Goal: Task Accomplishment & Management: Use online tool/utility

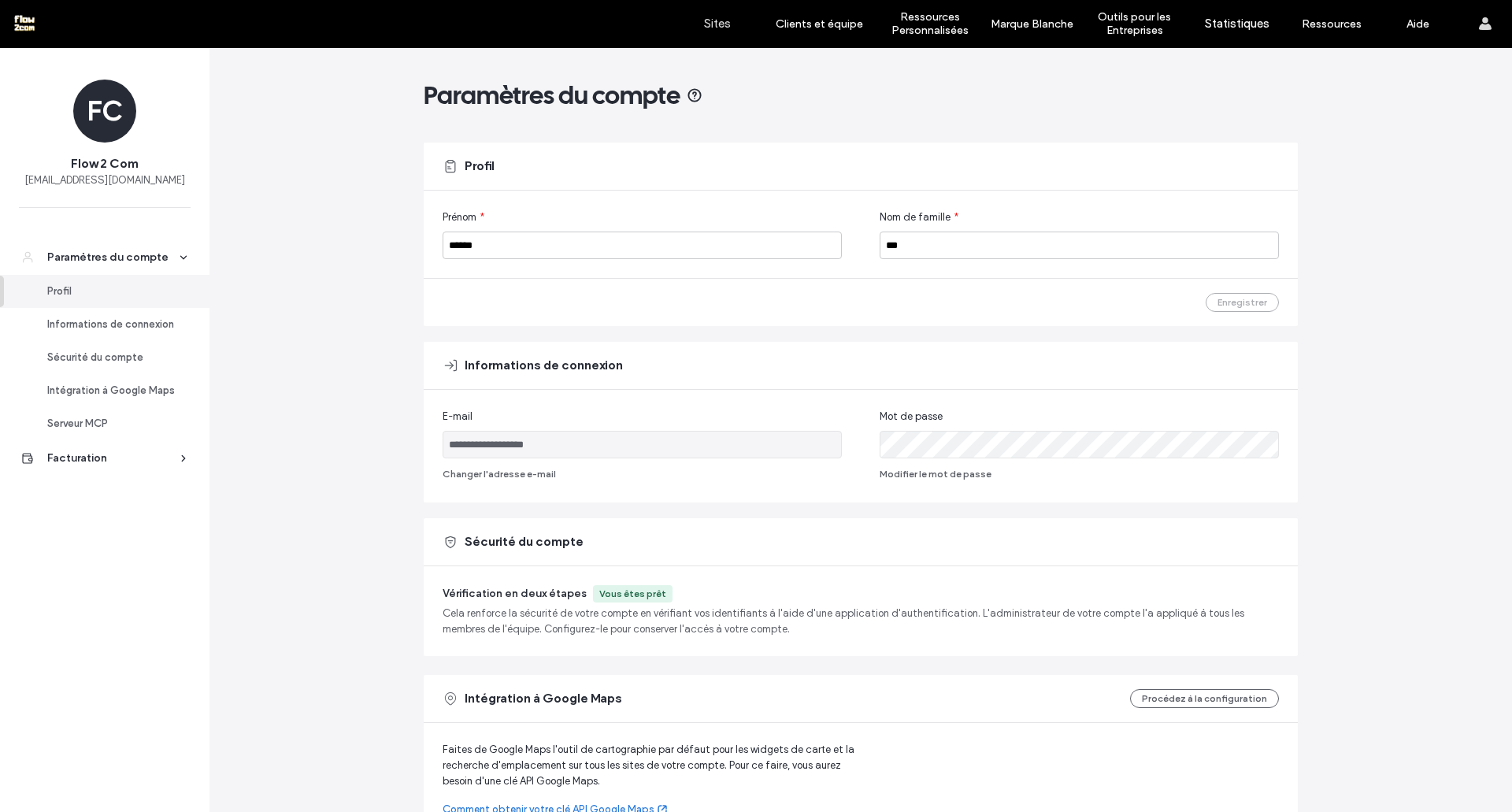
click at [710, 20] on label "Sites" at bounding box center [717, 23] width 27 height 14
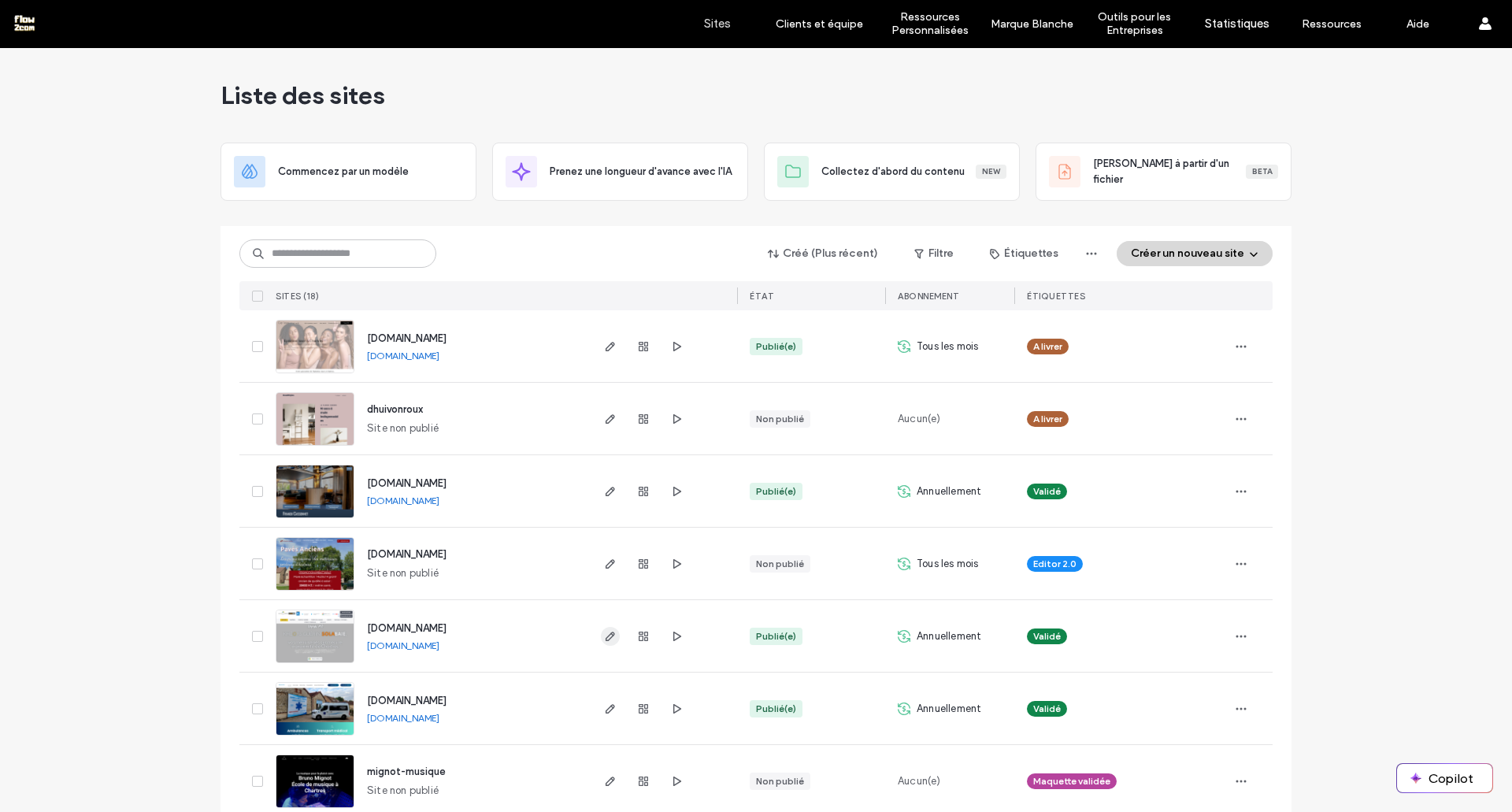
click at [605, 632] on icon "button" at bounding box center [611, 636] width 13 height 13
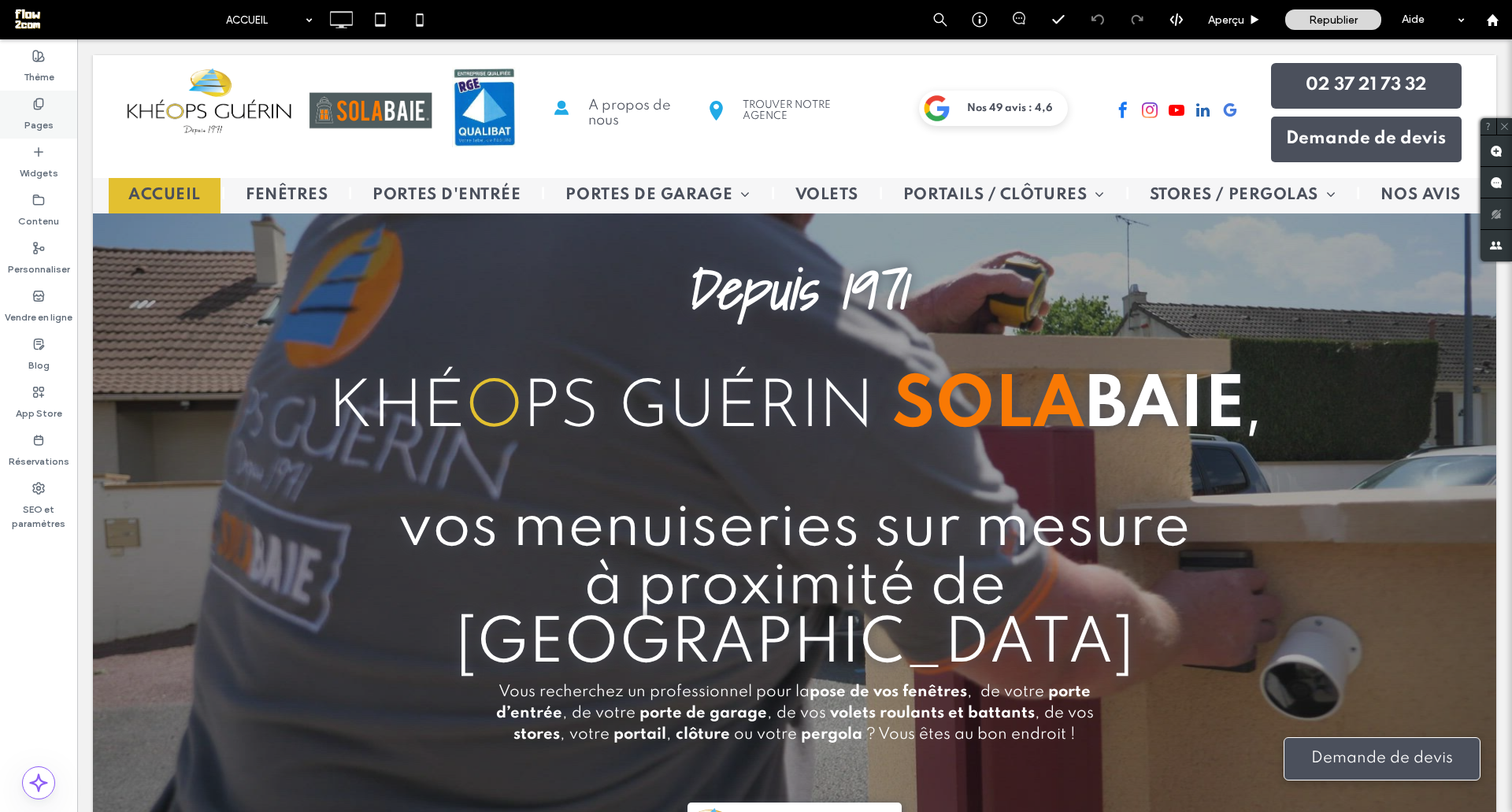
click at [34, 104] on use at bounding box center [37, 103] width 8 height 10
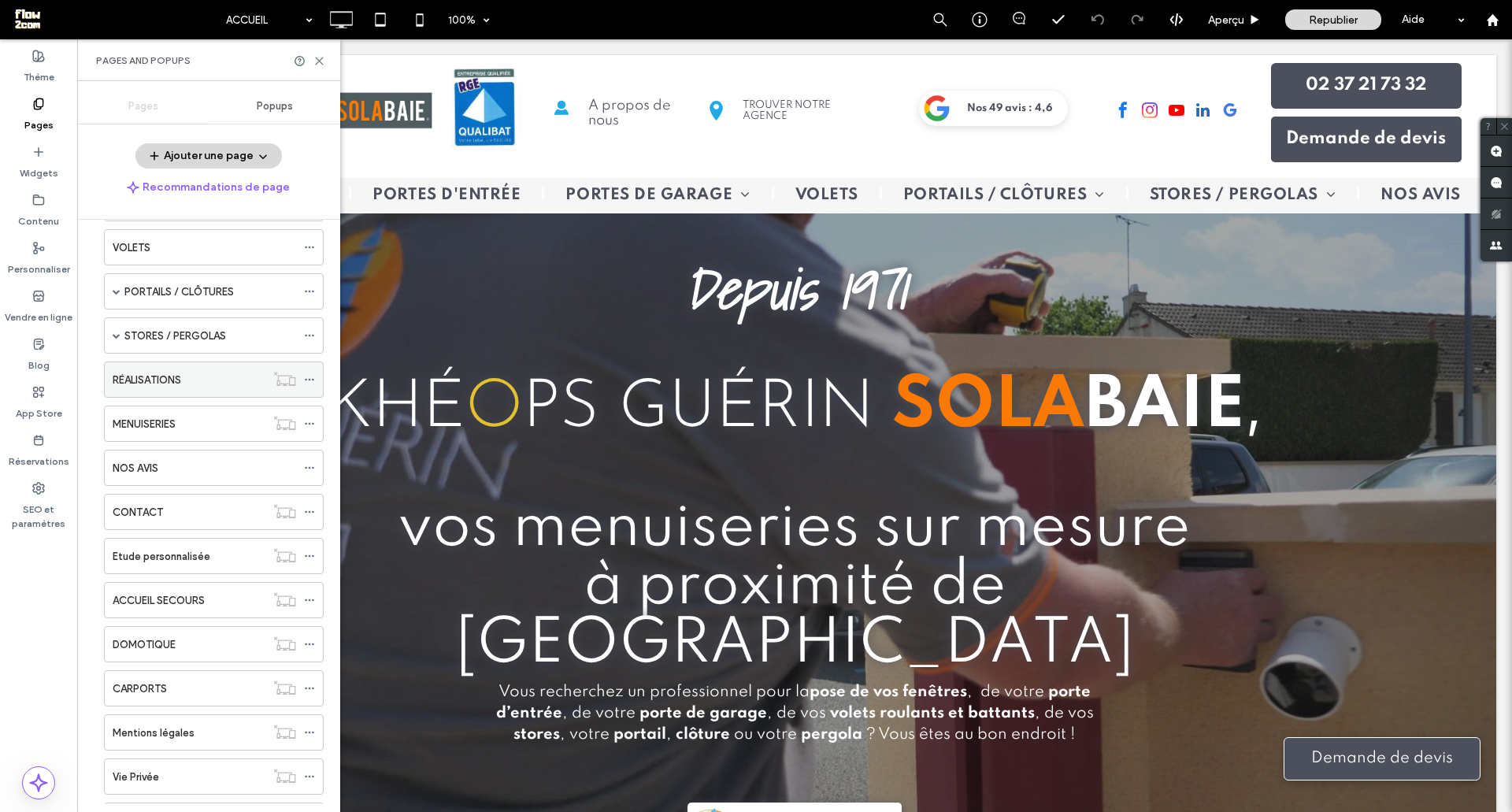
scroll to position [241, 0]
click at [183, 517] on div "CONTACT" at bounding box center [189, 509] width 153 height 17
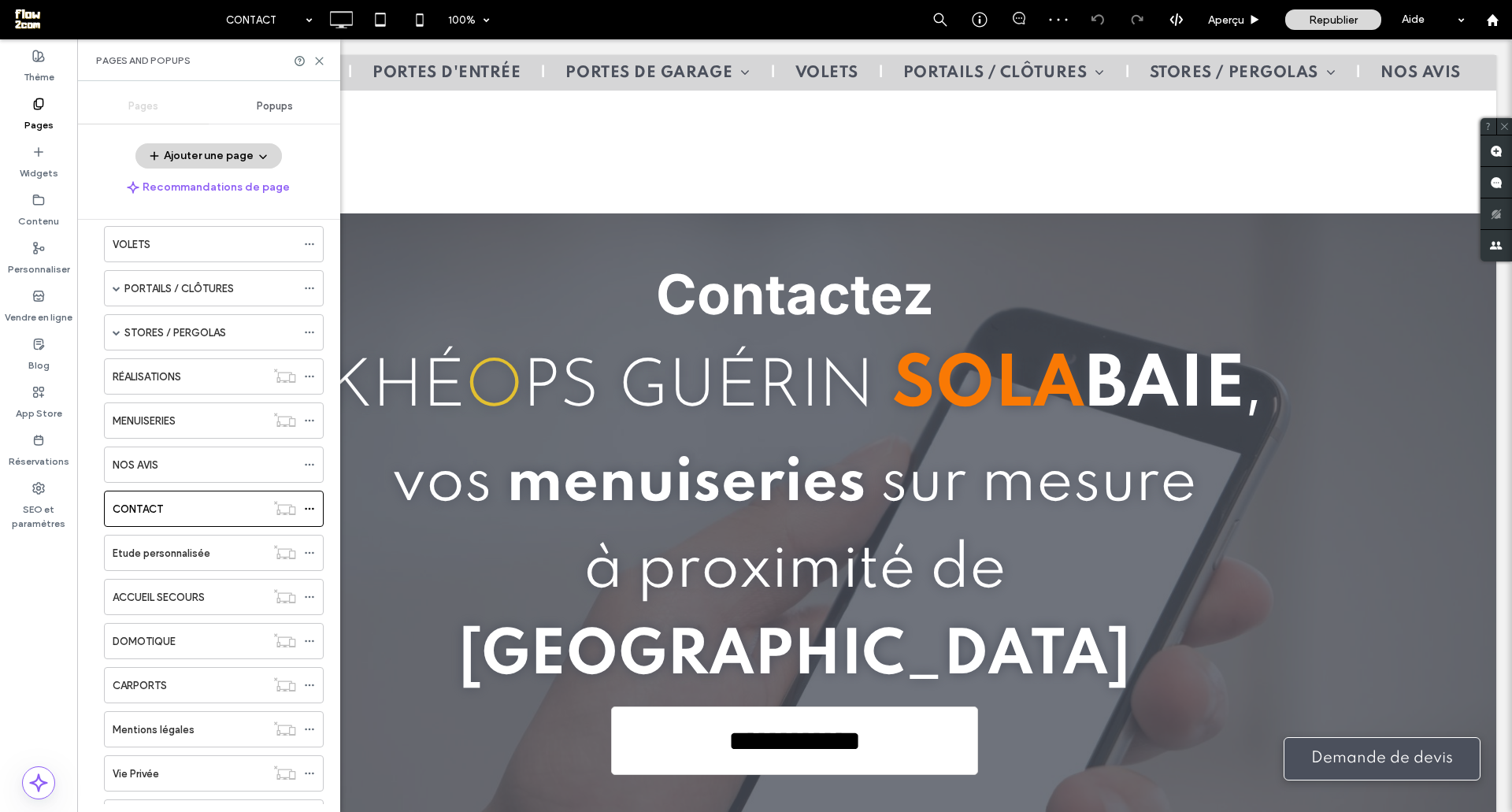
scroll to position [468, 0]
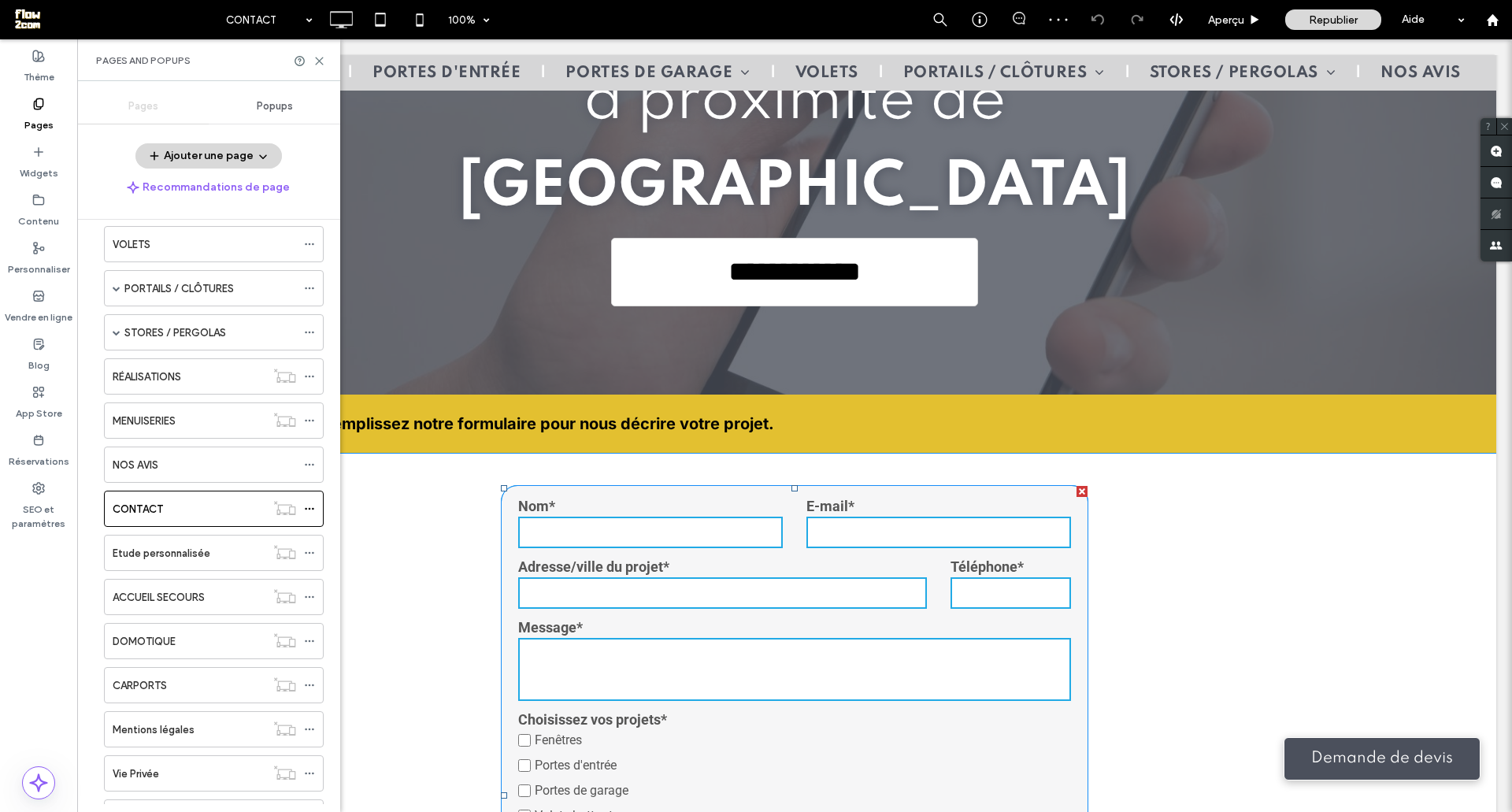
click at [599, 577] on input "text" at bounding box center [722, 593] width 409 height 32
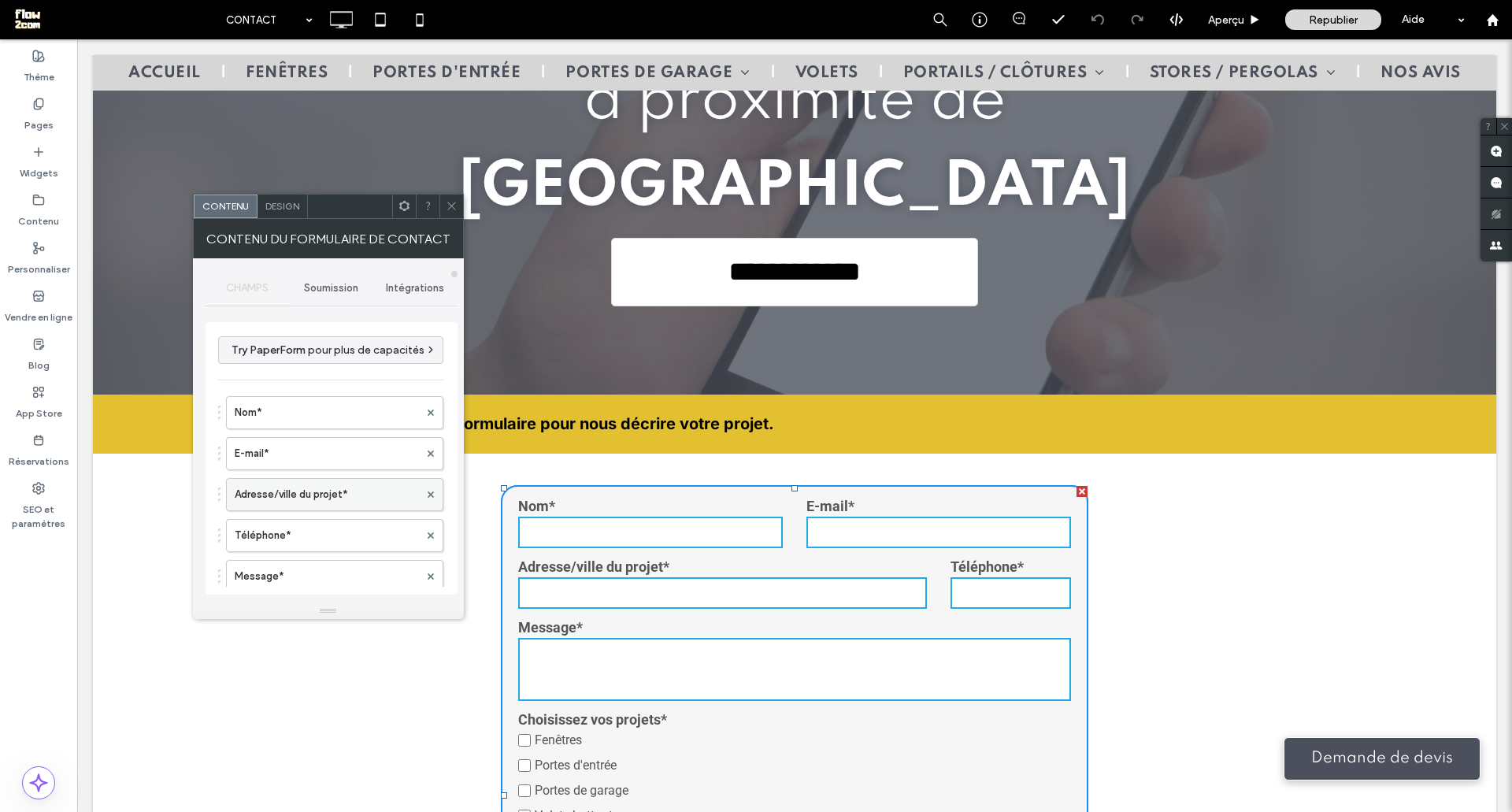
click at [364, 508] on label "Adresse/ville du projet*" at bounding box center [327, 494] width 184 height 32
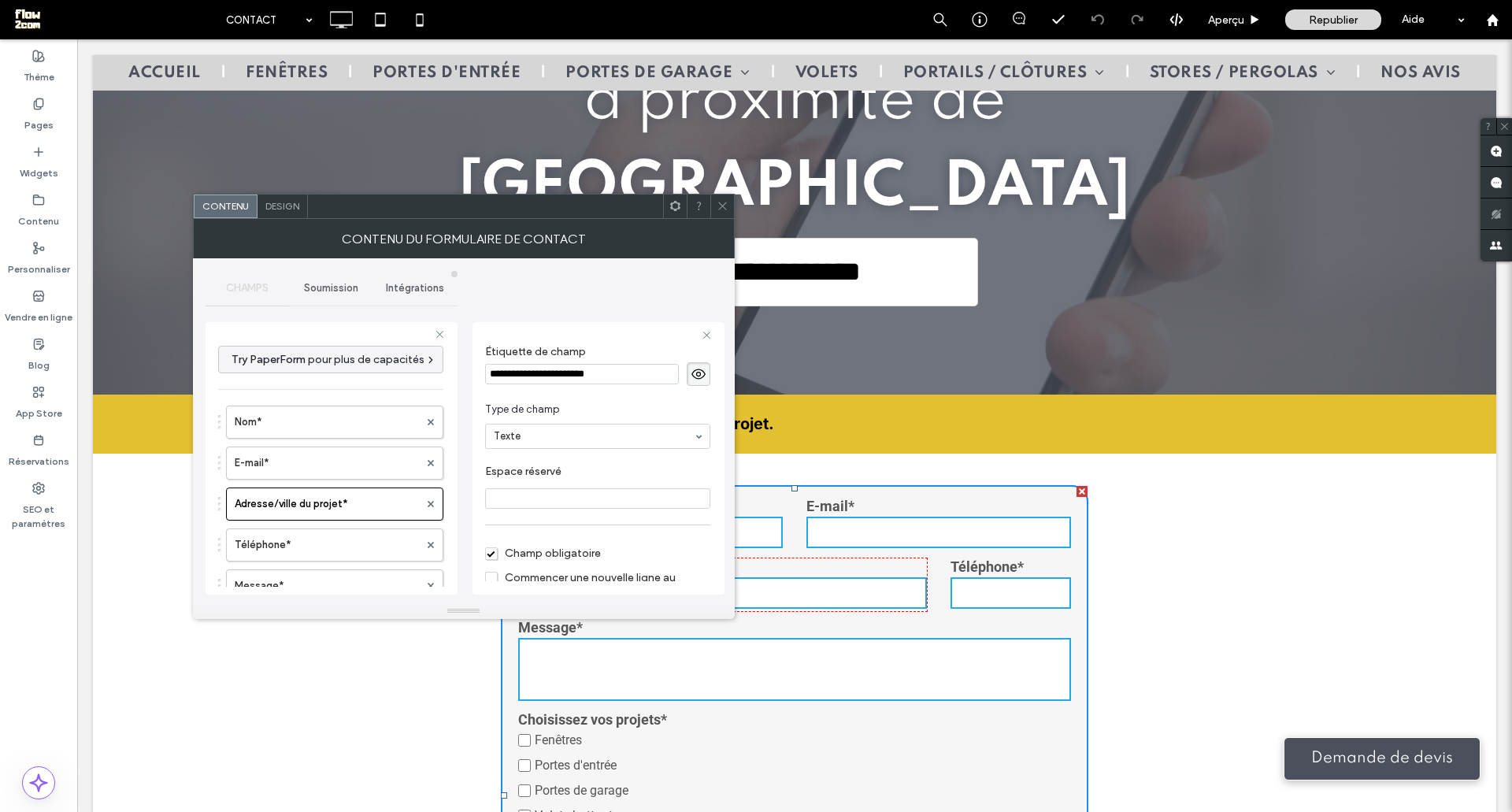
scroll to position [16, 0]
drag, startPoint x: 533, startPoint y: 399, endPoint x: 618, endPoint y: 383, distance: 86.5
click at [618, 383] on input "**********" at bounding box center [582, 393] width 194 height 20
type input "********"
click at [455, 491] on div "**********" at bounding box center [332, 458] width 252 height 273
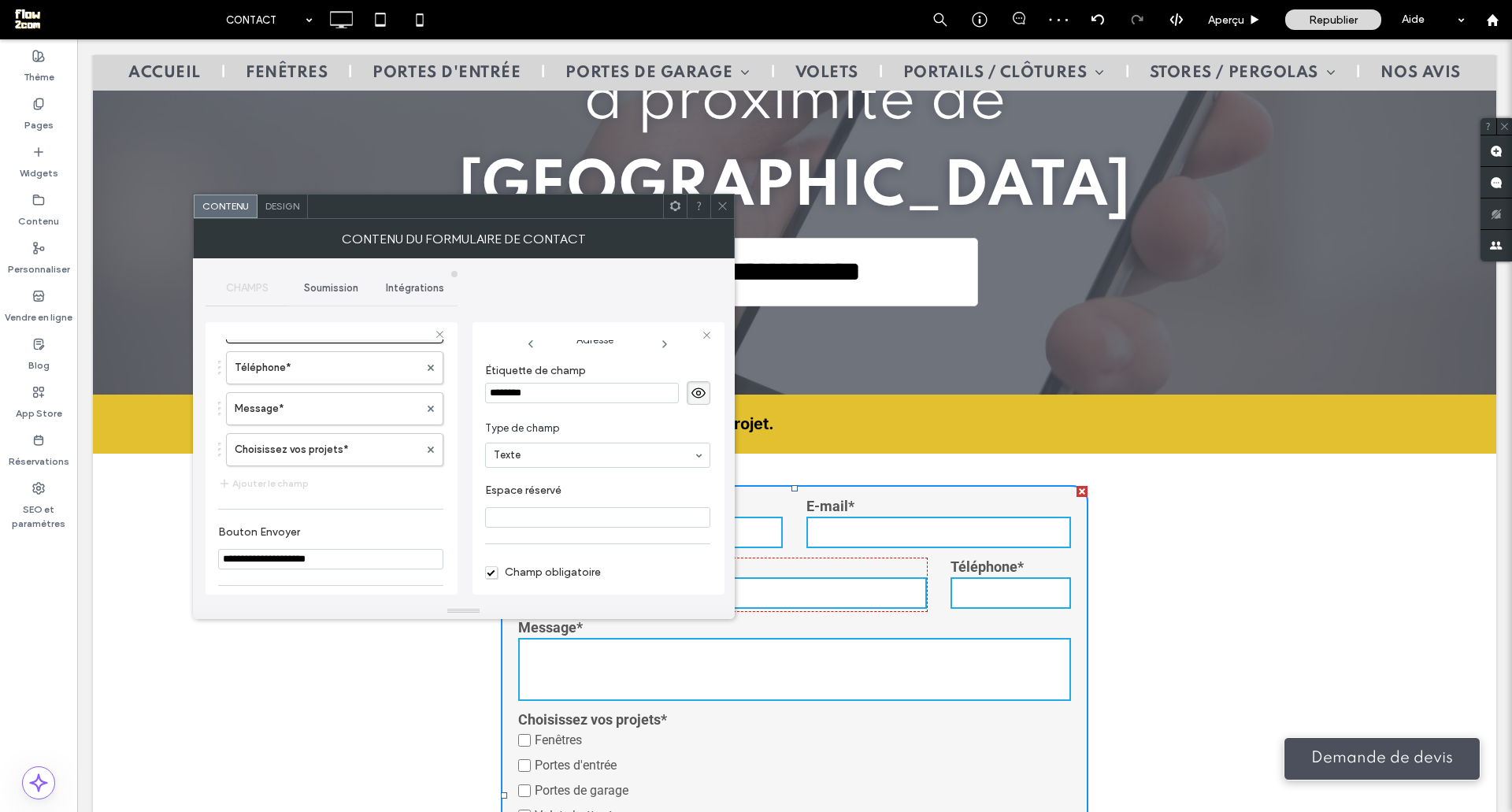
scroll to position [178, 0]
click at [261, 492] on button "Ajouter le champ" at bounding box center [263, 482] width 90 height 19
type input "*"
click at [505, 390] on input "**********" at bounding box center [582, 393] width 194 height 20
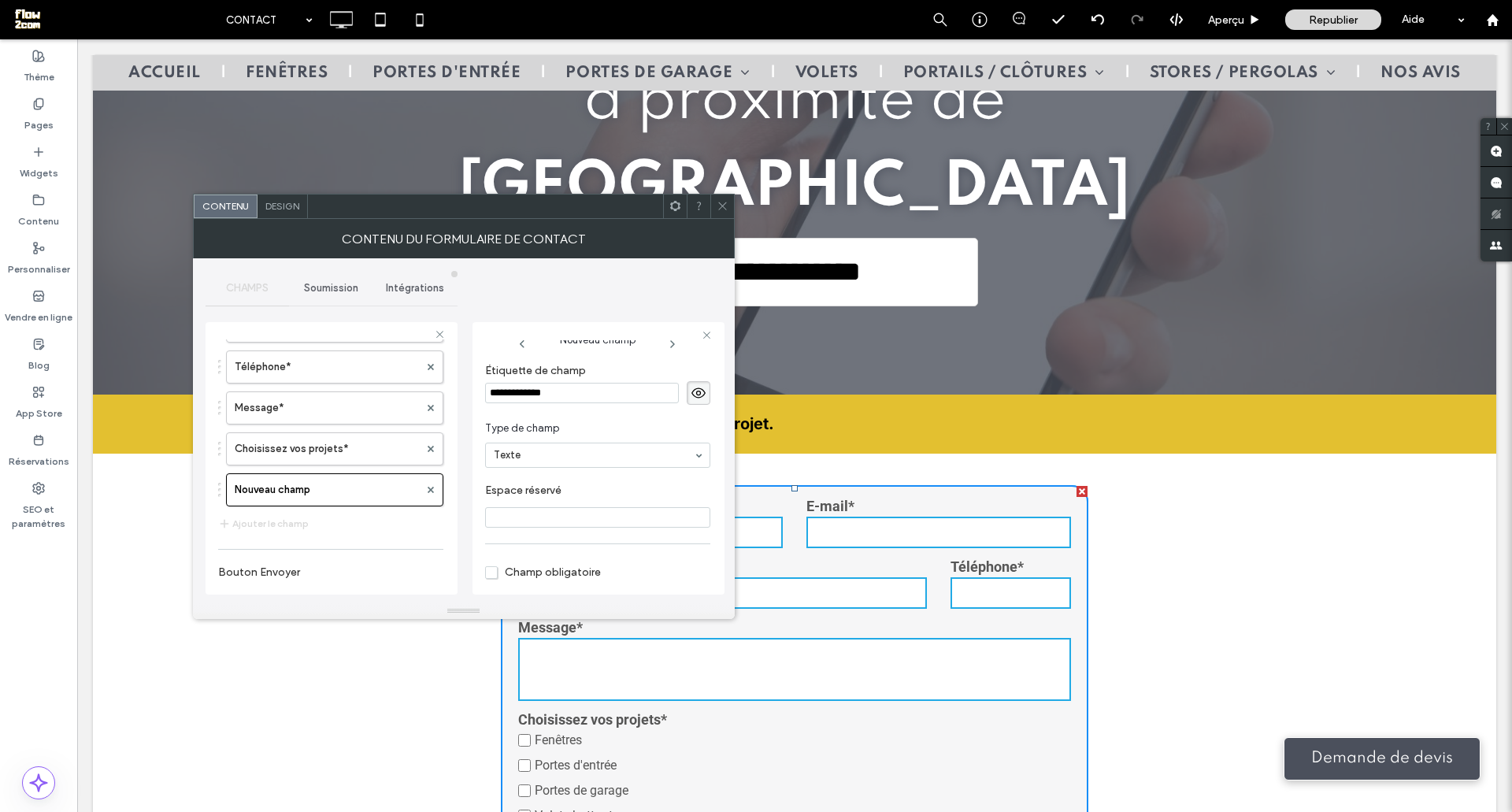
click at [505, 390] on input "**********" at bounding box center [582, 393] width 194 height 20
type input "******"
click at [718, 209] on icon at bounding box center [722, 206] width 12 height 12
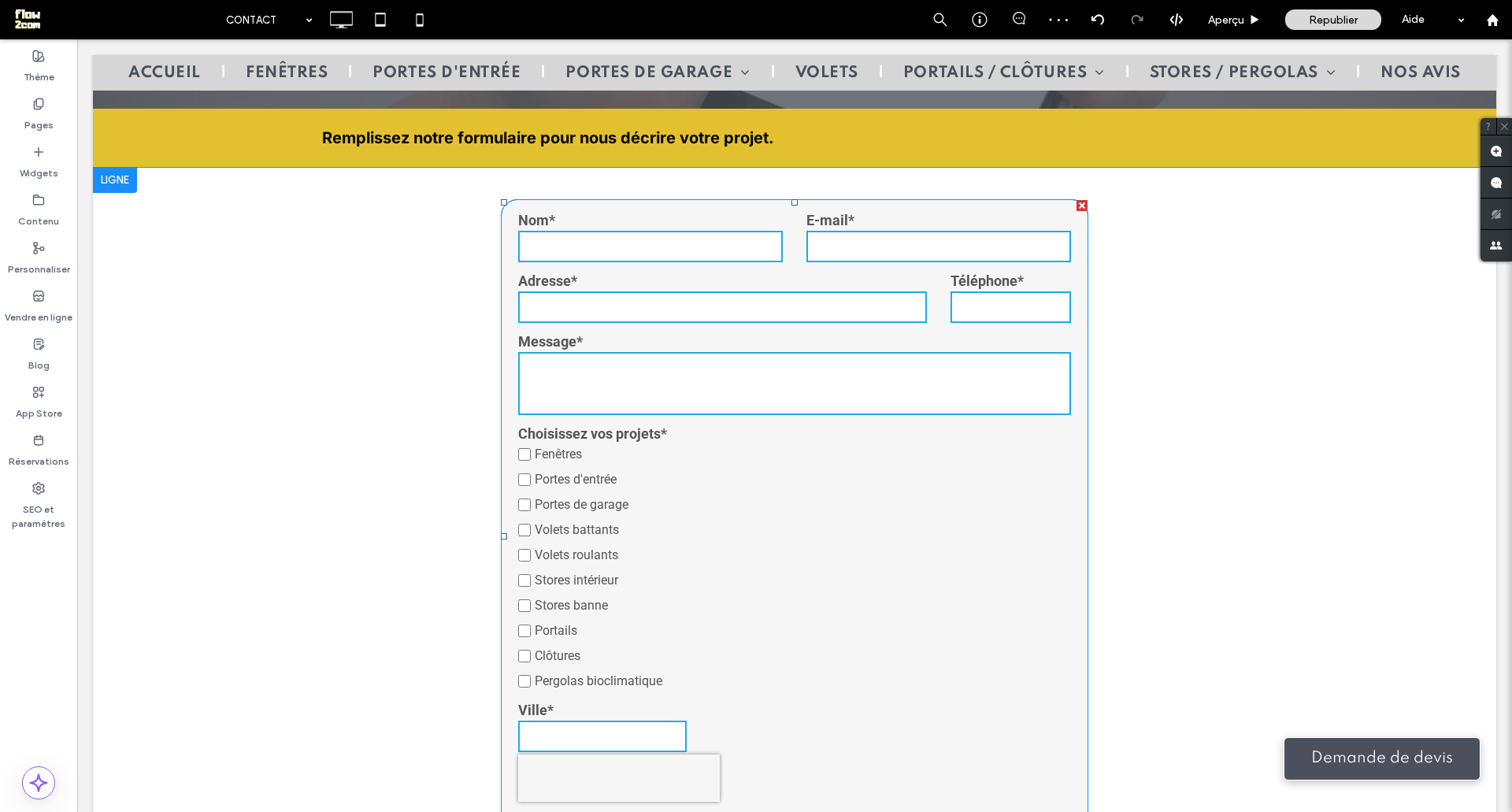
scroll to position [744, 0]
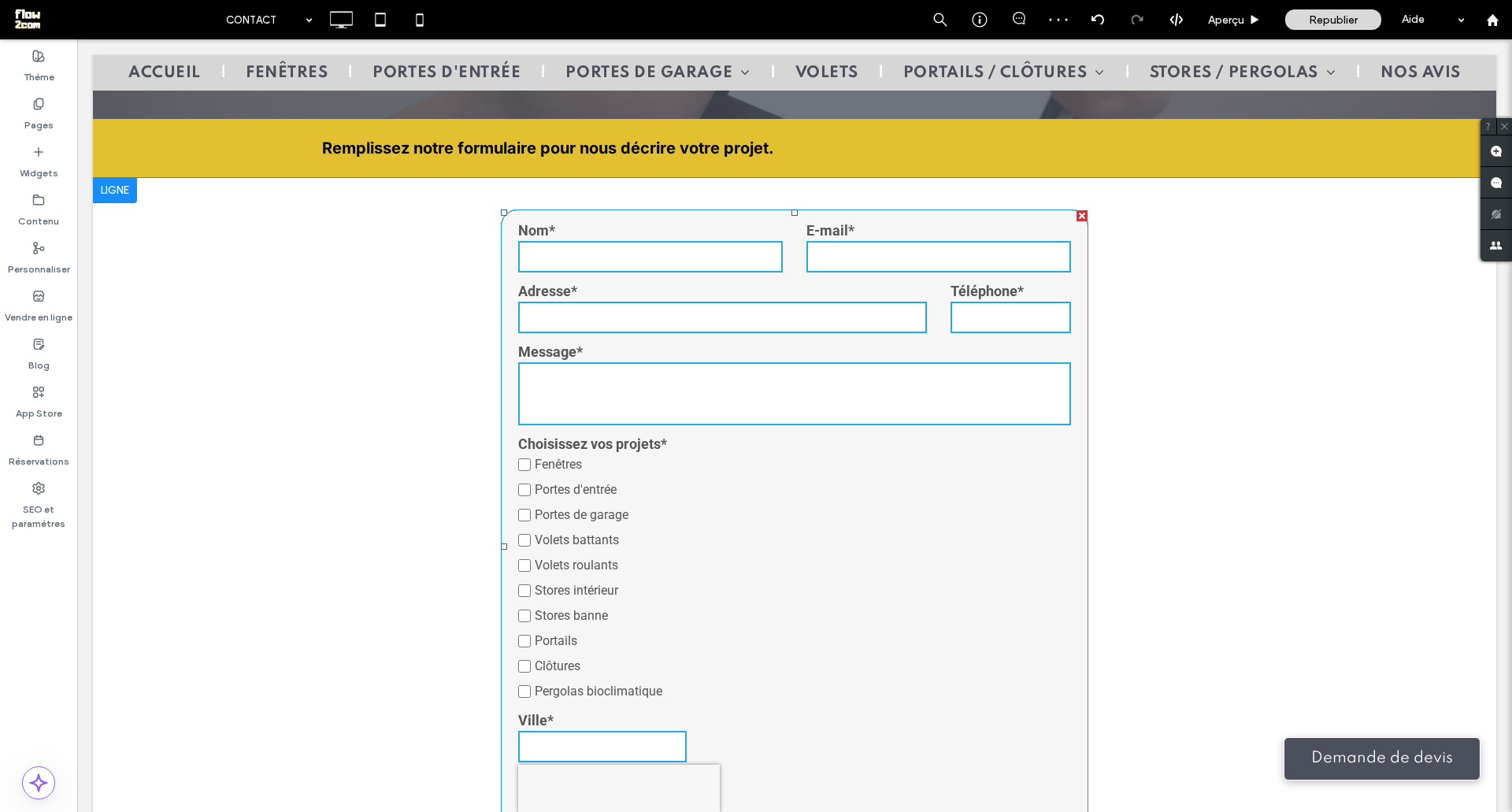
click at [698, 362] on textarea at bounding box center [795, 394] width 553 height 63
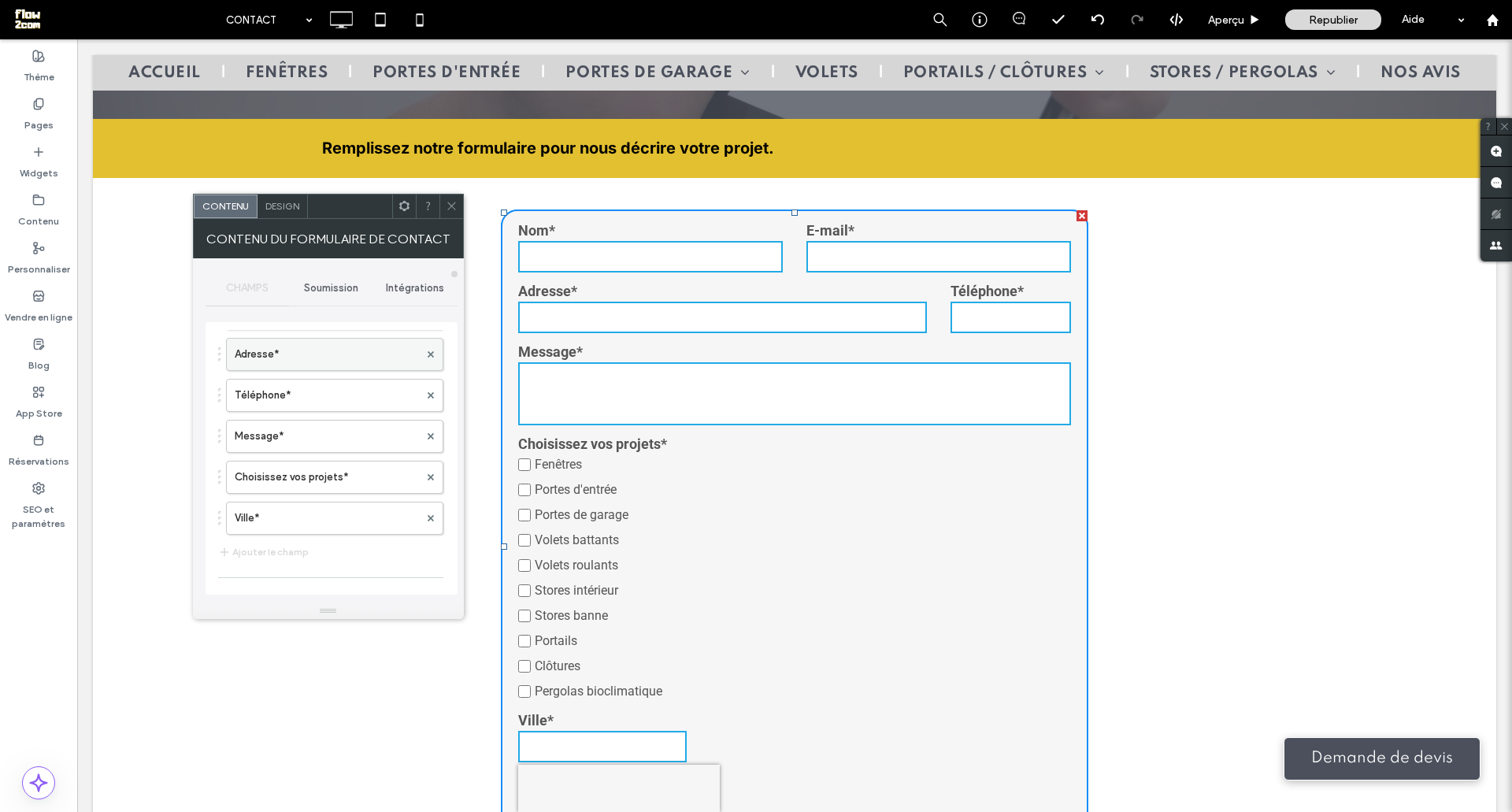
scroll to position [156, 0]
drag, startPoint x: 311, startPoint y: 507, endPoint x: 323, endPoint y: 359, distance: 148.5
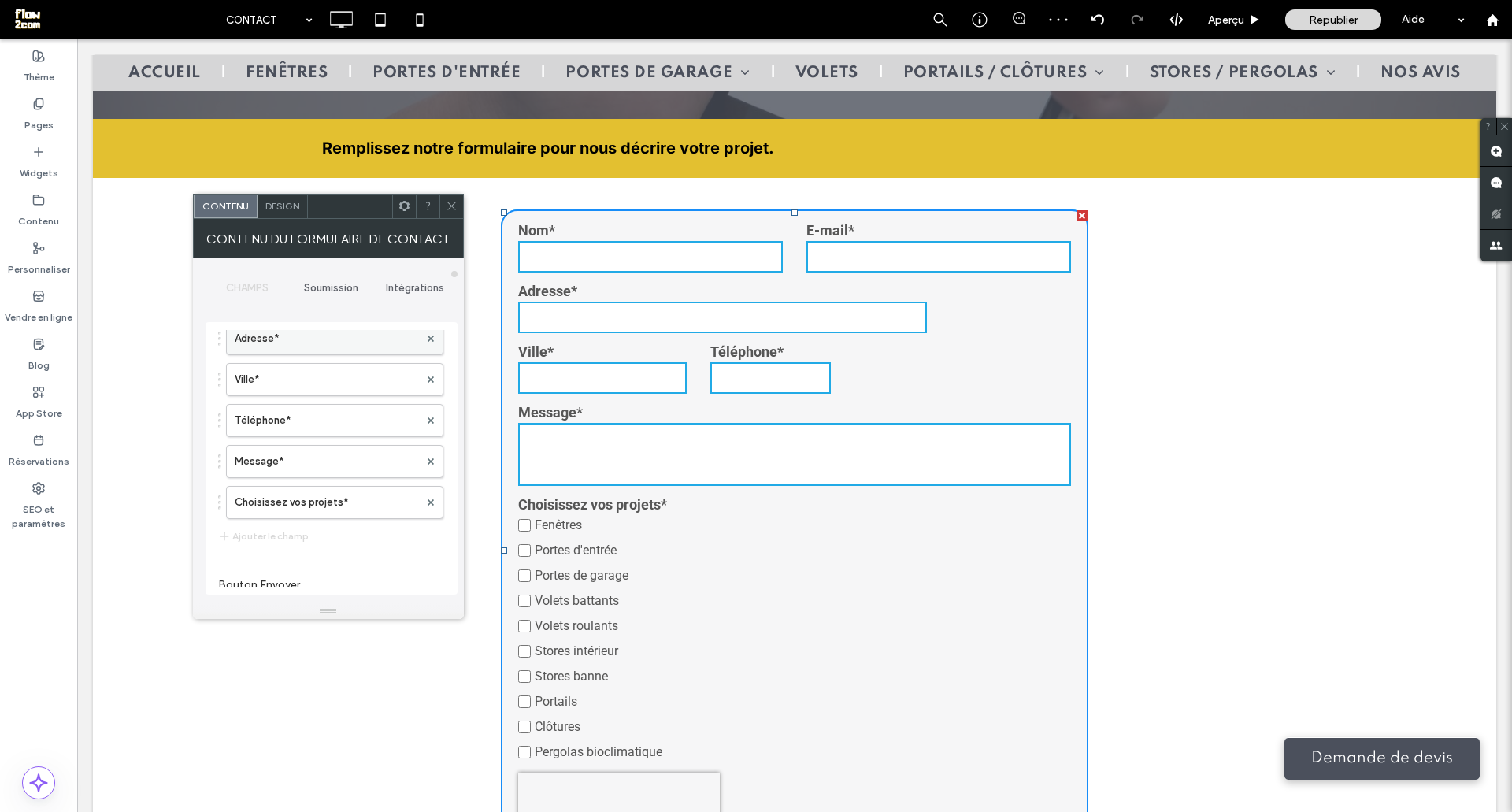
click at [343, 354] on label "Adresse*" at bounding box center [327, 339] width 184 height 32
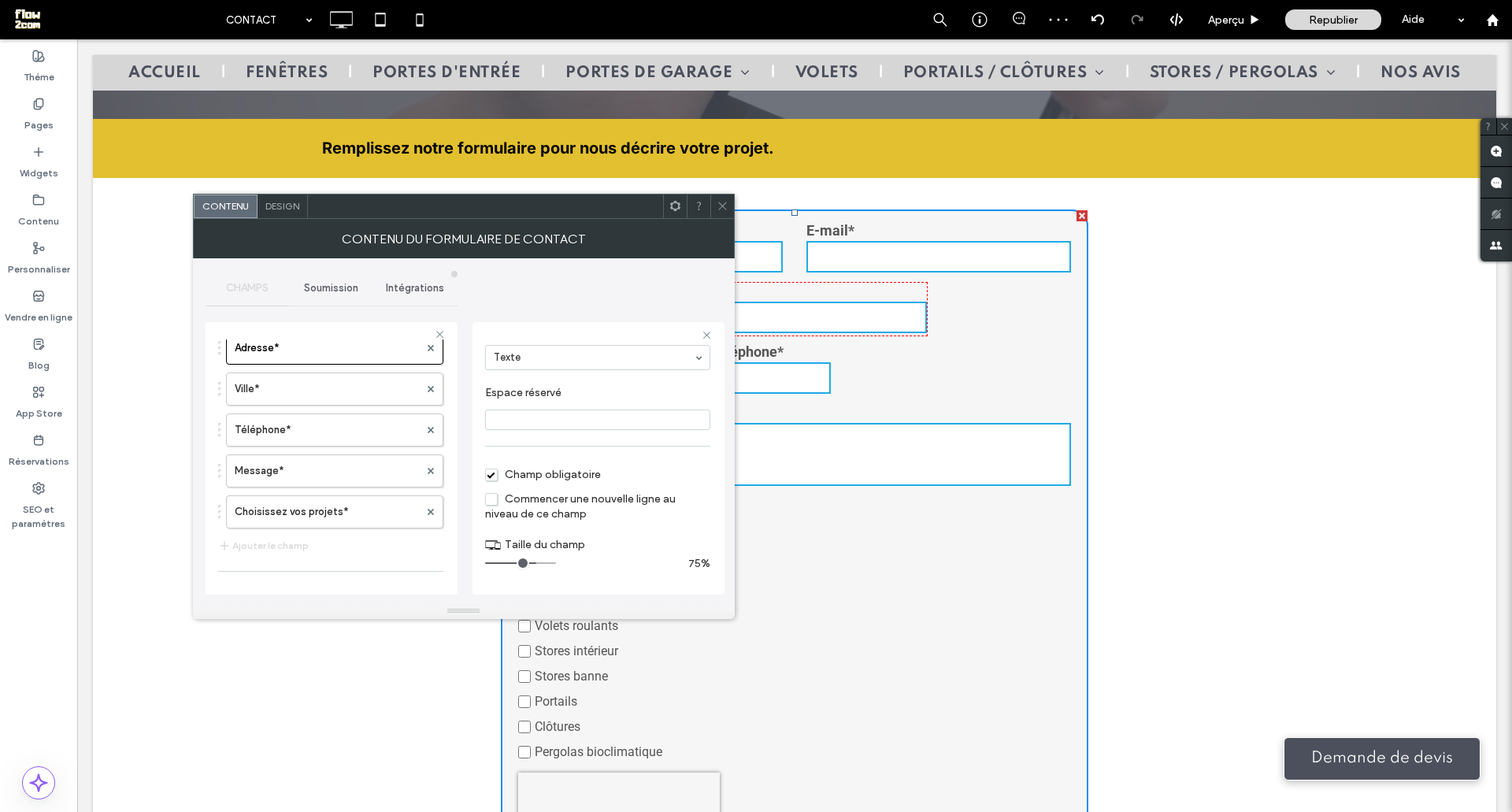
scroll to position [116, 0]
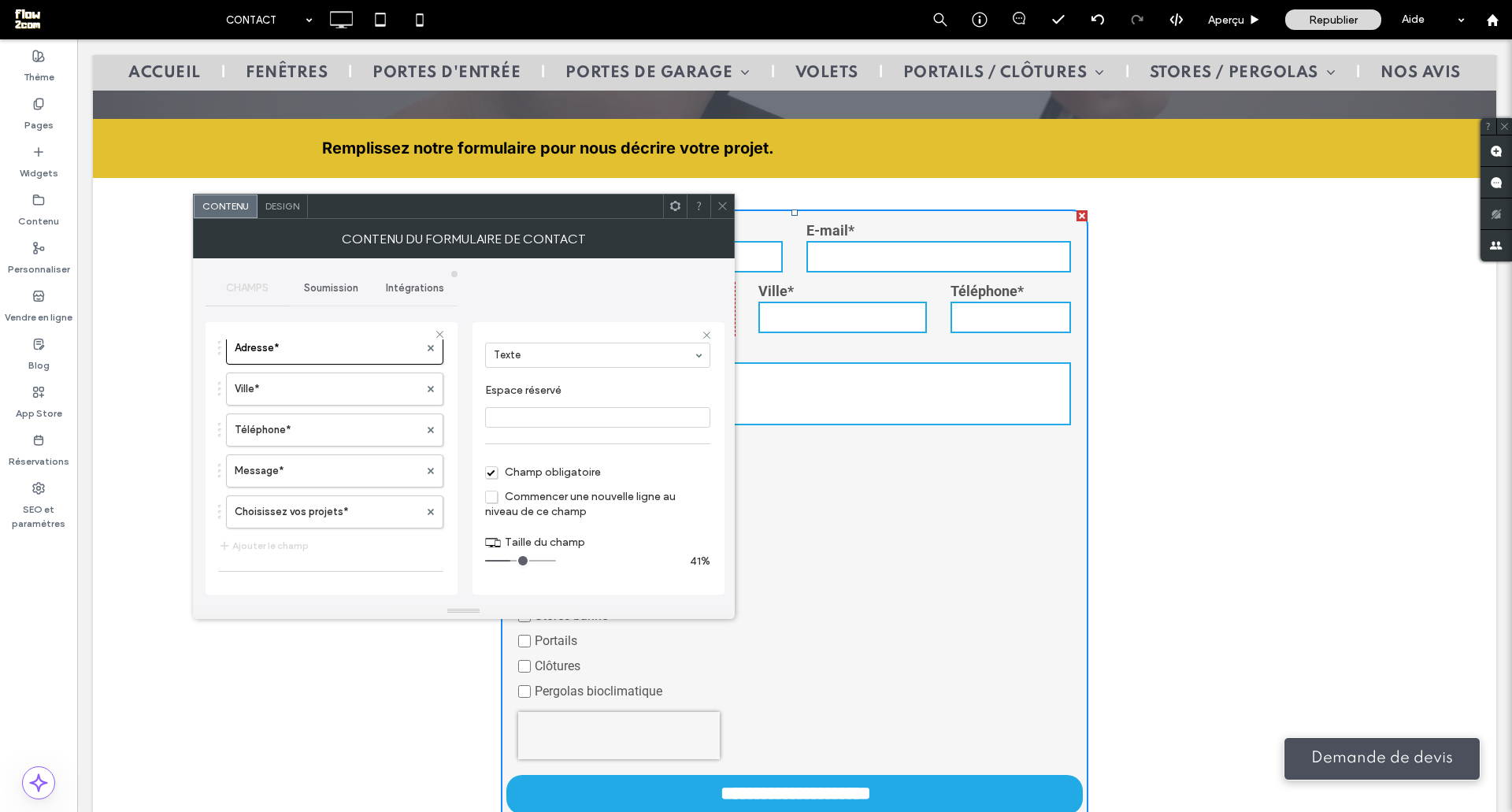
drag, startPoint x: 534, startPoint y: 557, endPoint x: 514, endPoint y: 556, distance: 20.0
type input "*"
click at [514, 560] on input "range" at bounding box center [521, 561] width 71 height 2
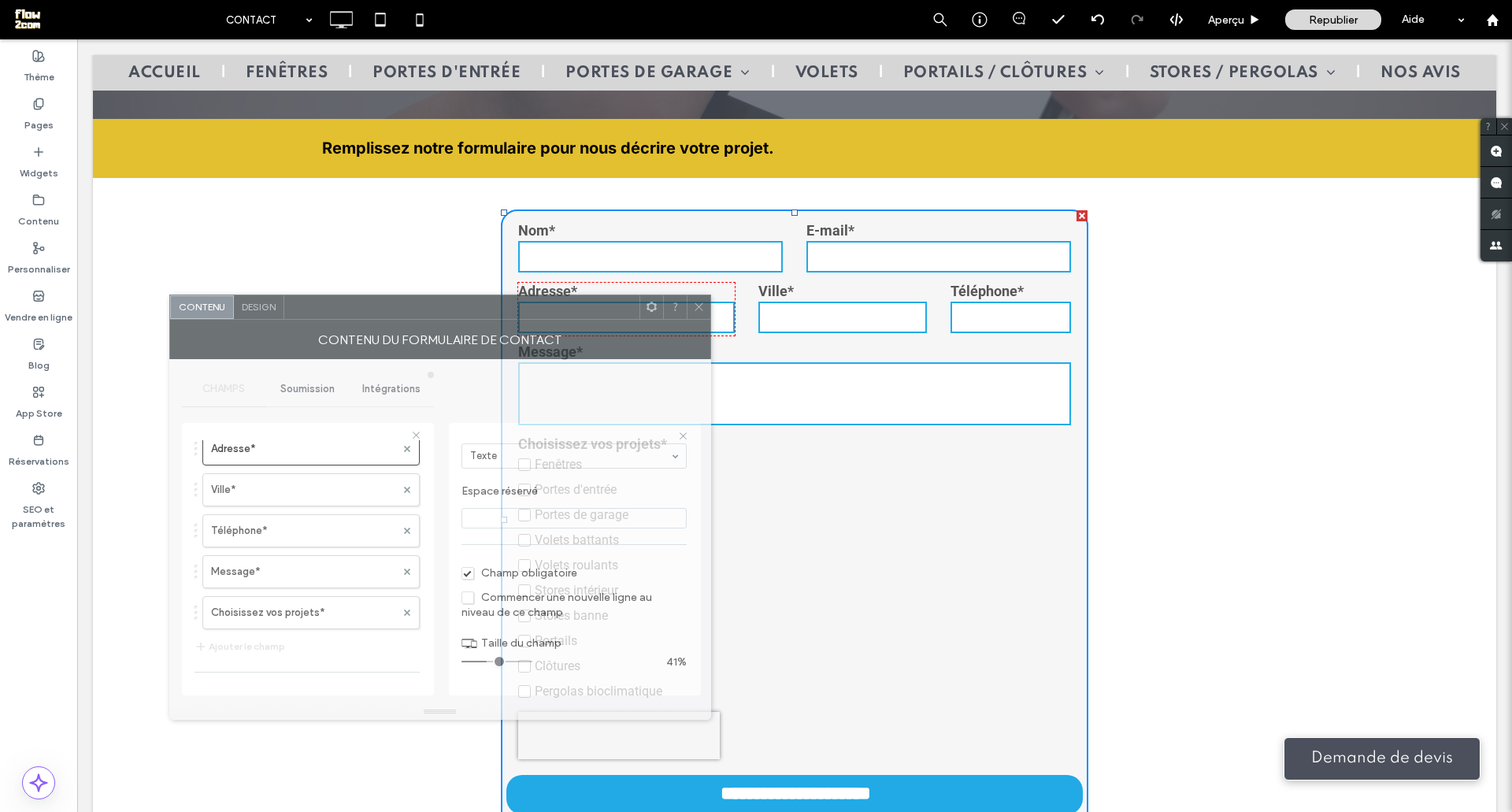
drag, startPoint x: 553, startPoint y: 213, endPoint x: 530, endPoint y: 314, distance: 103.6
click at [530, 314] on div at bounding box center [461, 306] width 355 height 23
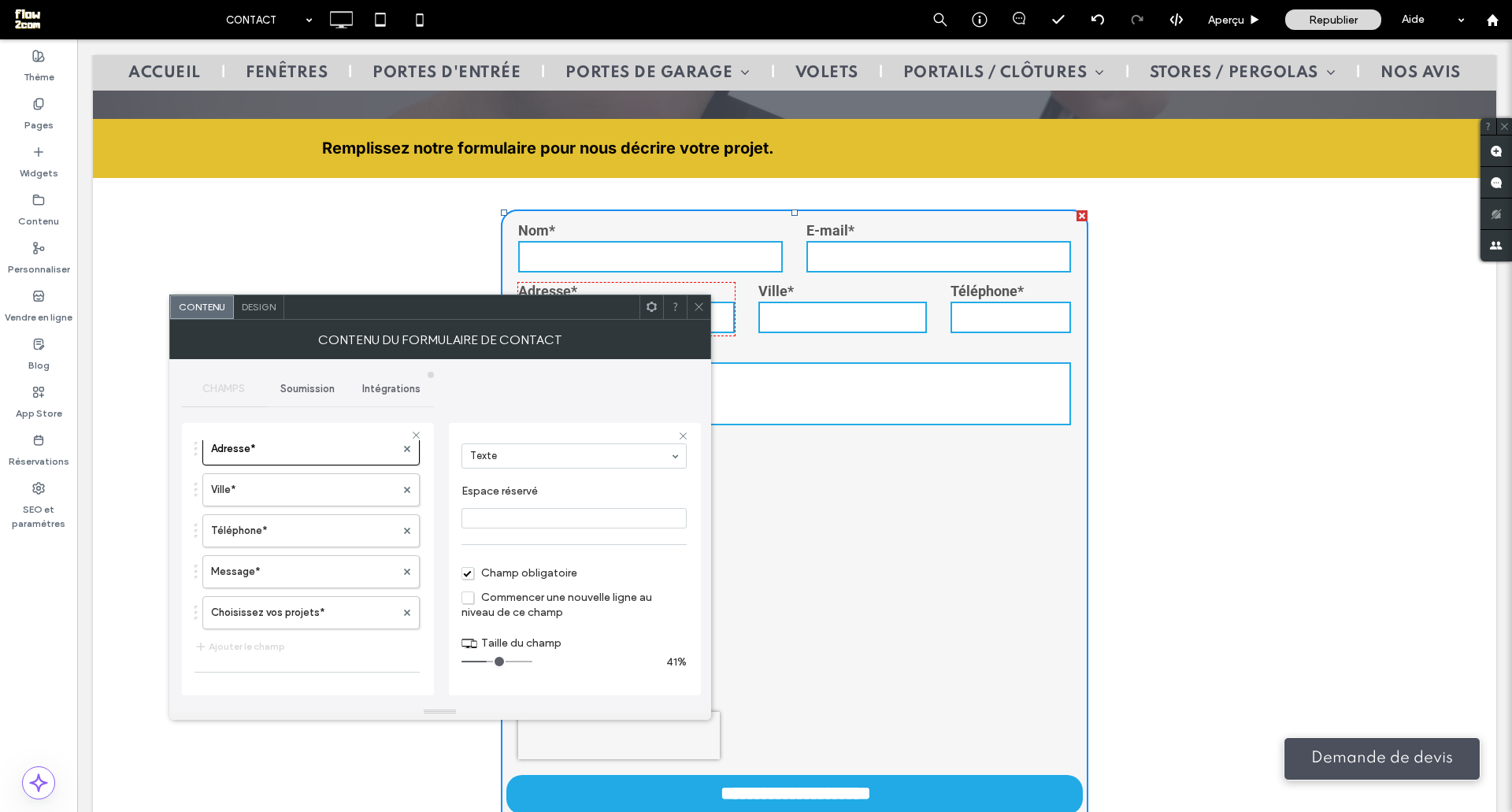
click at [633, 400] on div "**********" at bounding box center [440, 532] width 517 height 345
click at [704, 314] on span at bounding box center [699, 306] width 12 height 23
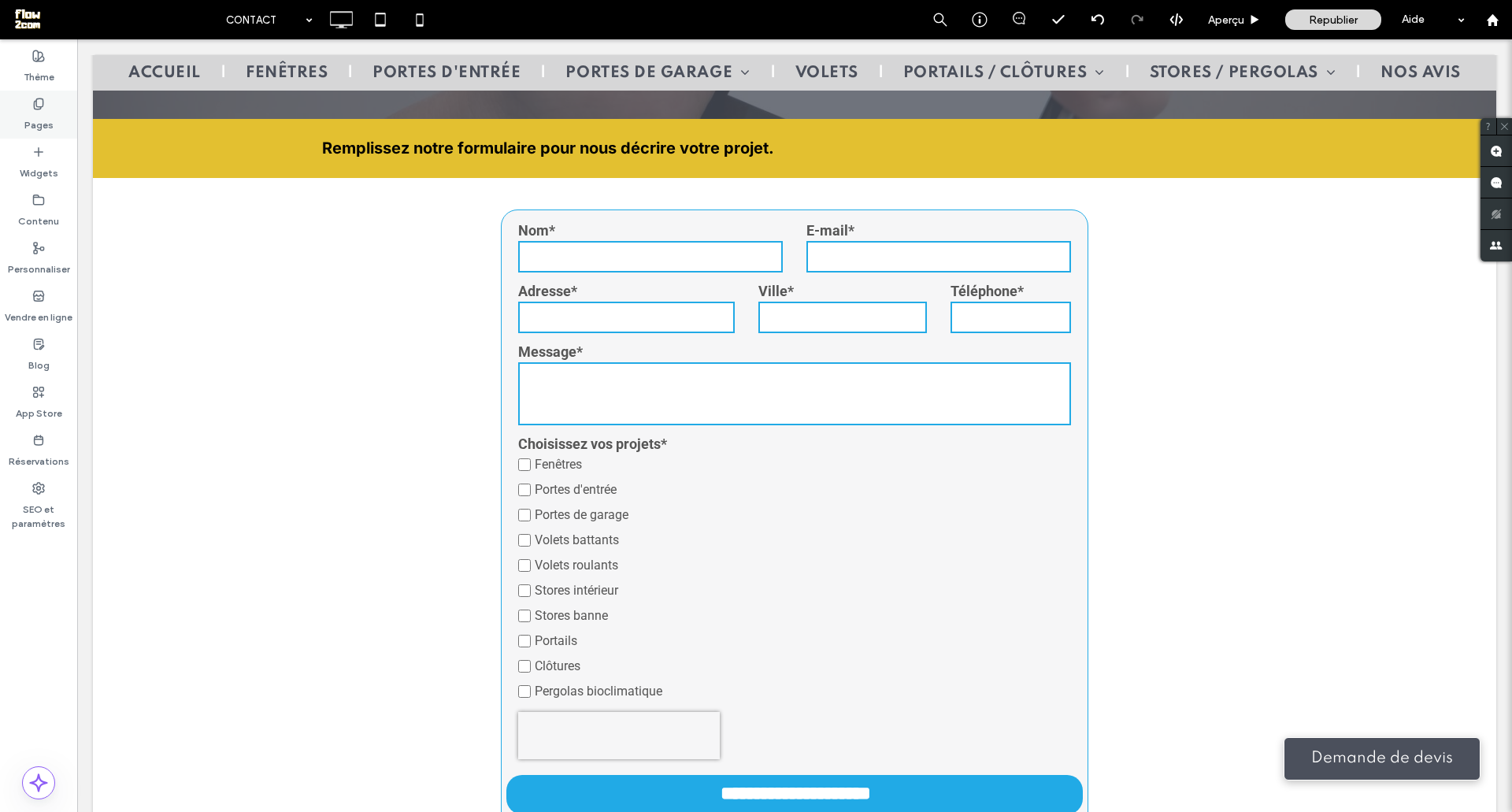
drag, startPoint x: 30, startPoint y: 109, endPoint x: 51, endPoint y: 229, distance: 121.8
click at [30, 109] on div "Pages" at bounding box center [38, 115] width 77 height 48
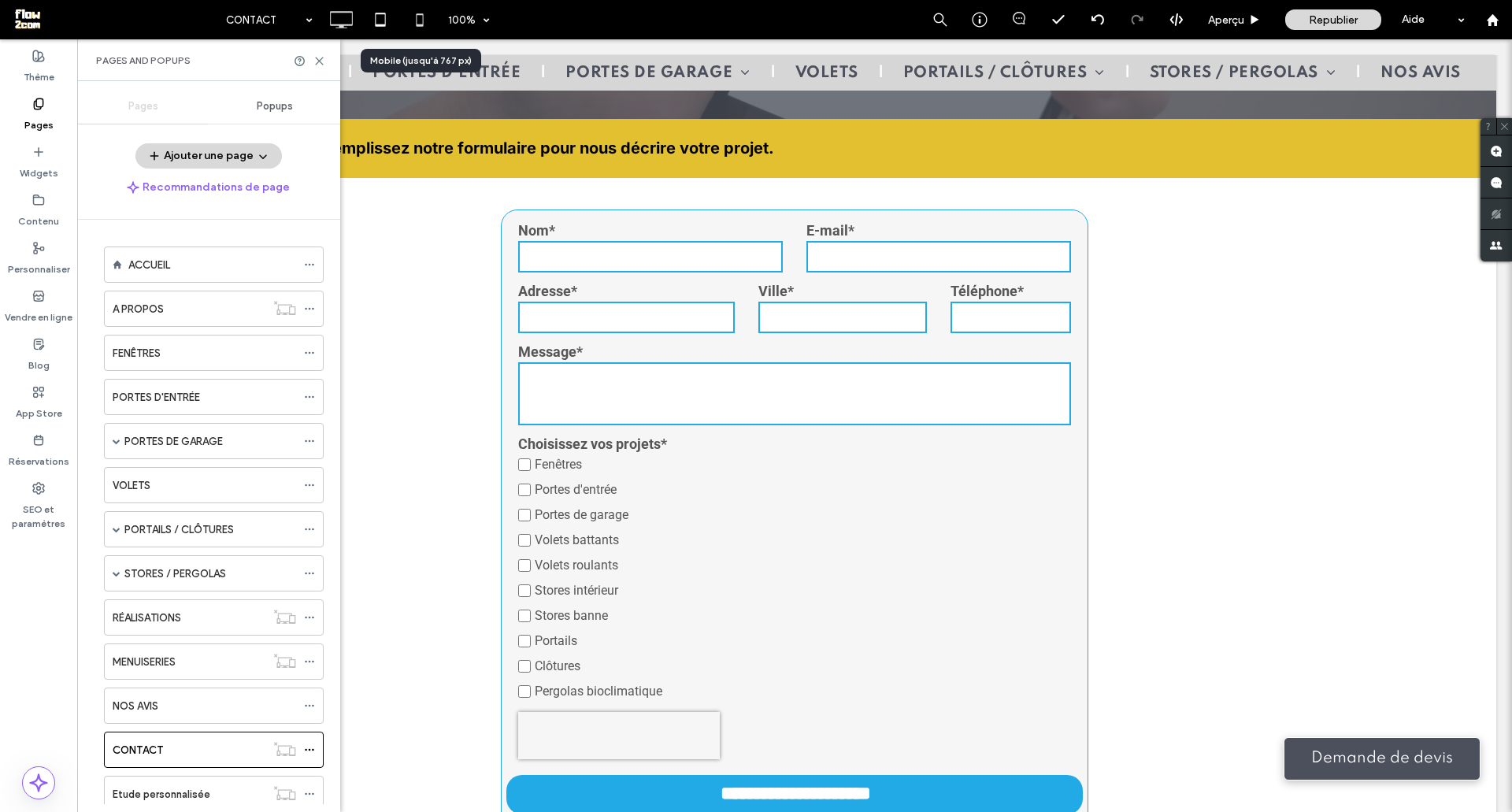
click at [414, 10] on icon at bounding box center [420, 20] width 32 height 32
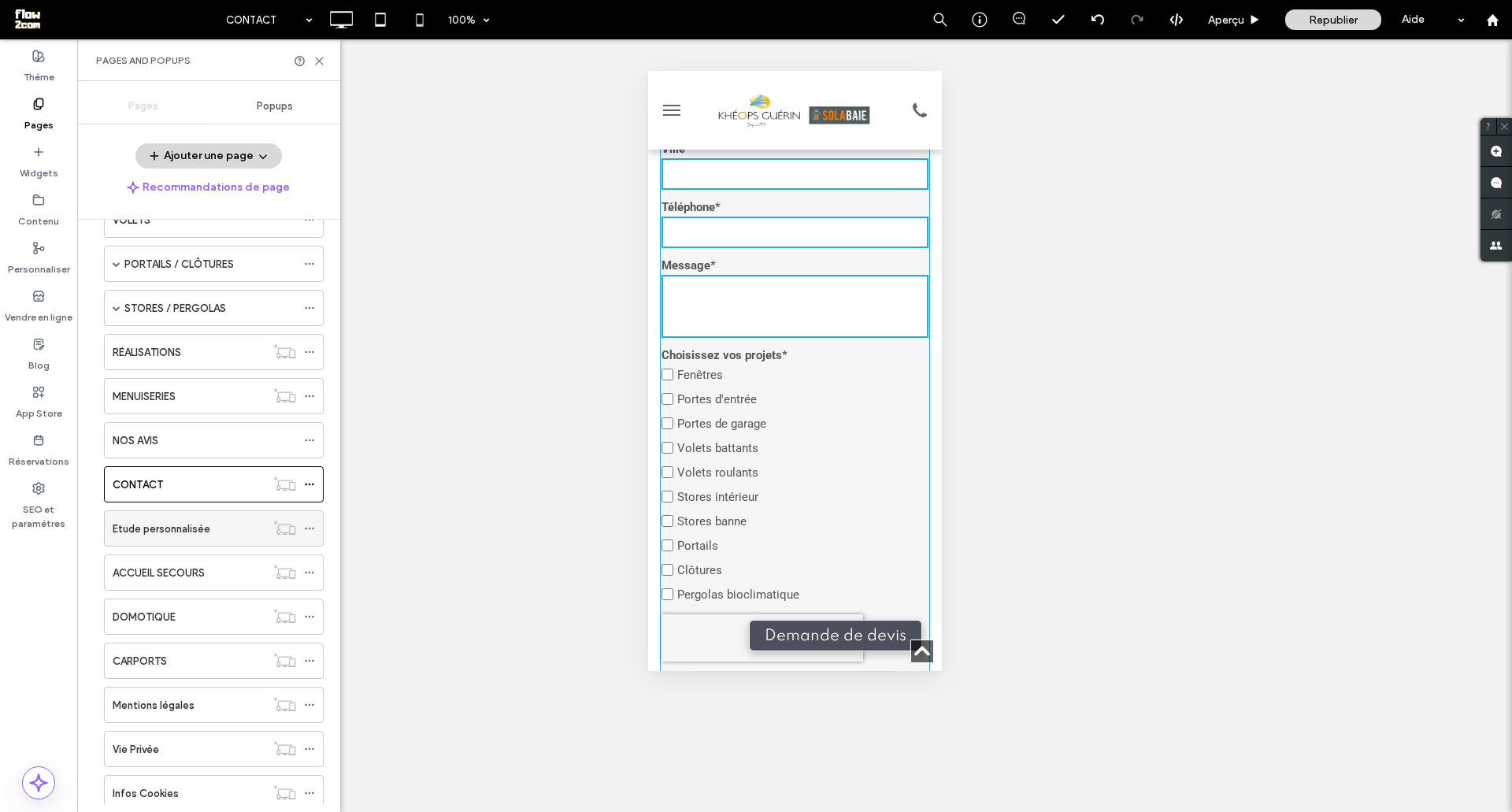
scroll to position [266, 0]
click at [195, 528] on label "Etude personnalisée" at bounding box center [161, 528] width 98 height 28
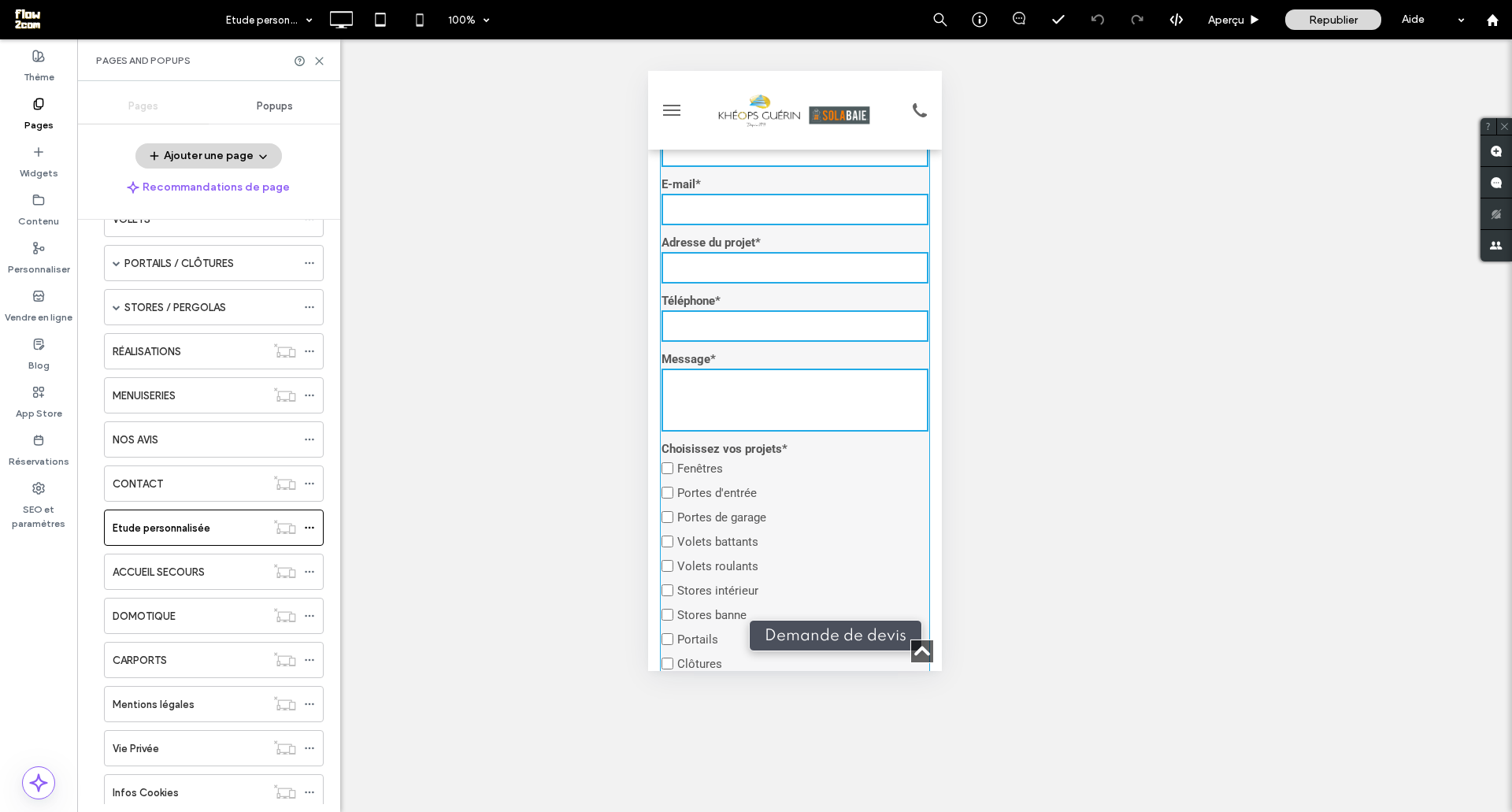
scroll to position [525, 0]
click at [748, 248] on label "Adresse du projet*" at bounding box center [794, 241] width 267 height 14
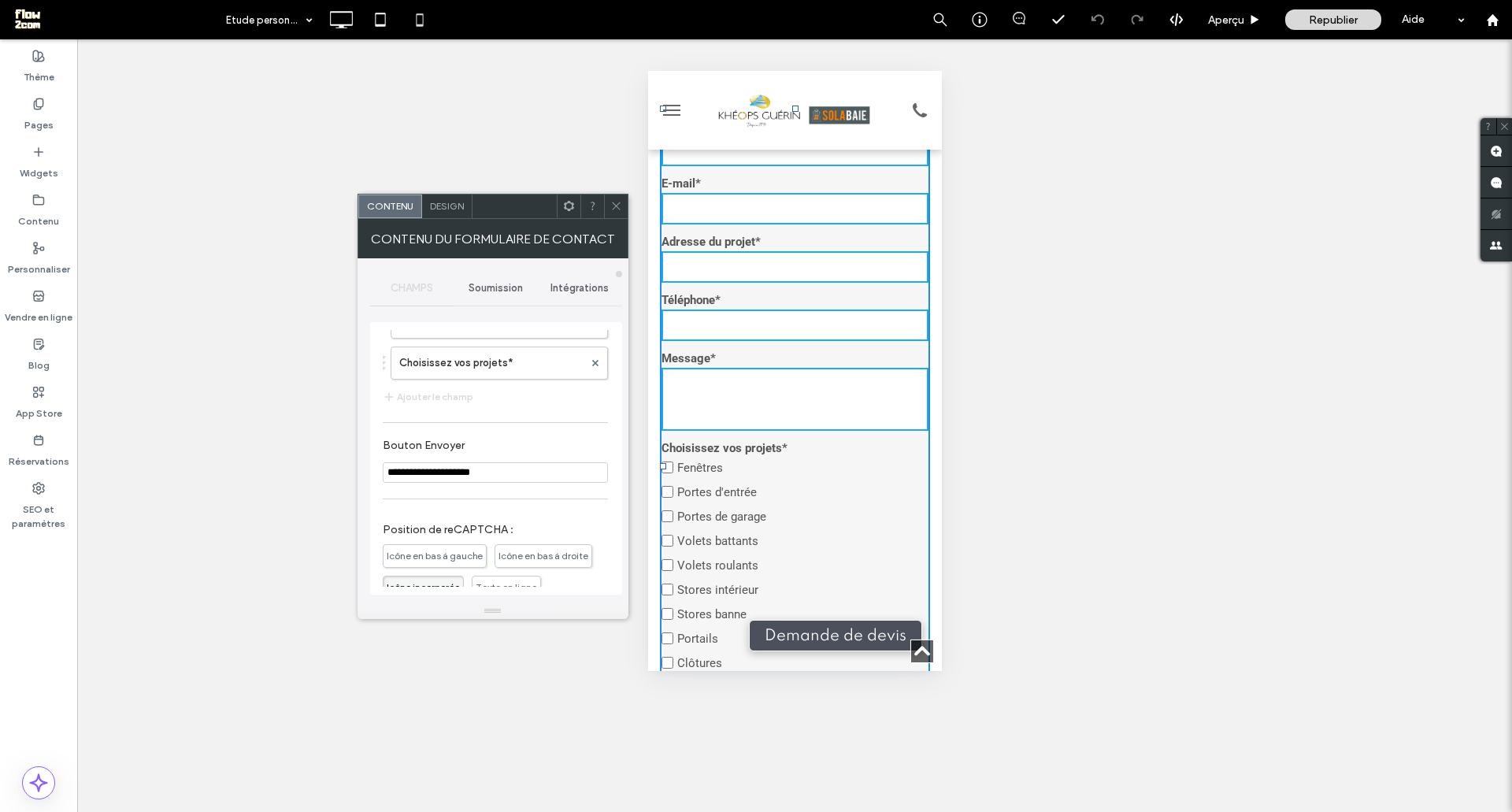
scroll to position [257, 0]
click at [416, 404] on button "Ajouter le champ" at bounding box center [428, 394] width 90 height 19
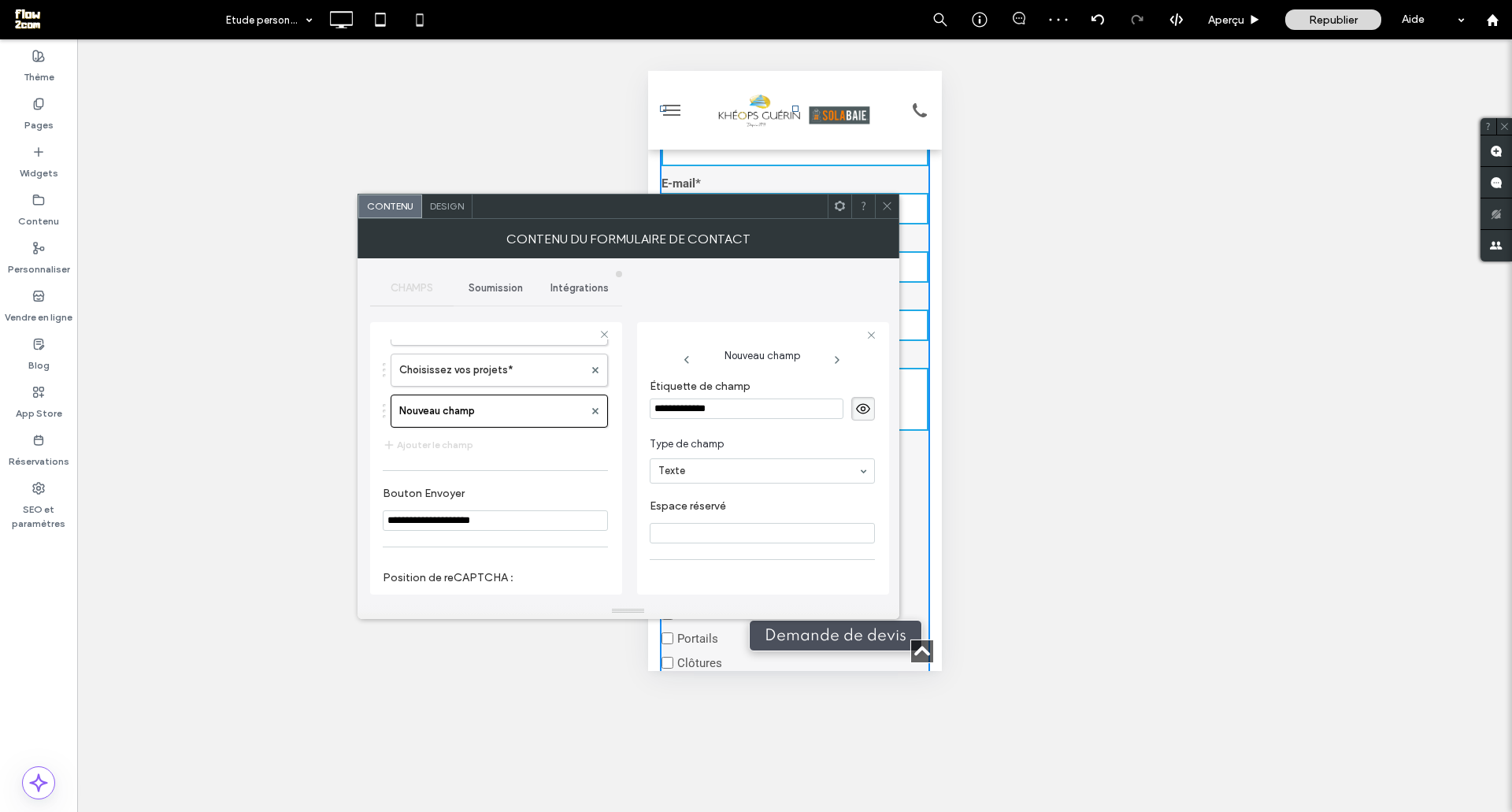
click at [689, 411] on input "**********" at bounding box center [747, 409] width 194 height 20
type input "******"
click at [645, 453] on div "Nouveau champ Étiquette de champ ****** Type de champ Texte Espace réservé Cham…" at bounding box center [763, 458] width 252 height 273
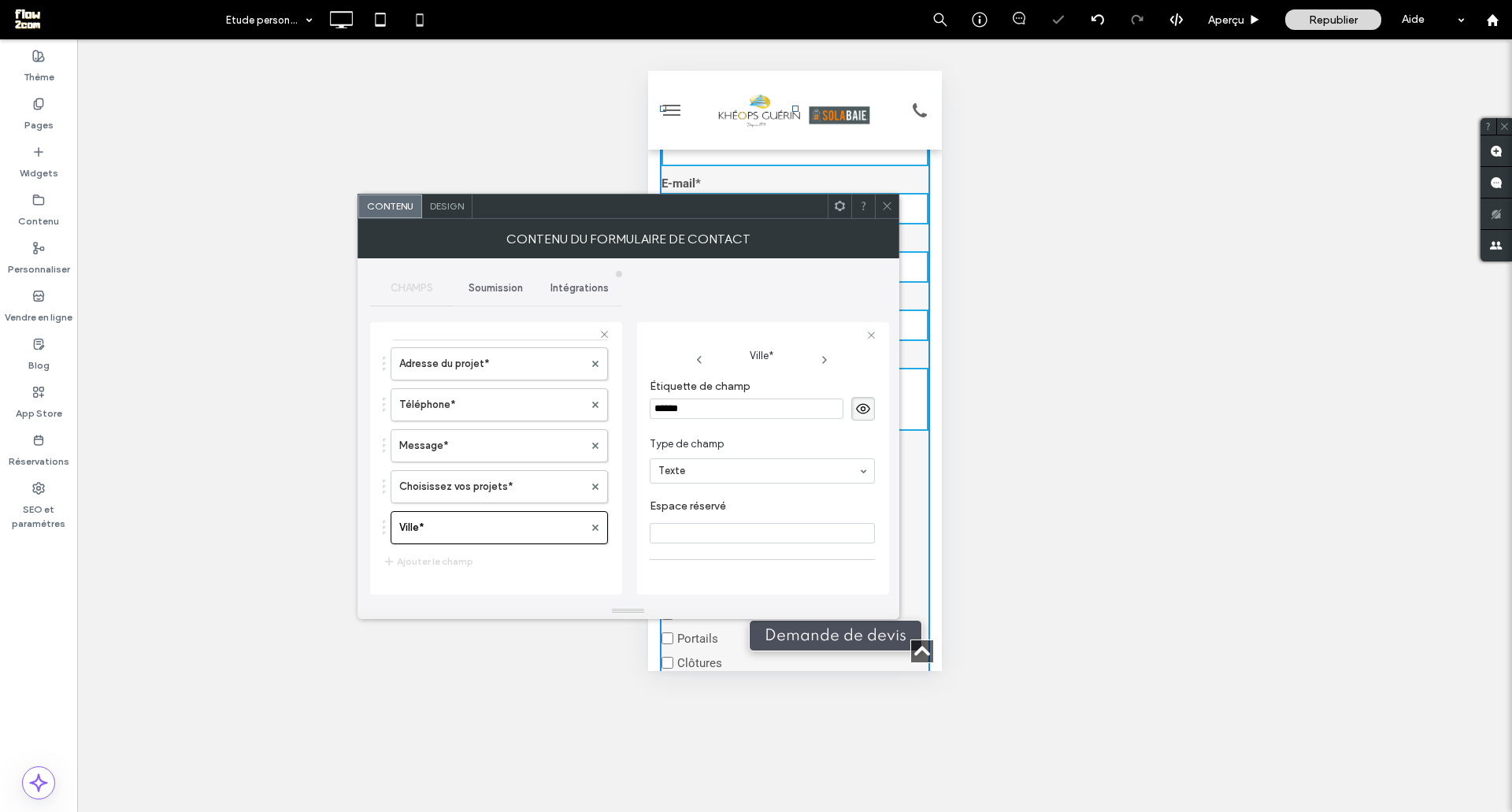
scroll to position [137, 0]
drag, startPoint x: 444, startPoint y: 538, endPoint x: 453, endPoint y: 251, distance: 287.1
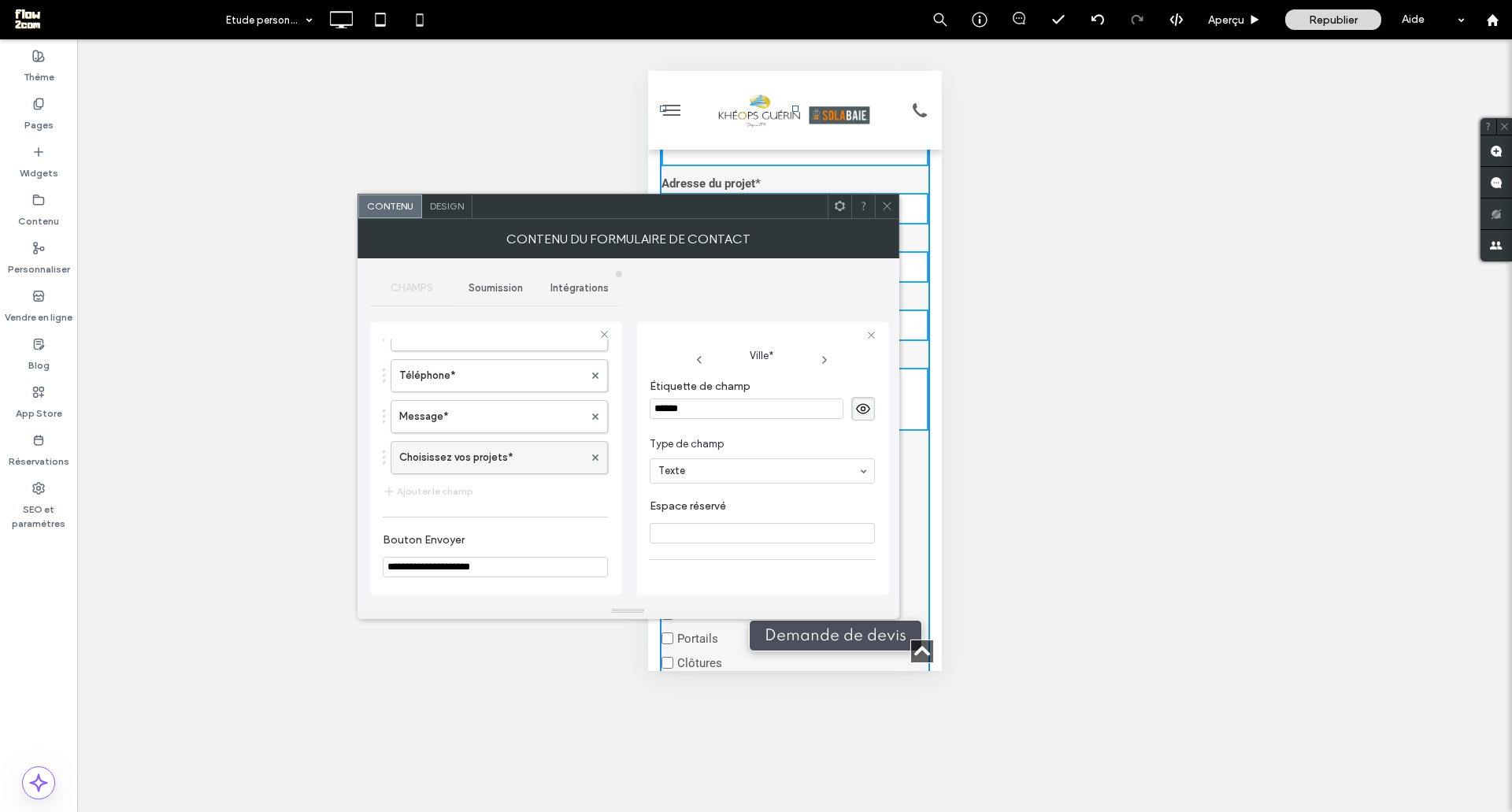
scroll to position [173, 0]
click at [450, 497] on button "Ajouter le champ" at bounding box center [428, 487] width 90 height 19
click at [441, 535] on button "Ajouter le champ" at bounding box center [428, 526] width 90 height 19
click at [719, 403] on input "**********" at bounding box center [747, 409] width 194 height 20
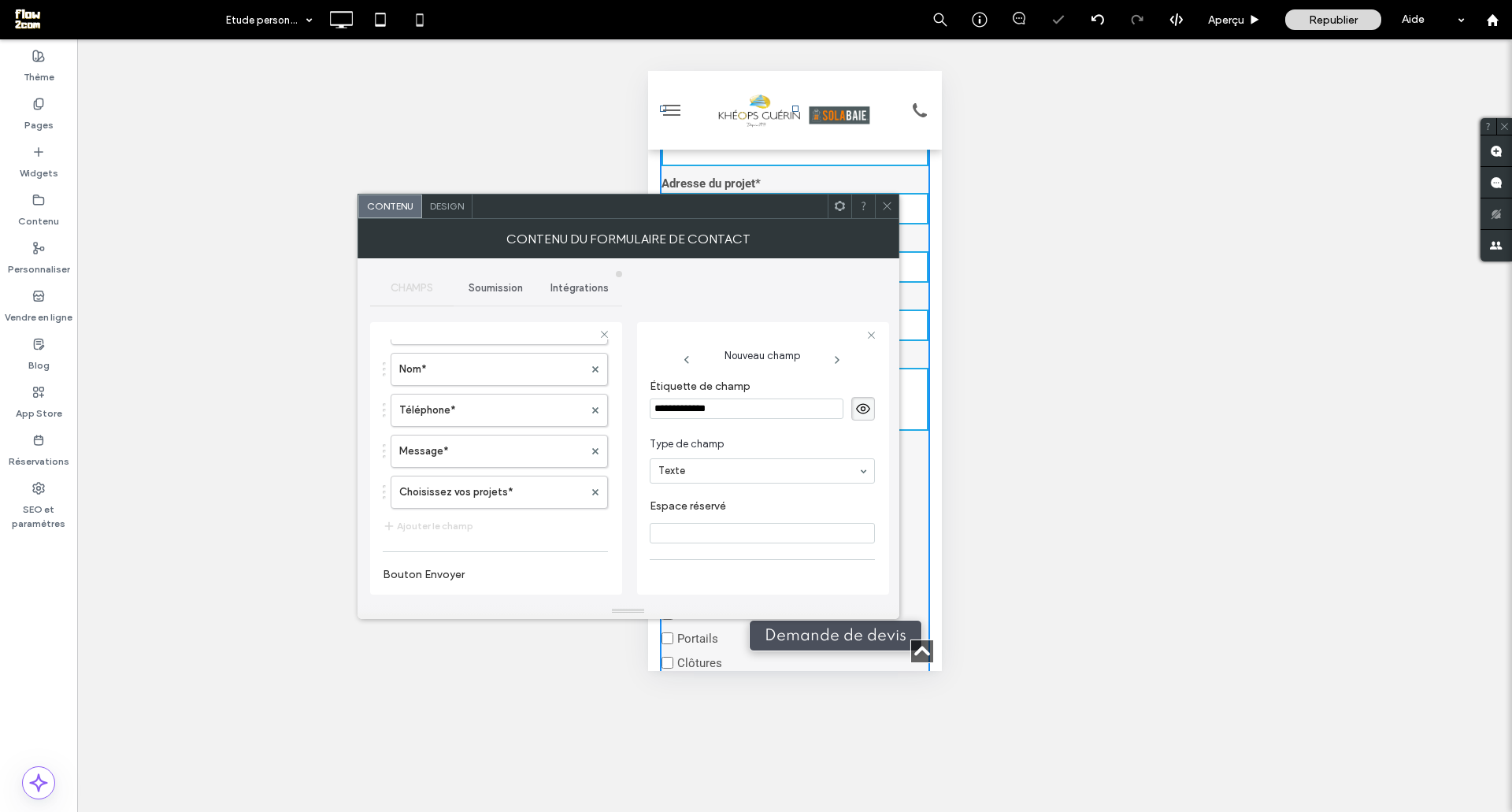
click at [719, 403] on input "**********" at bounding box center [747, 409] width 194 height 20
type input "******"
click at [638, 435] on div "Nouveau champ Étiquette de champ ****** Type de champ Texte Espace réservé Cham…" at bounding box center [763, 458] width 252 height 273
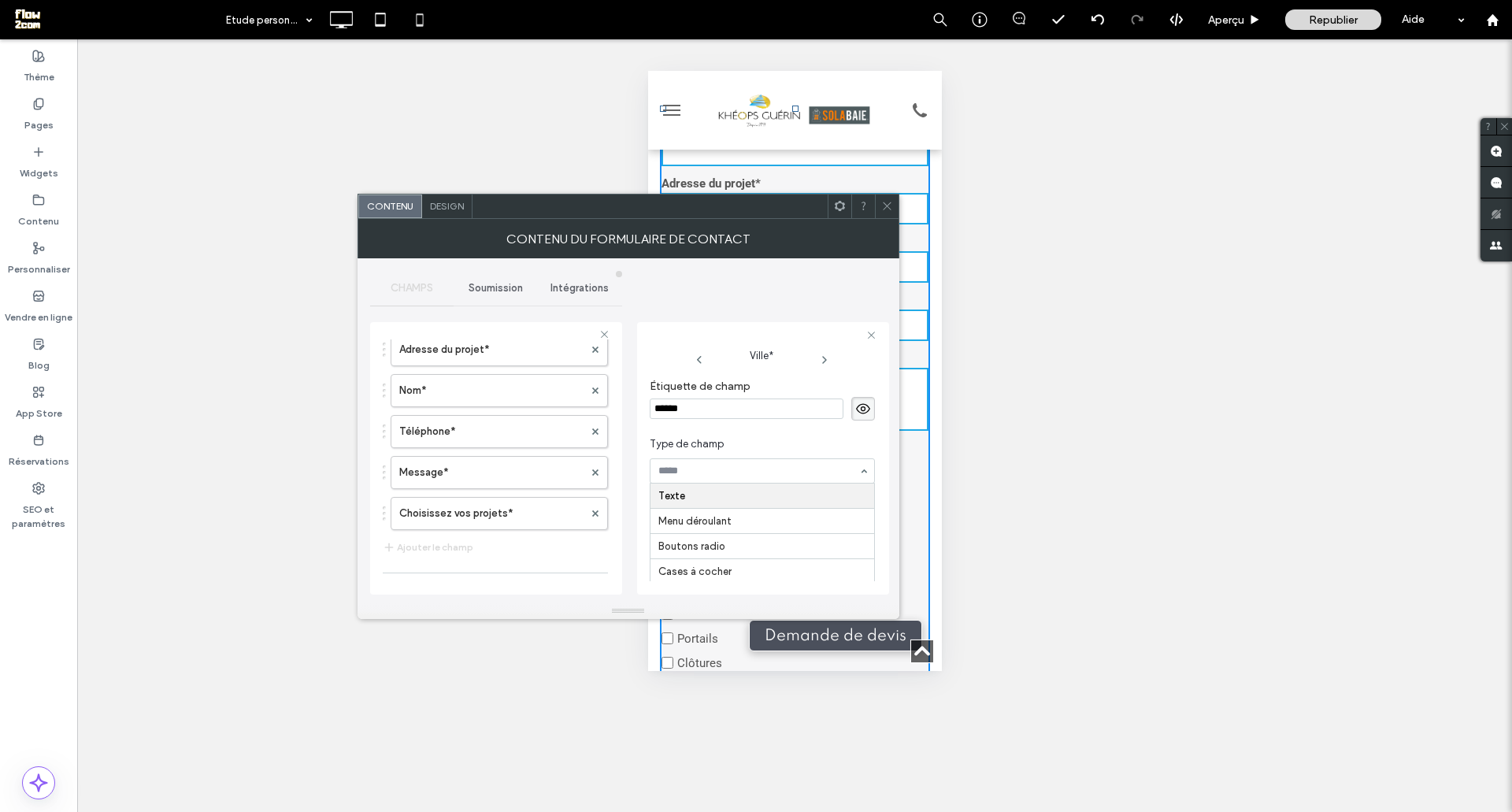
click at [695, 477] on div at bounding box center [762, 470] width 224 height 23
click at [661, 433] on section "Type de champ Texte Menu déroulant Boutons radio Cases à cocher Fichier joint D…" at bounding box center [763, 460] width 225 height 63
click at [705, 355] on span at bounding box center [701, 360] width 101 height 13
click at [691, 362] on icon at bounding box center [688, 360] width 13 height 13
click at [701, 359] on icon at bounding box center [700, 360] width 13 height 13
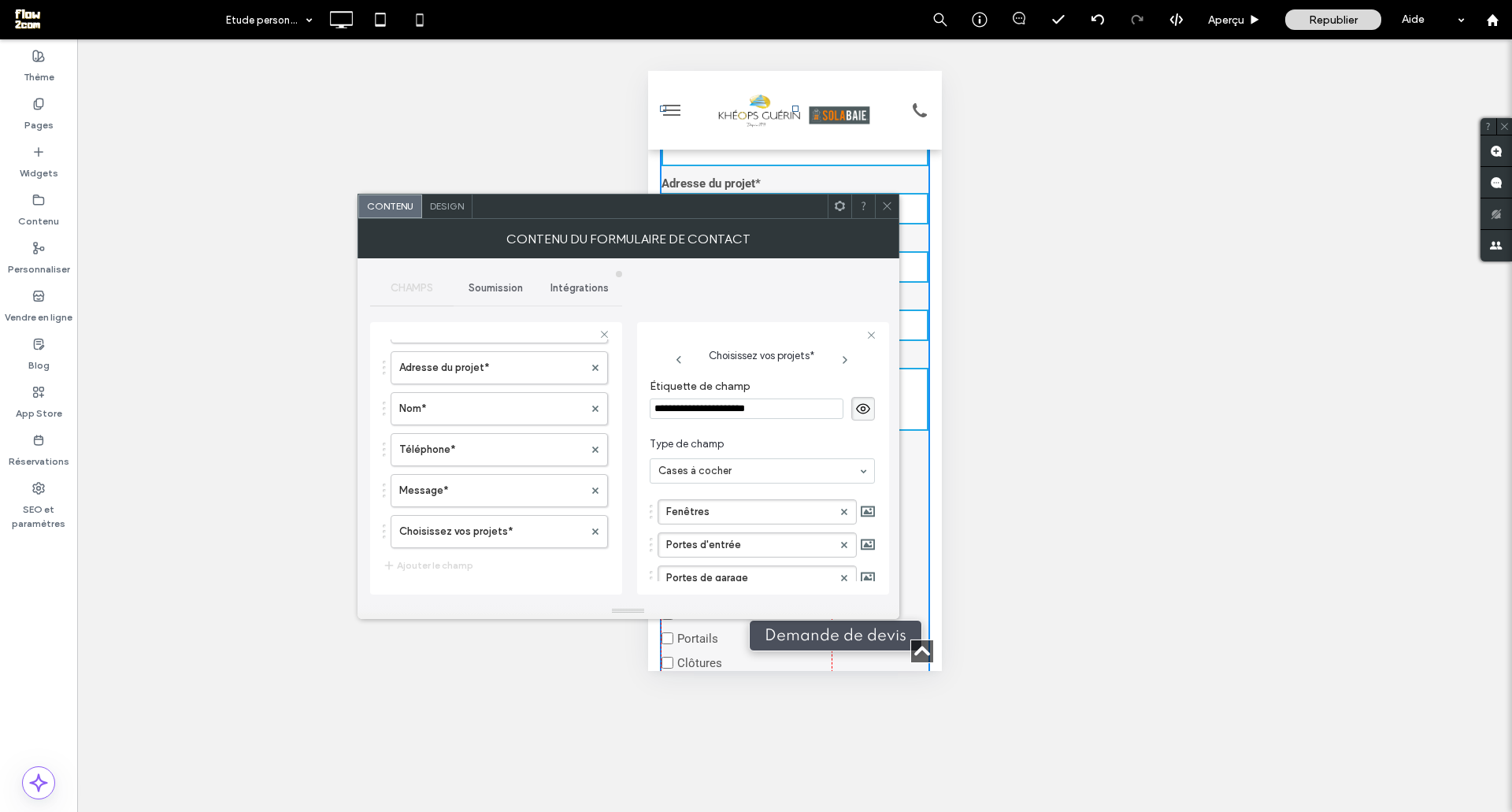
scroll to position [0, 0]
click at [885, 205] on use at bounding box center [887, 206] width 7 height 7
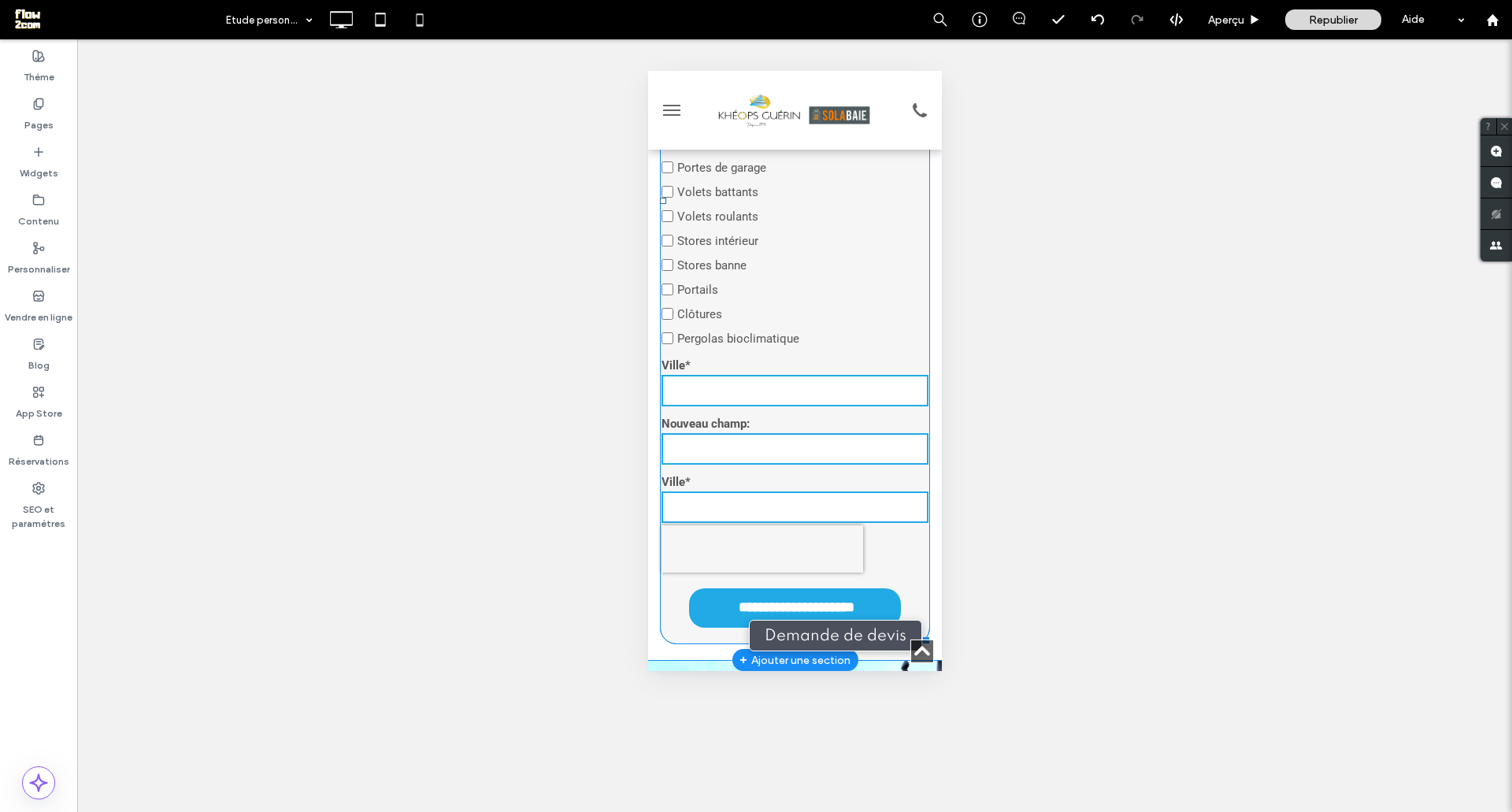
scroll to position [853, 0]
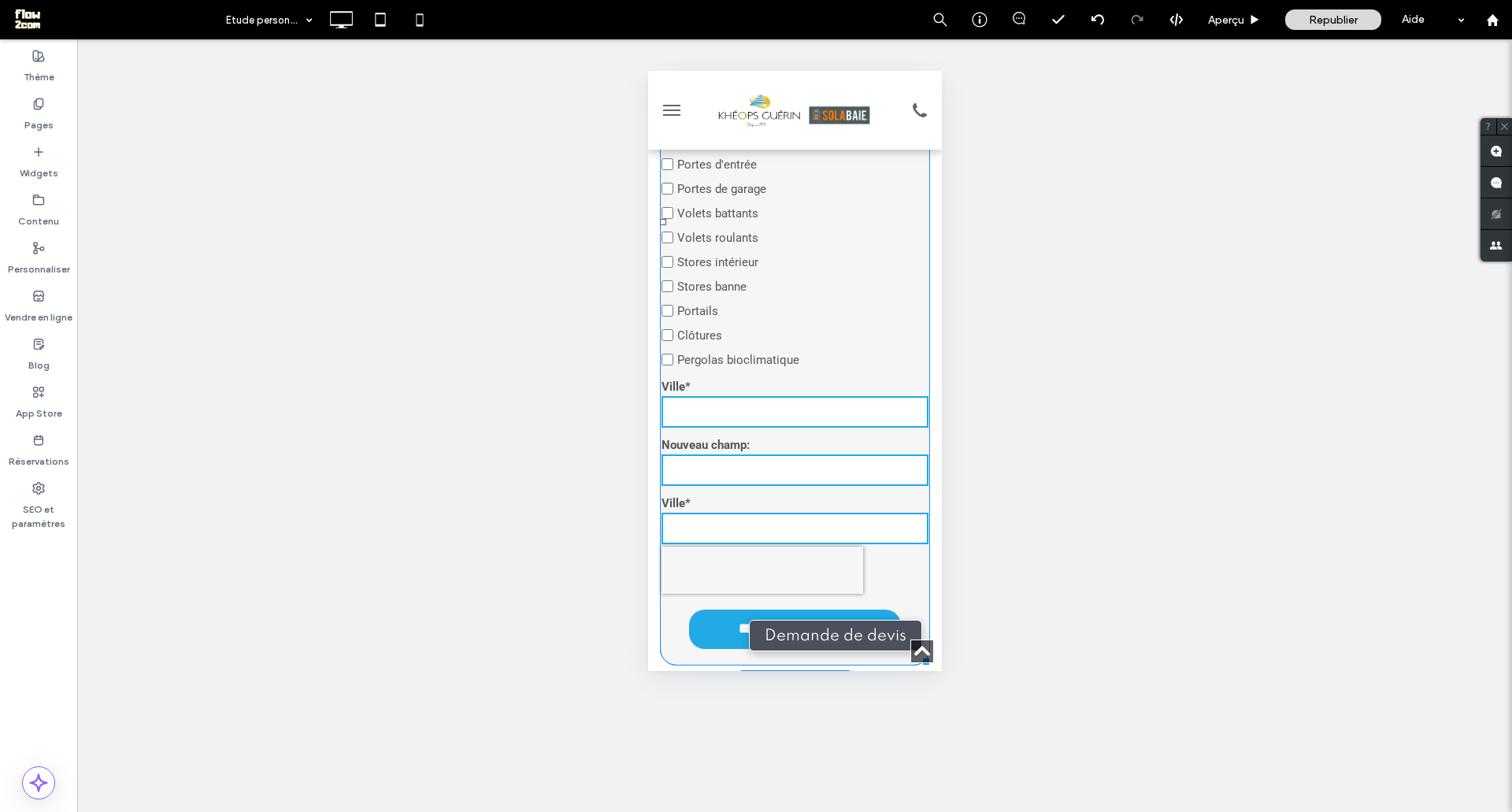
click at [770, 452] on label "Nouveau champ:" at bounding box center [794, 444] width 267 height 14
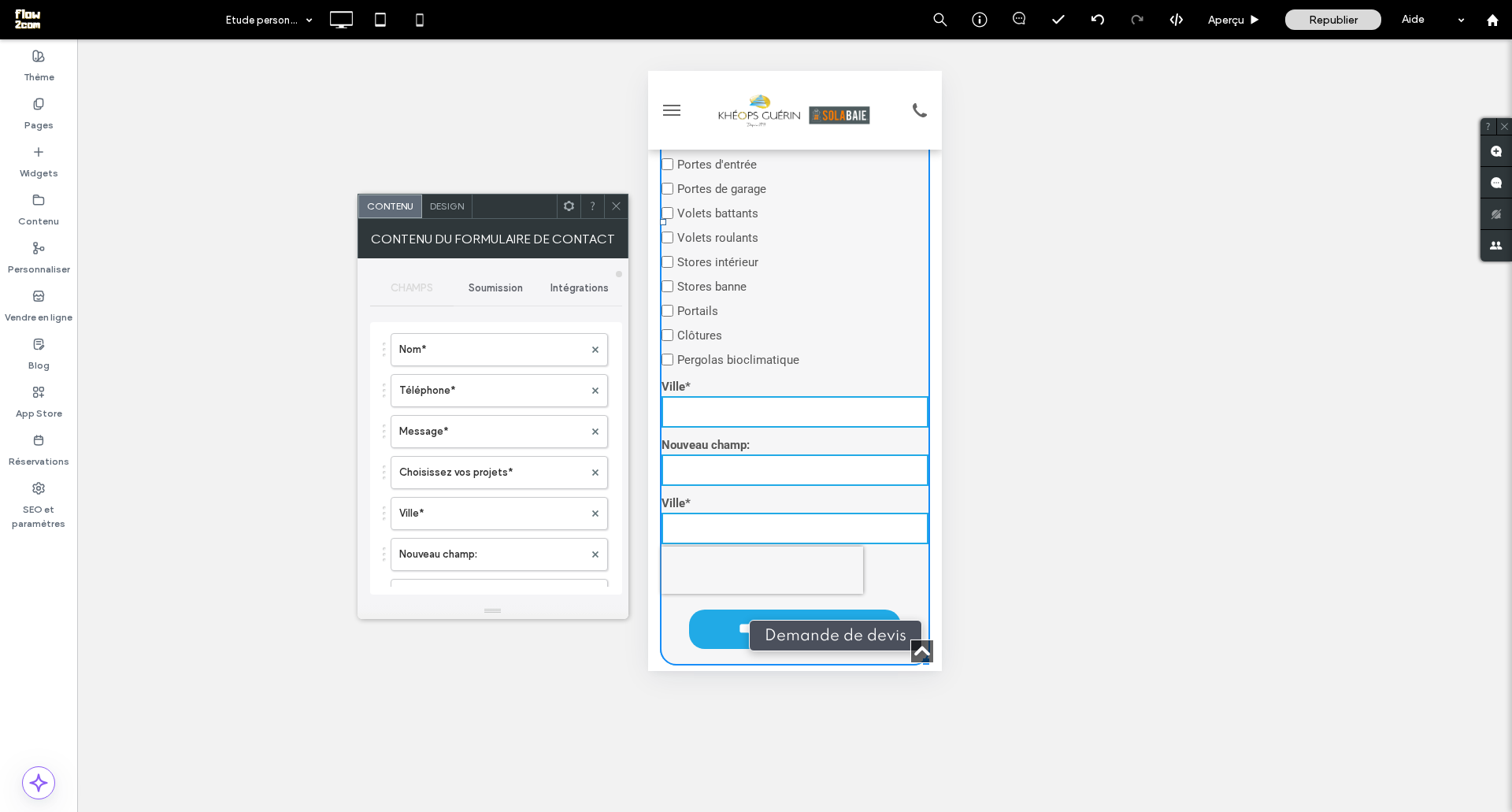
scroll to position [153, 0]
click at [593, 555] on span at bounding box center [595, 546] width 7 height 23
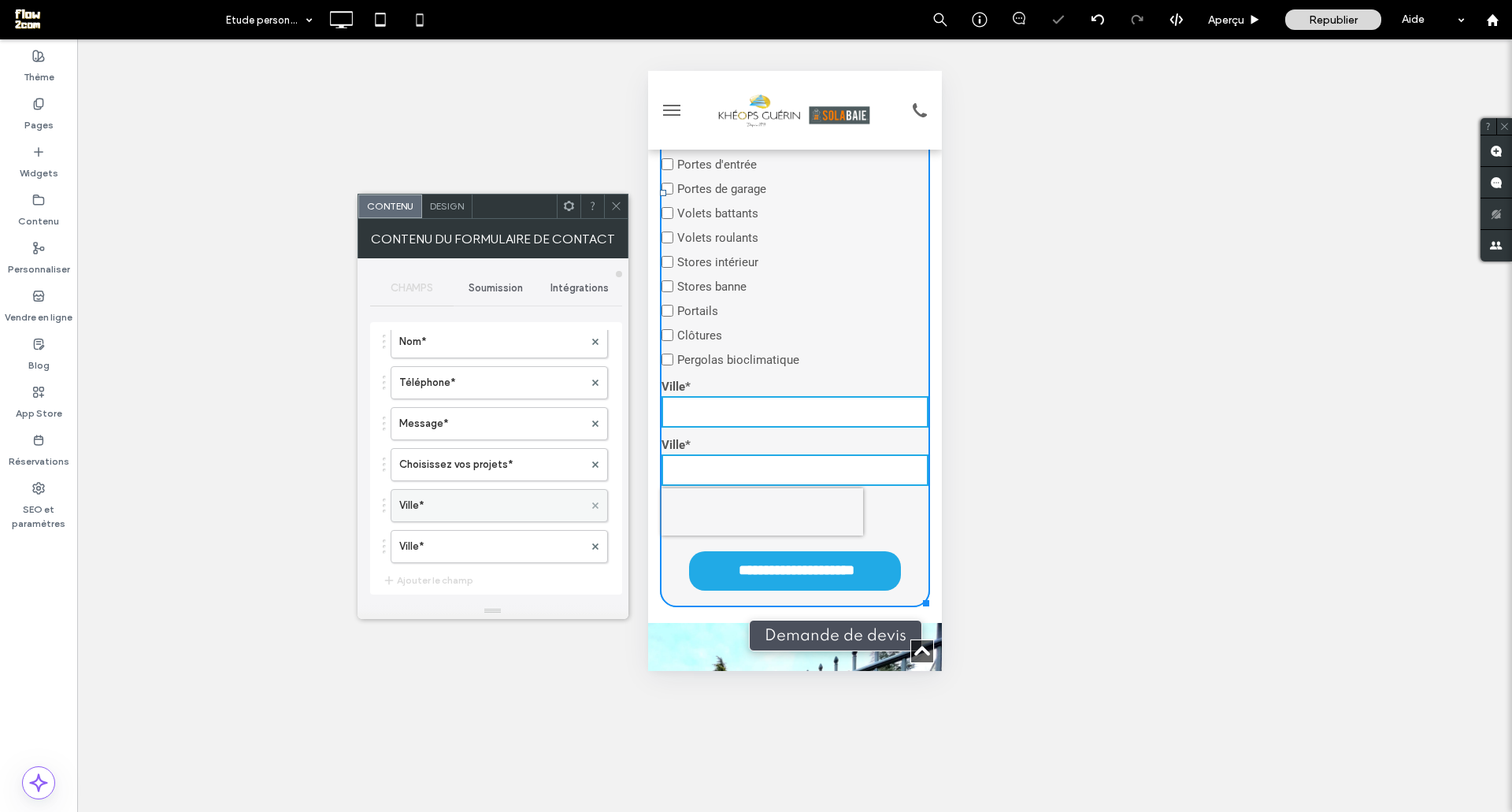
click at [592, 508] on use at bounding box center [594, 505] width 7 height 7
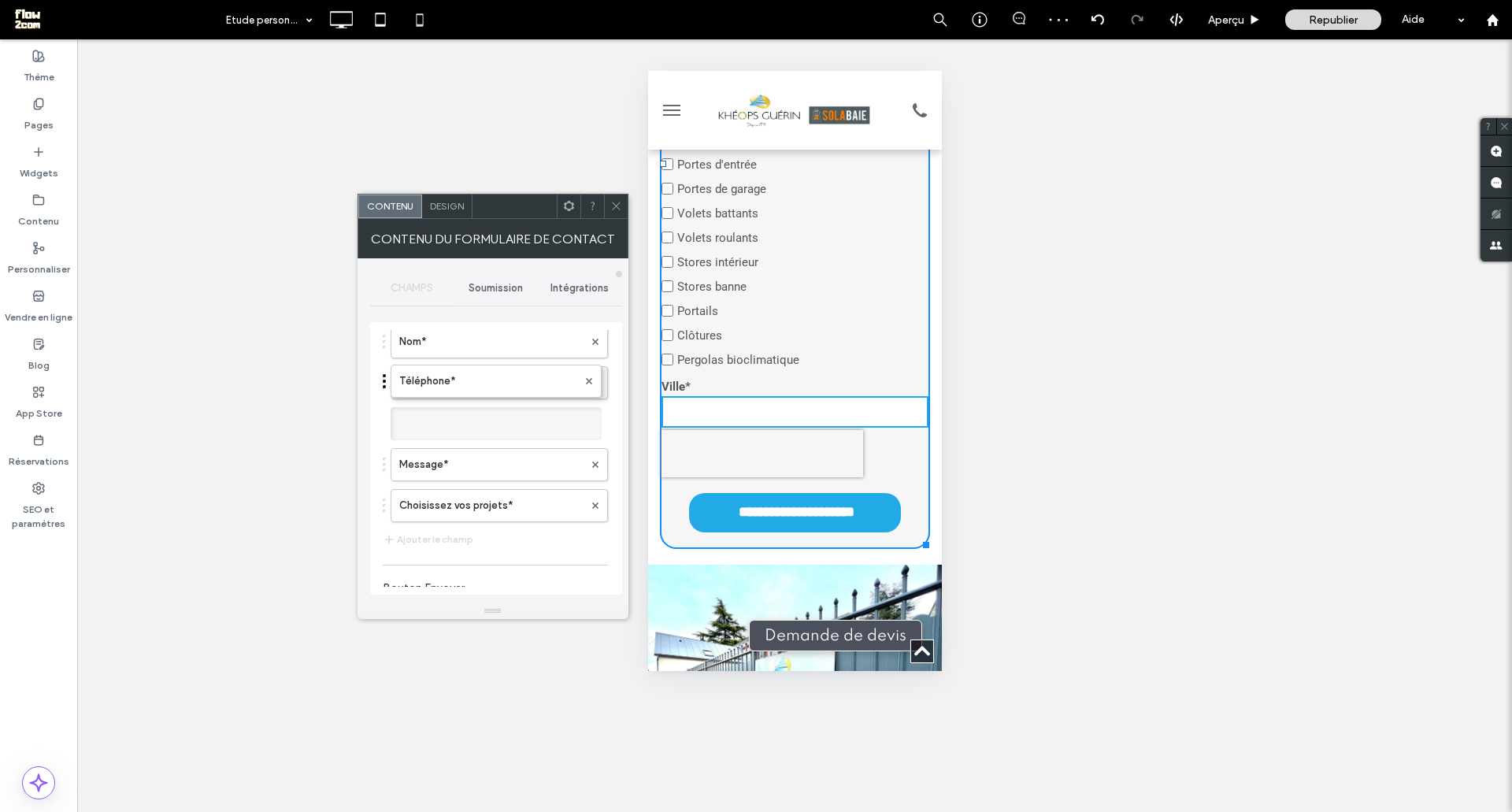
drag, startPoint x: 385, startPoint y: 519, endPoint x: 391, endPoint y: 384, distance: 135.1
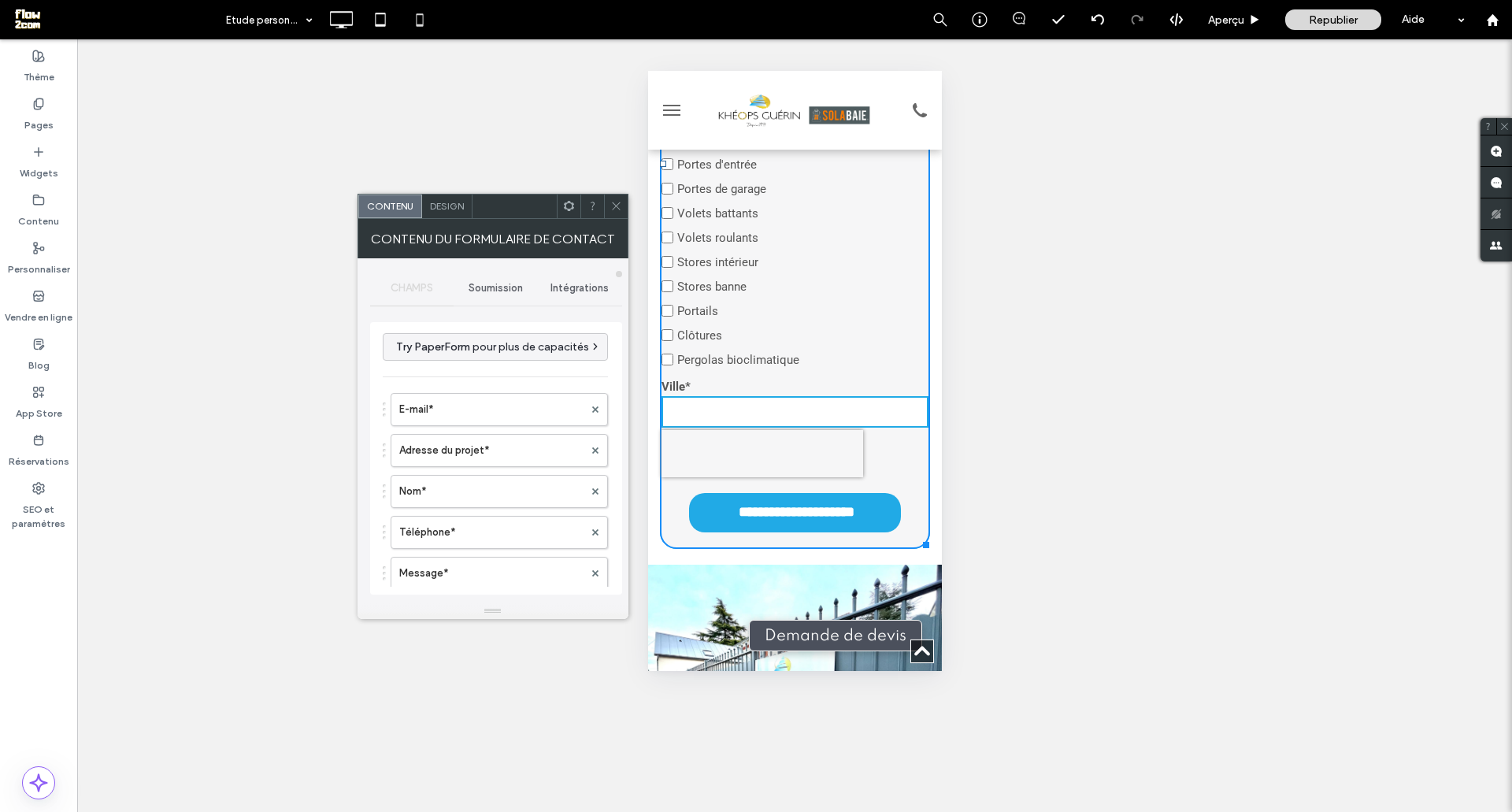
scroll to position [0, 0]
click at [619, 201] on icon at bounding box center [616, 206] width 12 height 12
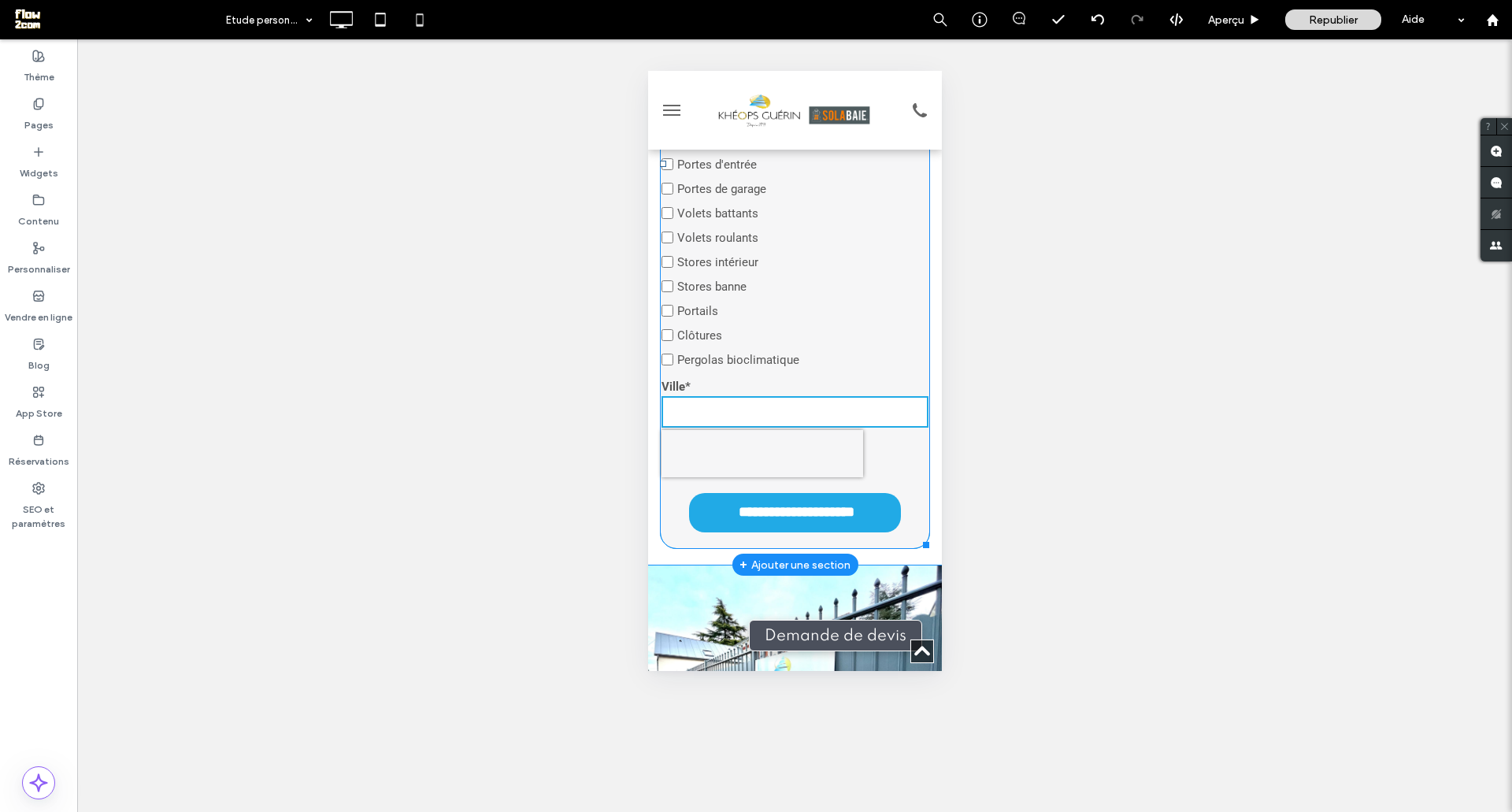
click at [830, 394] on label "Ville*" at bounding box center [794, 386] width 267 height 14
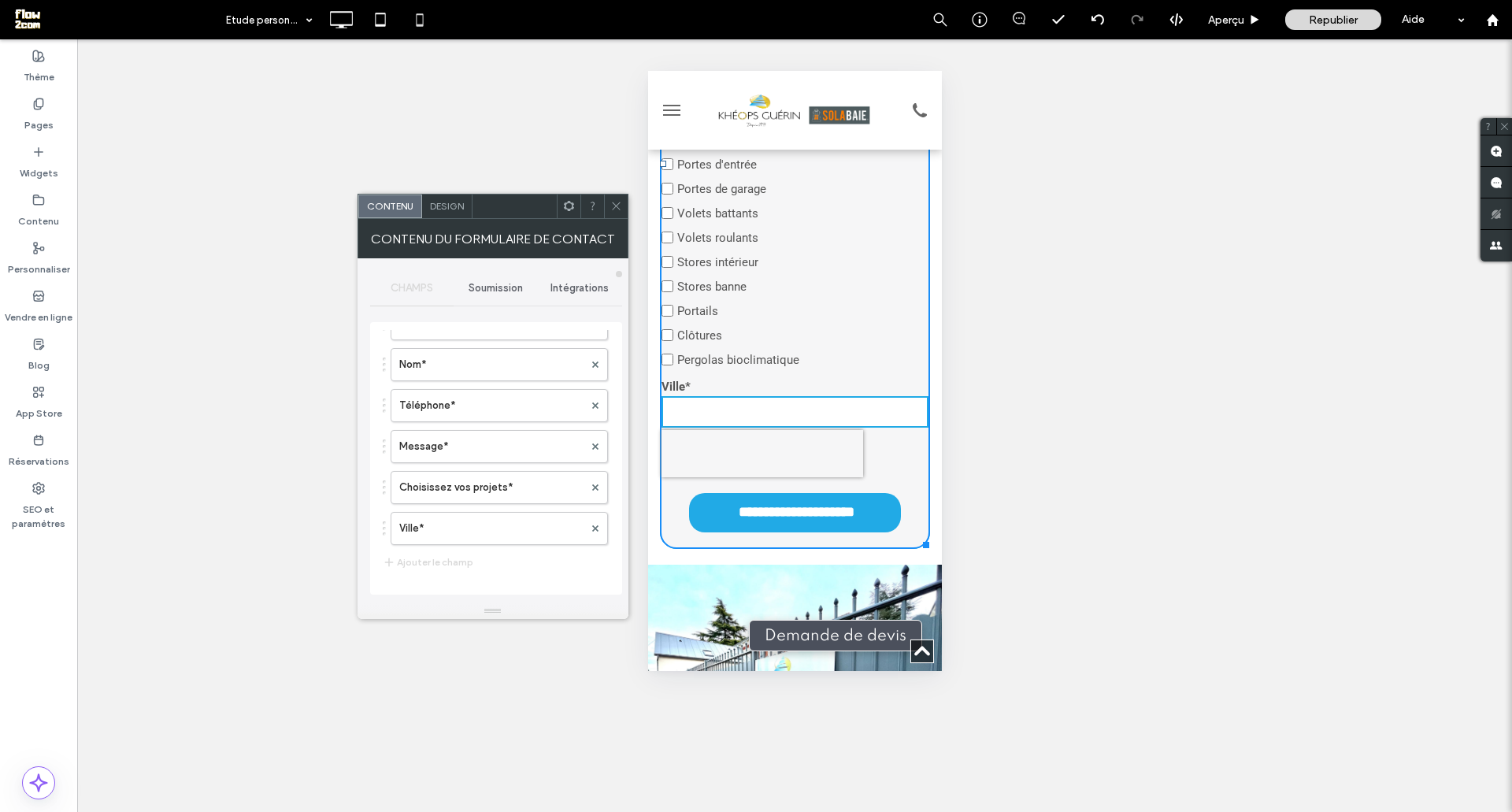
scroll to position [132, 0]
drag, startPoint x: 385, startPoint y: 533, endPoint x: 389, endPoint y: 362, distance: 171.0
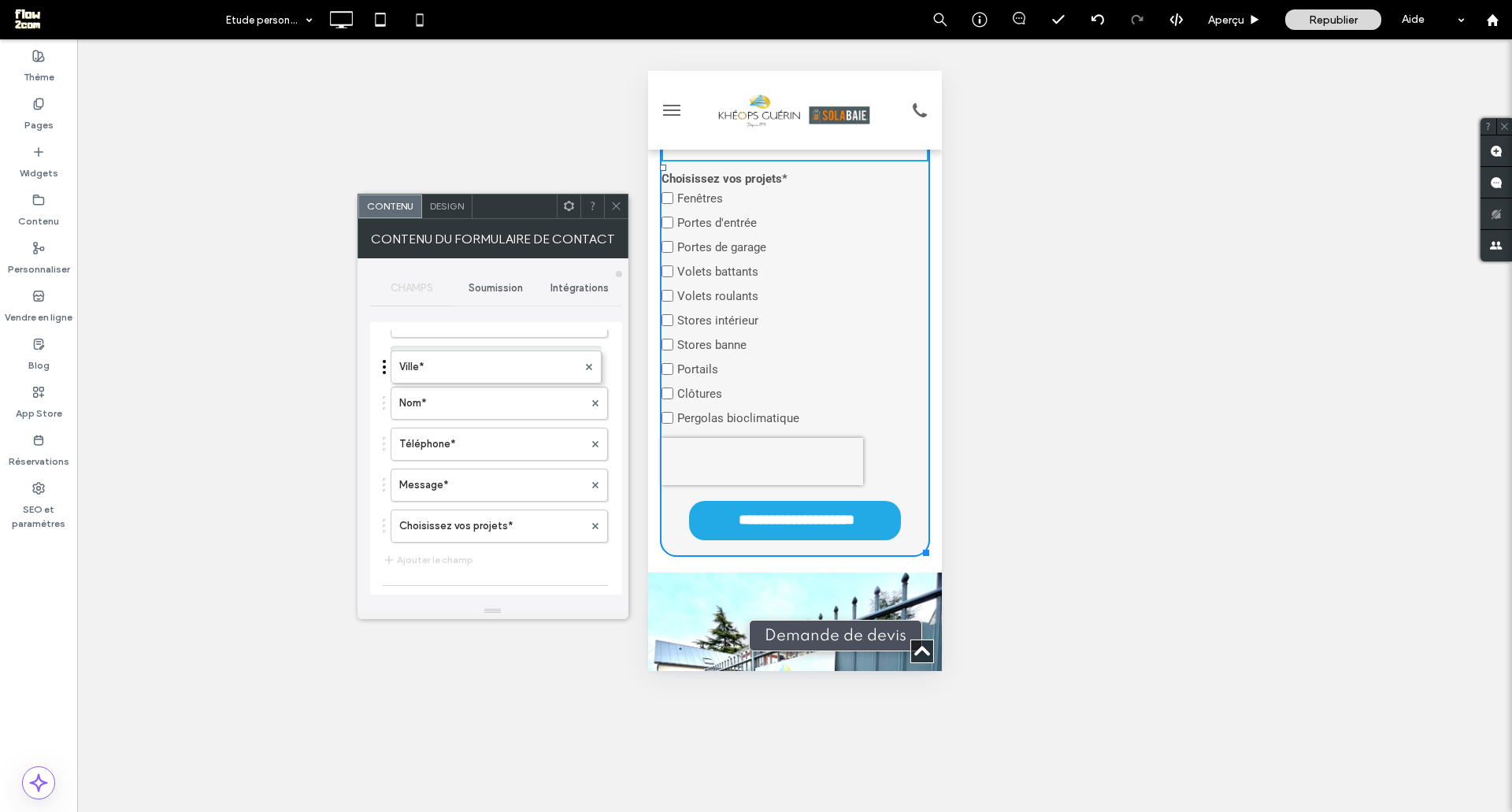
scroll to position [911, 0]
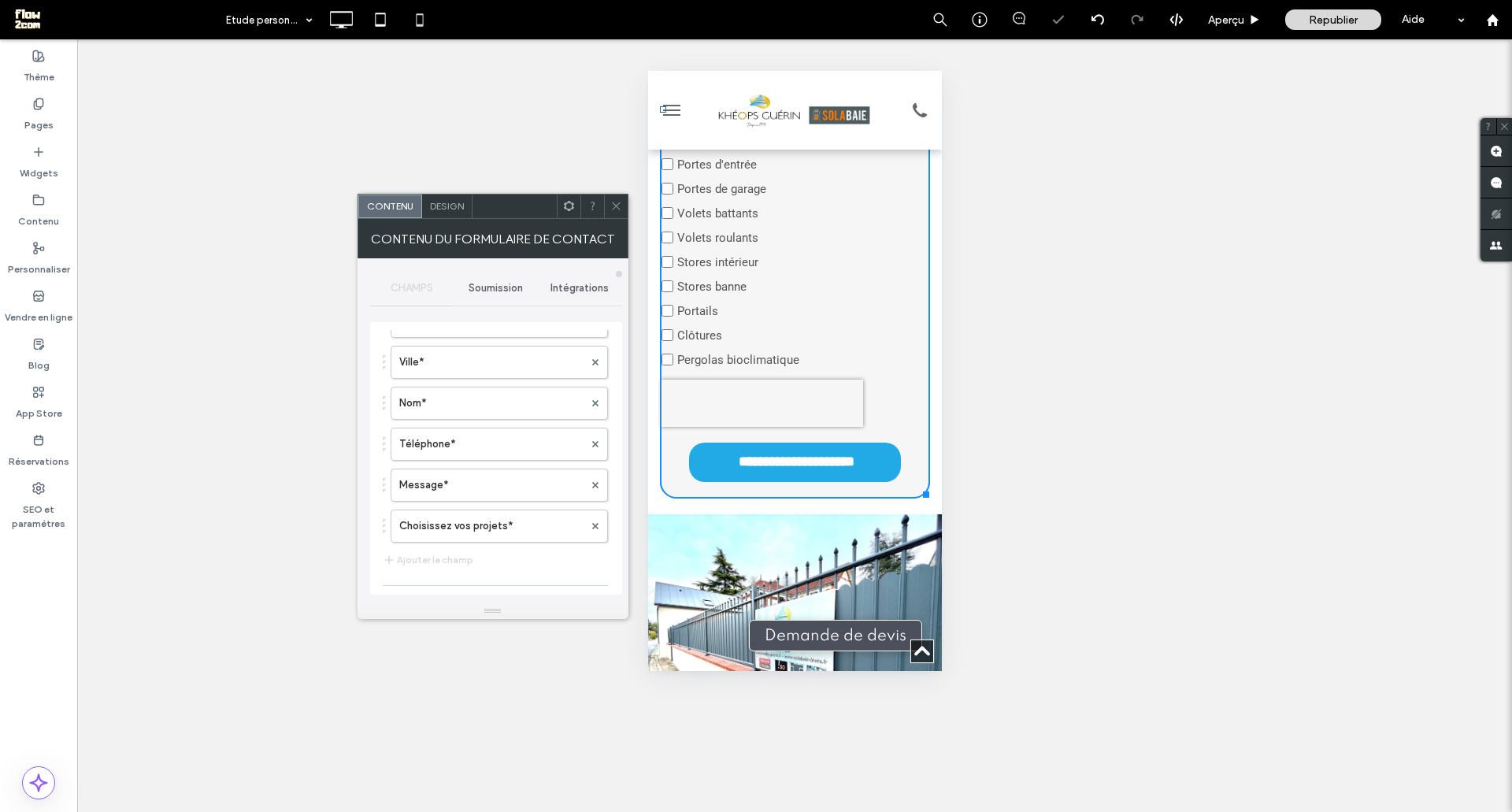
click at [620, 202] on icon at bounding box center [616, 206] width 12 height 12
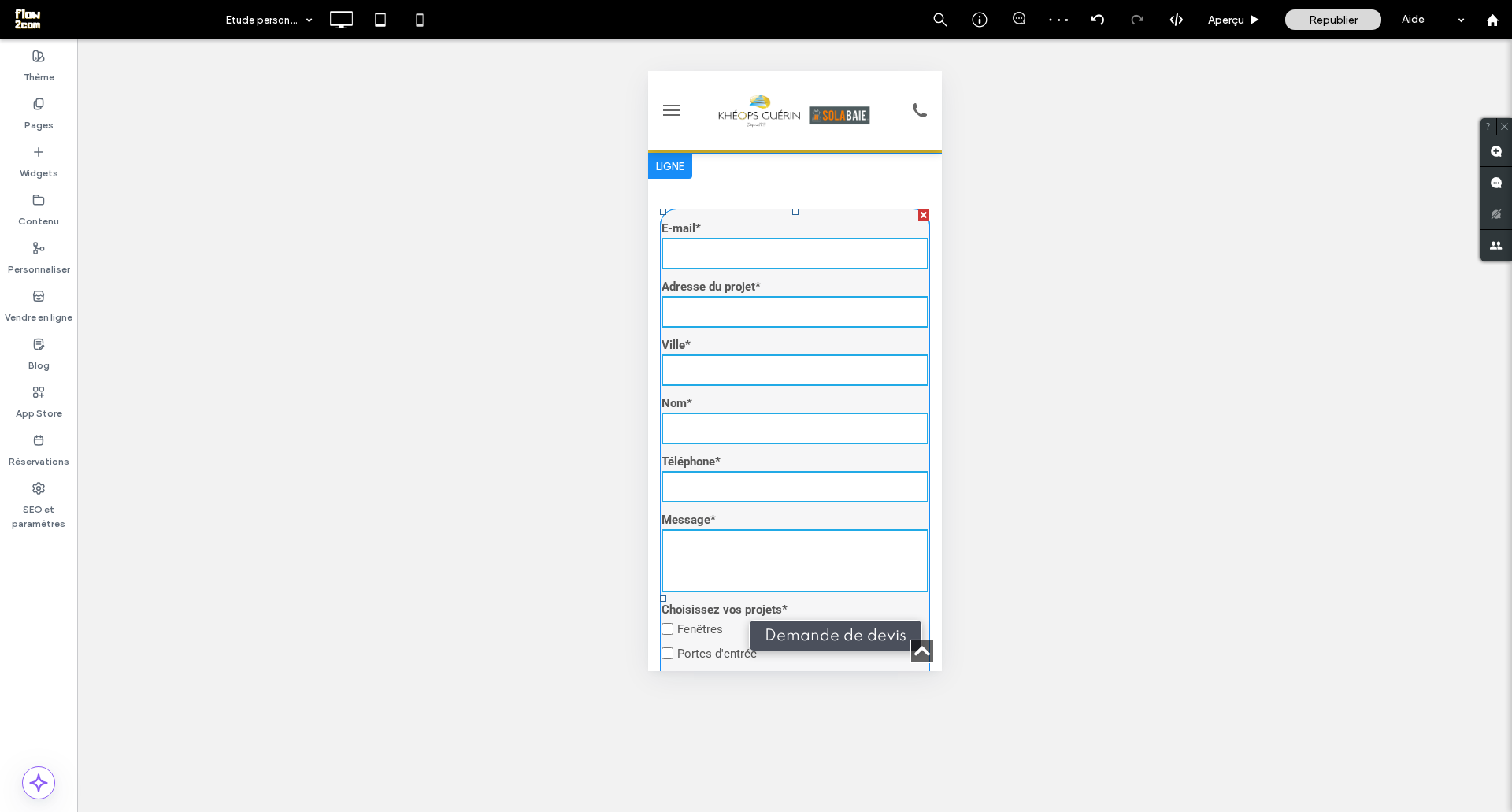
scroll to position [421, 0]
click at [341, 14] on icon at bounding box center [341, 20] width 32 height 32
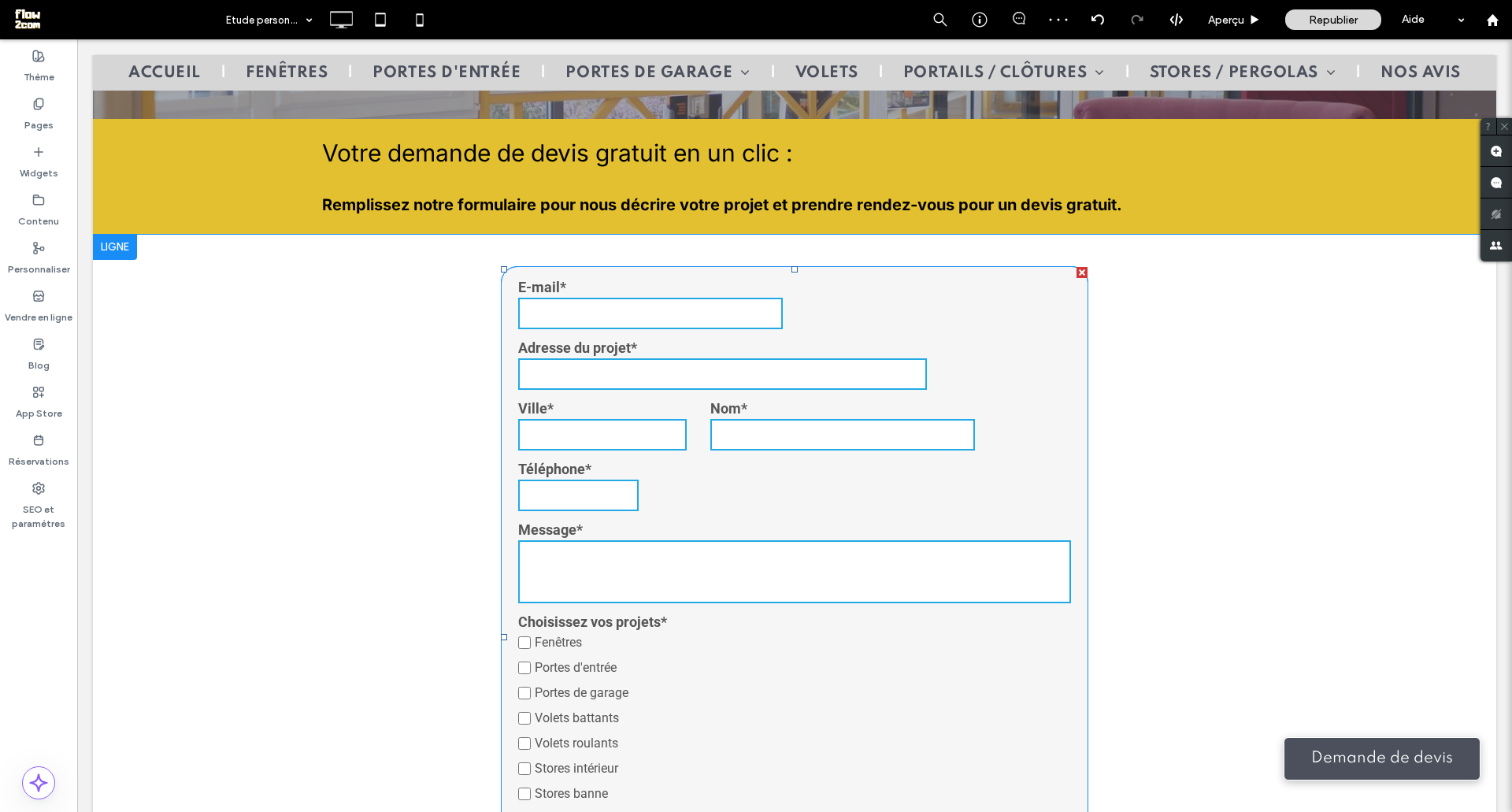
scroll to position [547, 0]
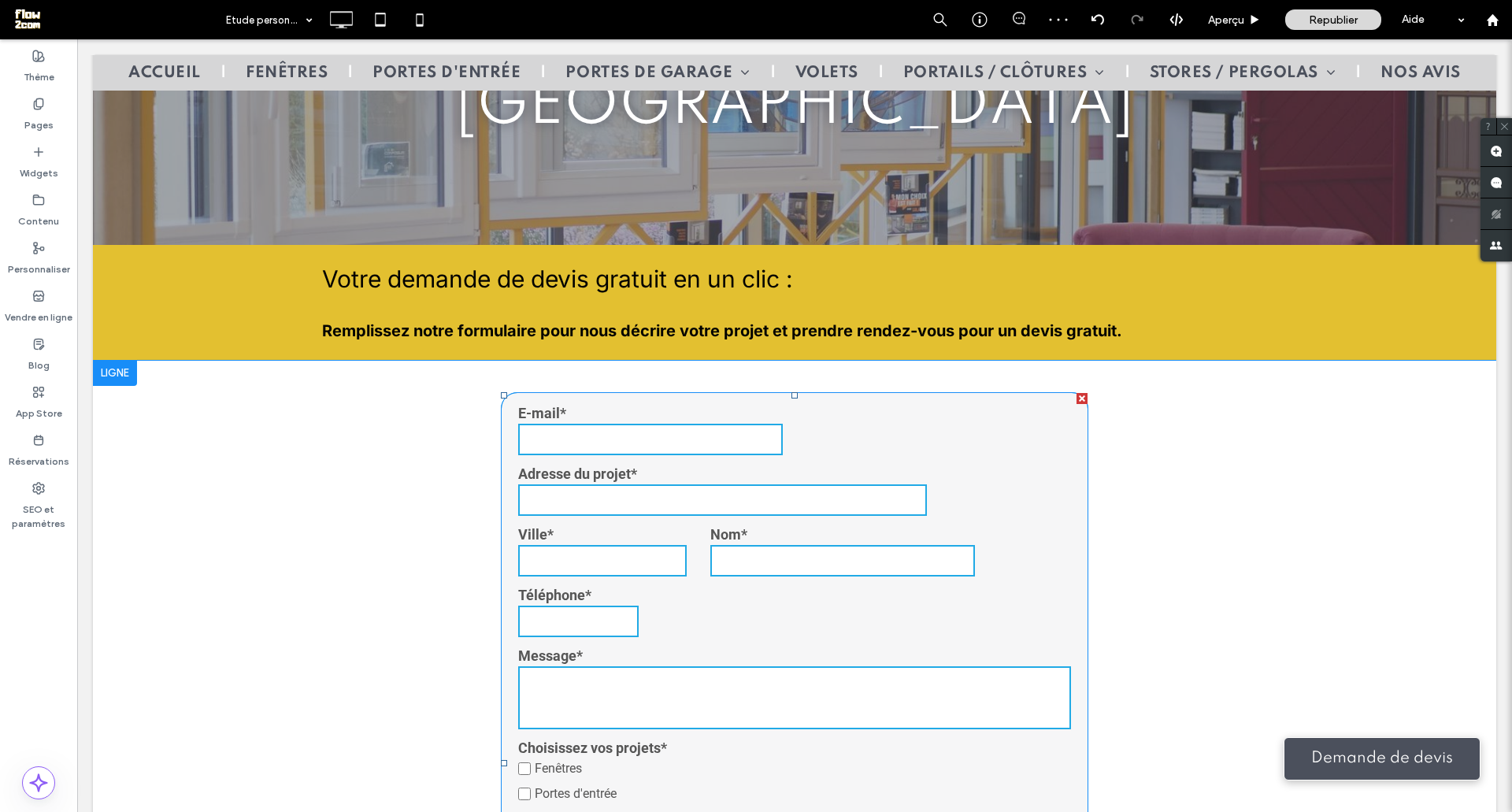
click at [800, 484] on input "text" at bounding box center [722, 500] width 409 height 32
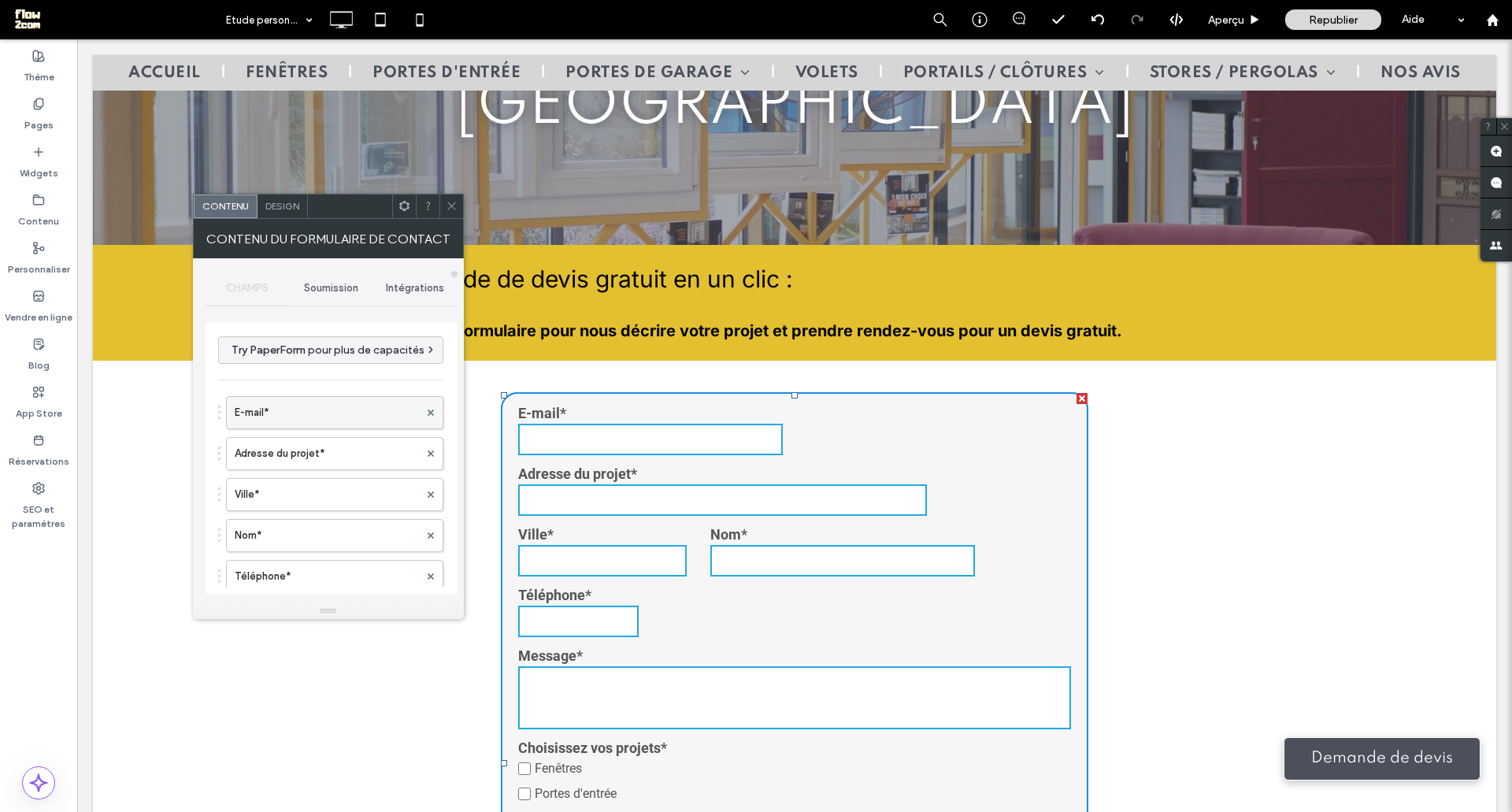
click at [388, 425] on label "E-mail*" at bounding box center [327, 413] width 184 height 32
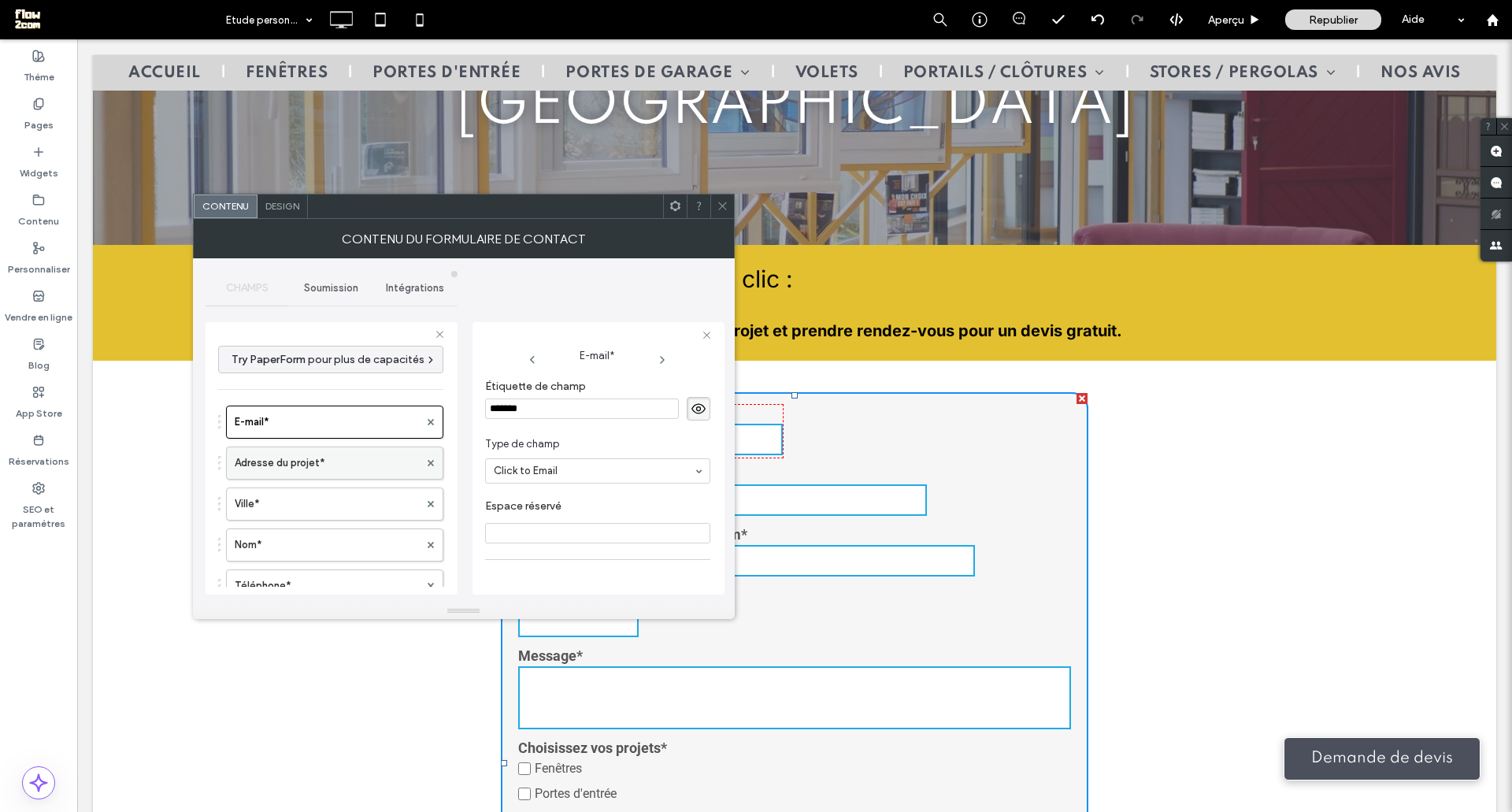
click at [358, 479] on label "Adresse du projet*" at bounding box center [327, 463] width 184 height 32
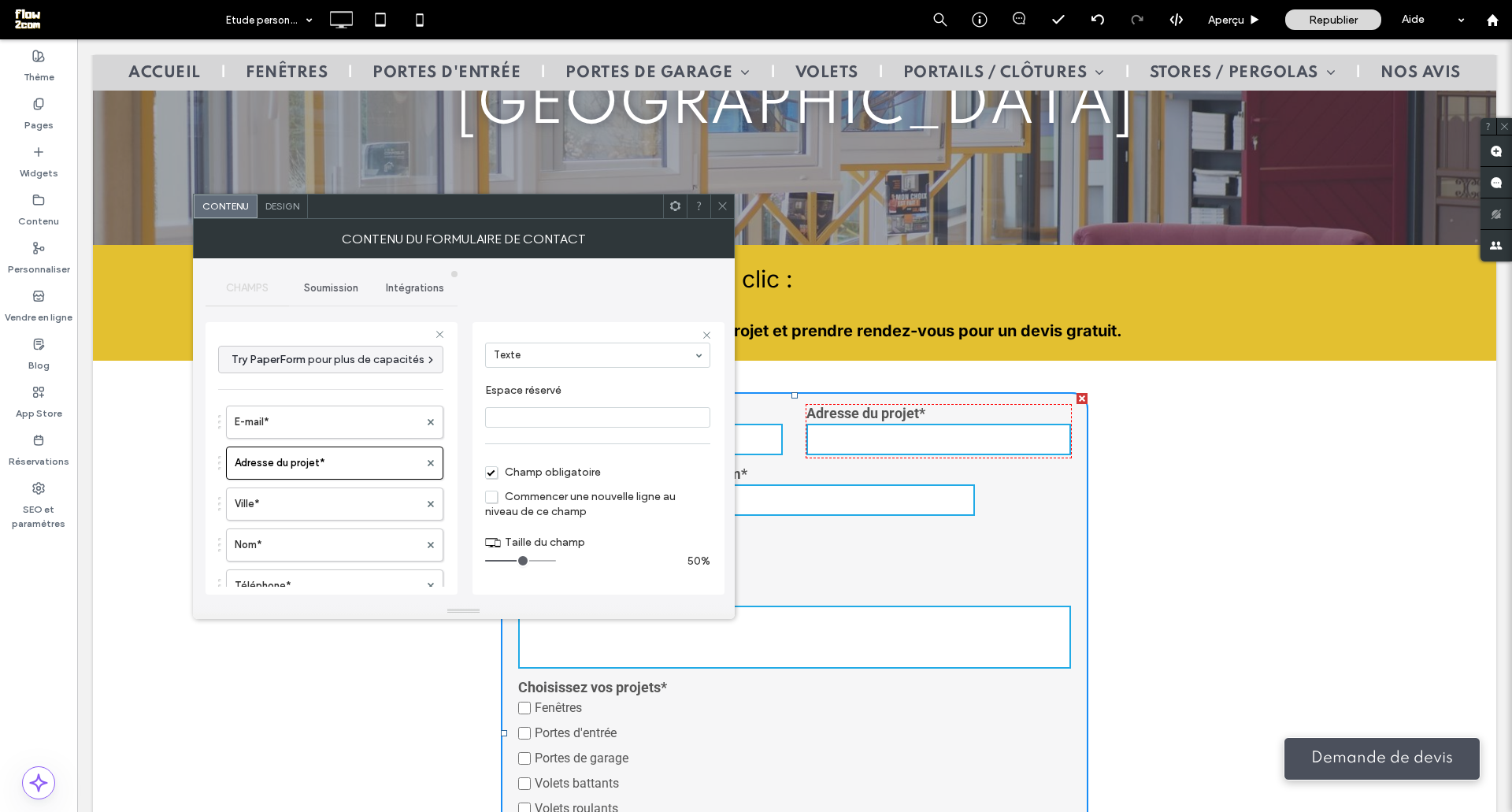
drag, startPoint x: 532, startPoint y: 558, endPoint x: 517, endPoint y: 561, distance: 15.3
click at [517, 561] on input "range" at bounding box center [521, 561] width 71 height 2
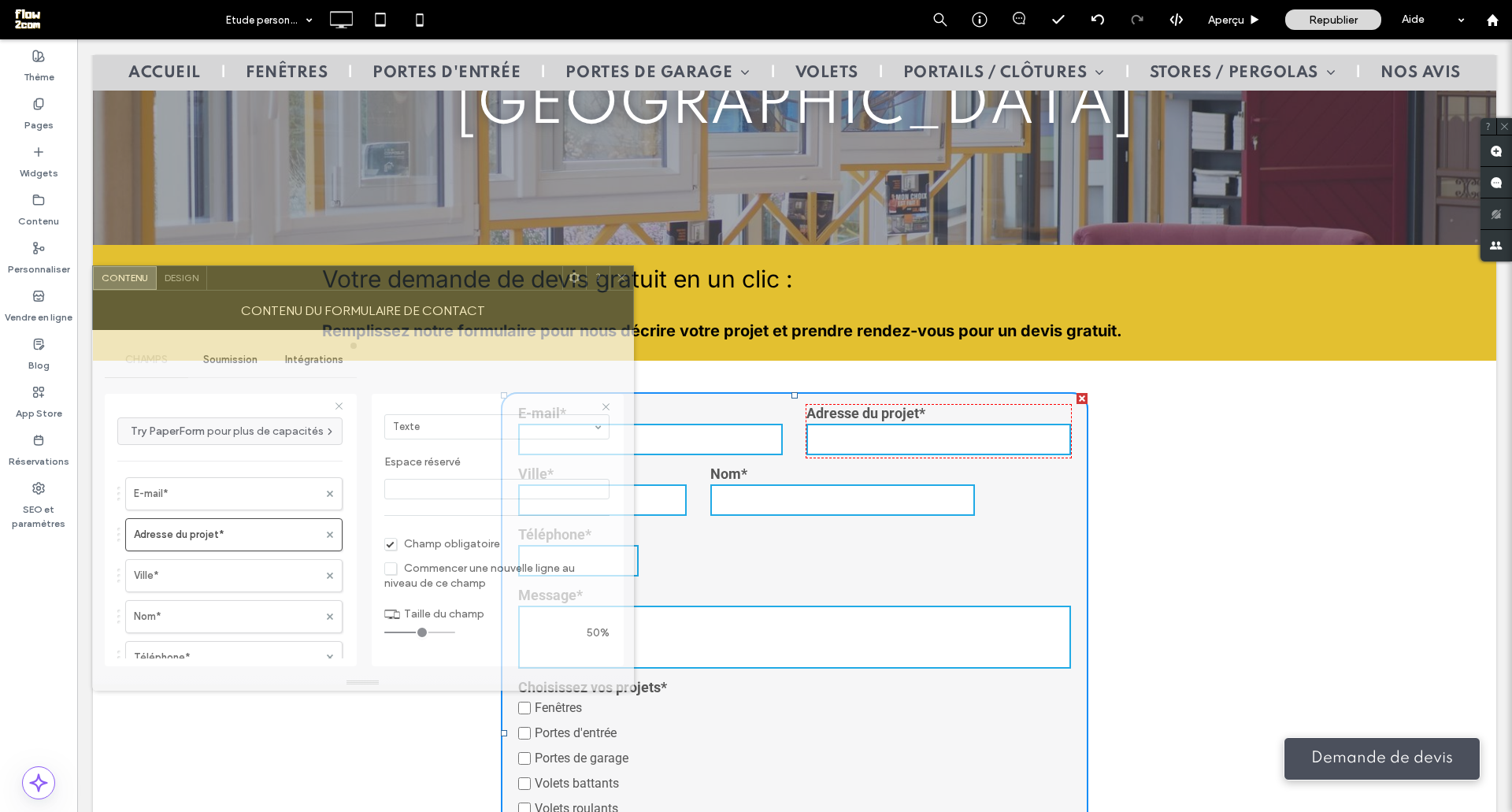
drag, startPoint x: 610, startPoint y: 218, endPoint x: 510, endPoint y: 290, distance: 123.2
click at [510, 291] on div "Contenu du formulaire de contact" at bounding box center [363, 310] width 542 height 39
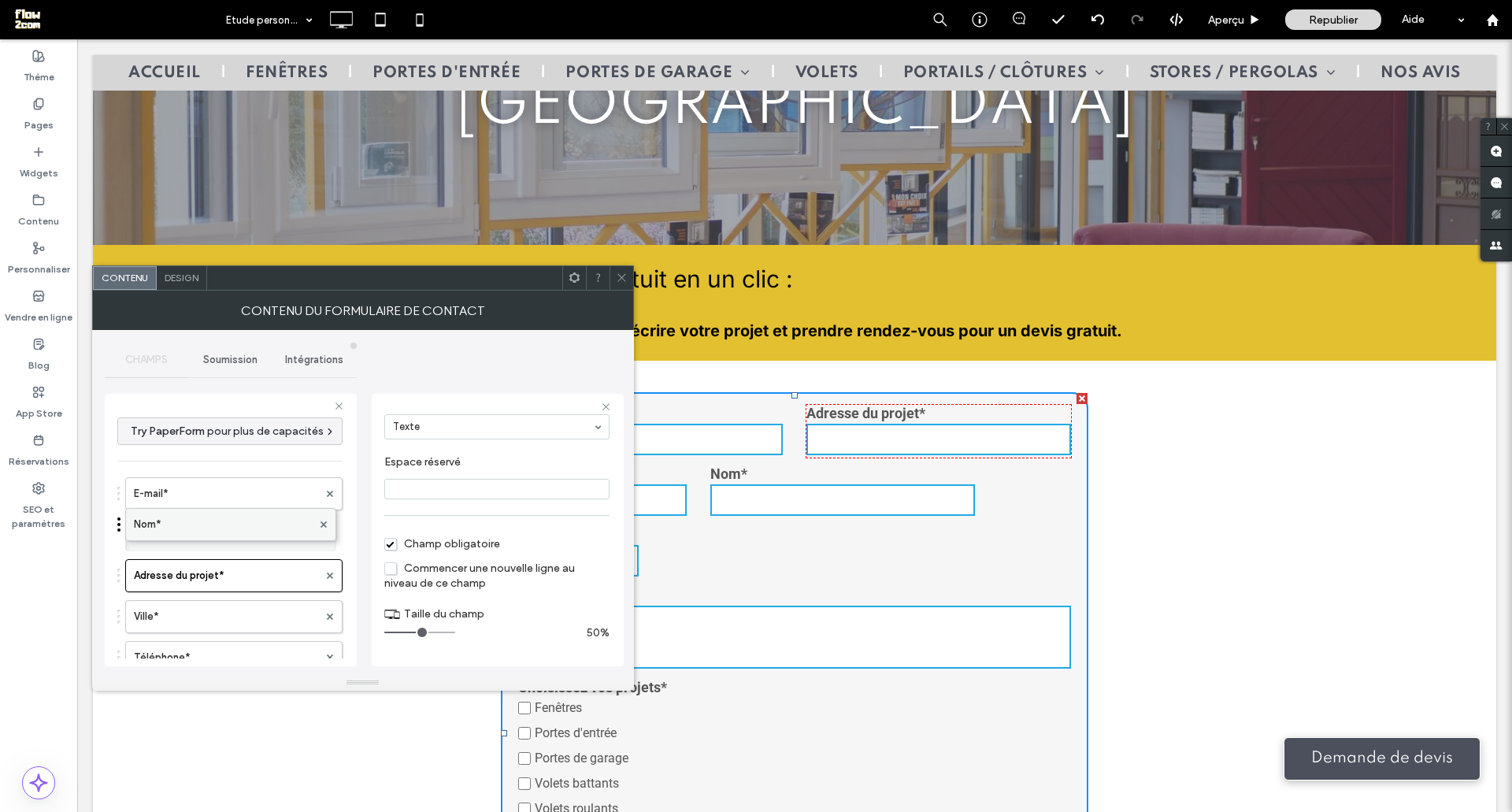
drag, startPoint x: 190, startPoint y: 631, endPoint x: 188, endPoint y: 532, distance: 99.0
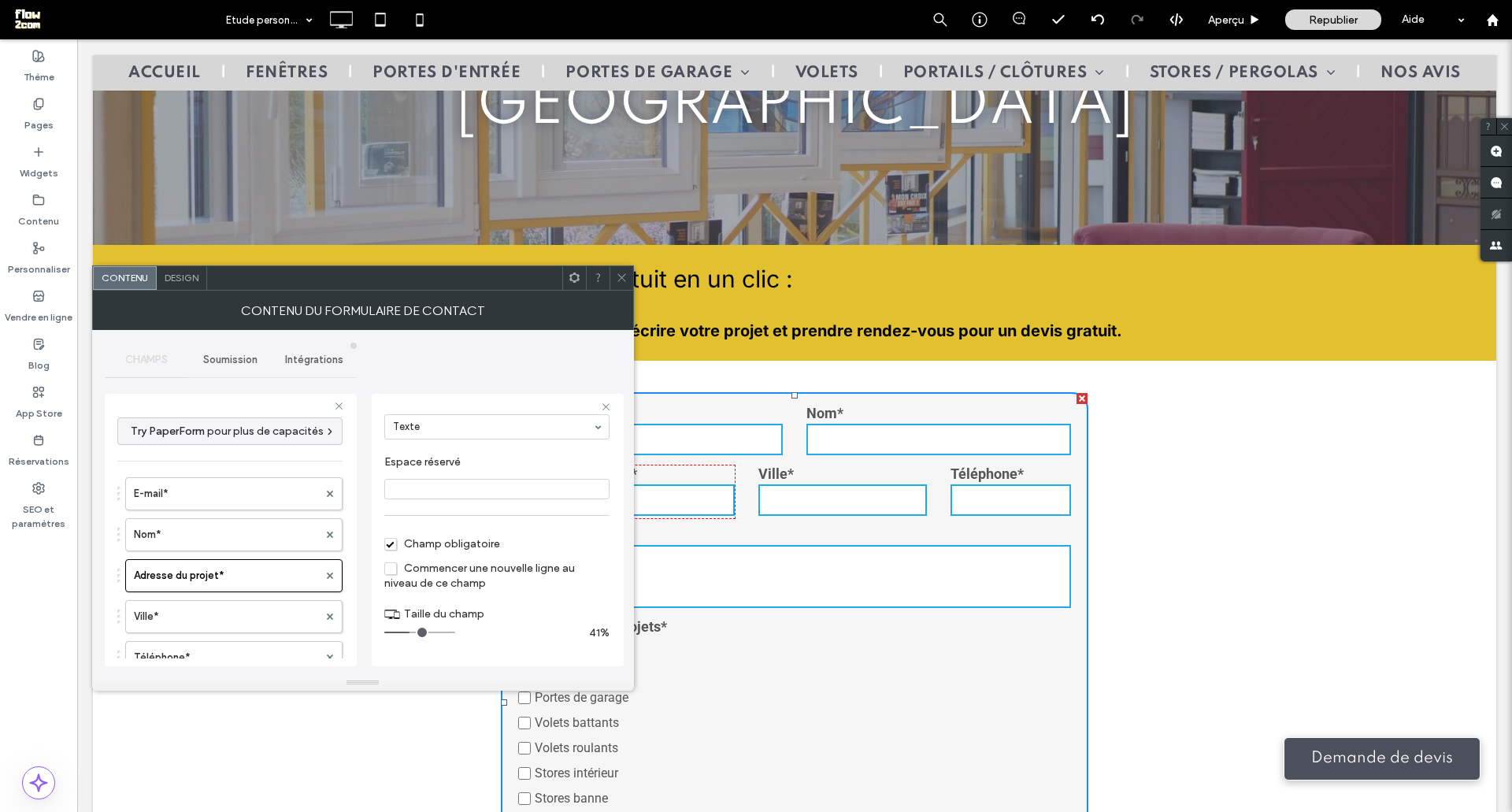
type input "*"
click at [413, 633] on input "range" at bounding box center [420, 632] width 71 height 2
click at [623, 273] on icon at bounding box center [621, 277] width 12 height 12
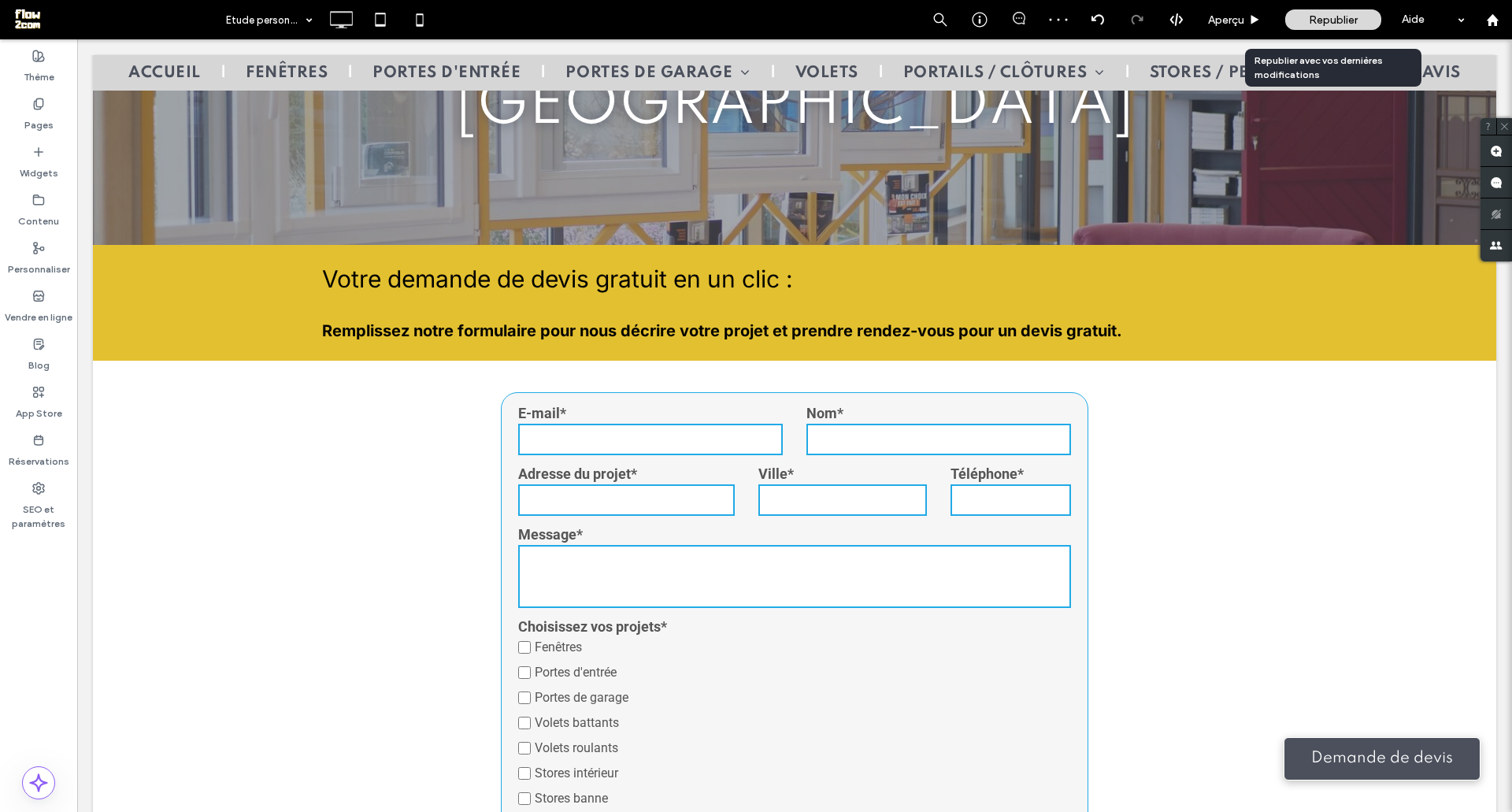
click at [1345, 16] on span "Republier" at bounding box center [1333, 20] width 48 height 13
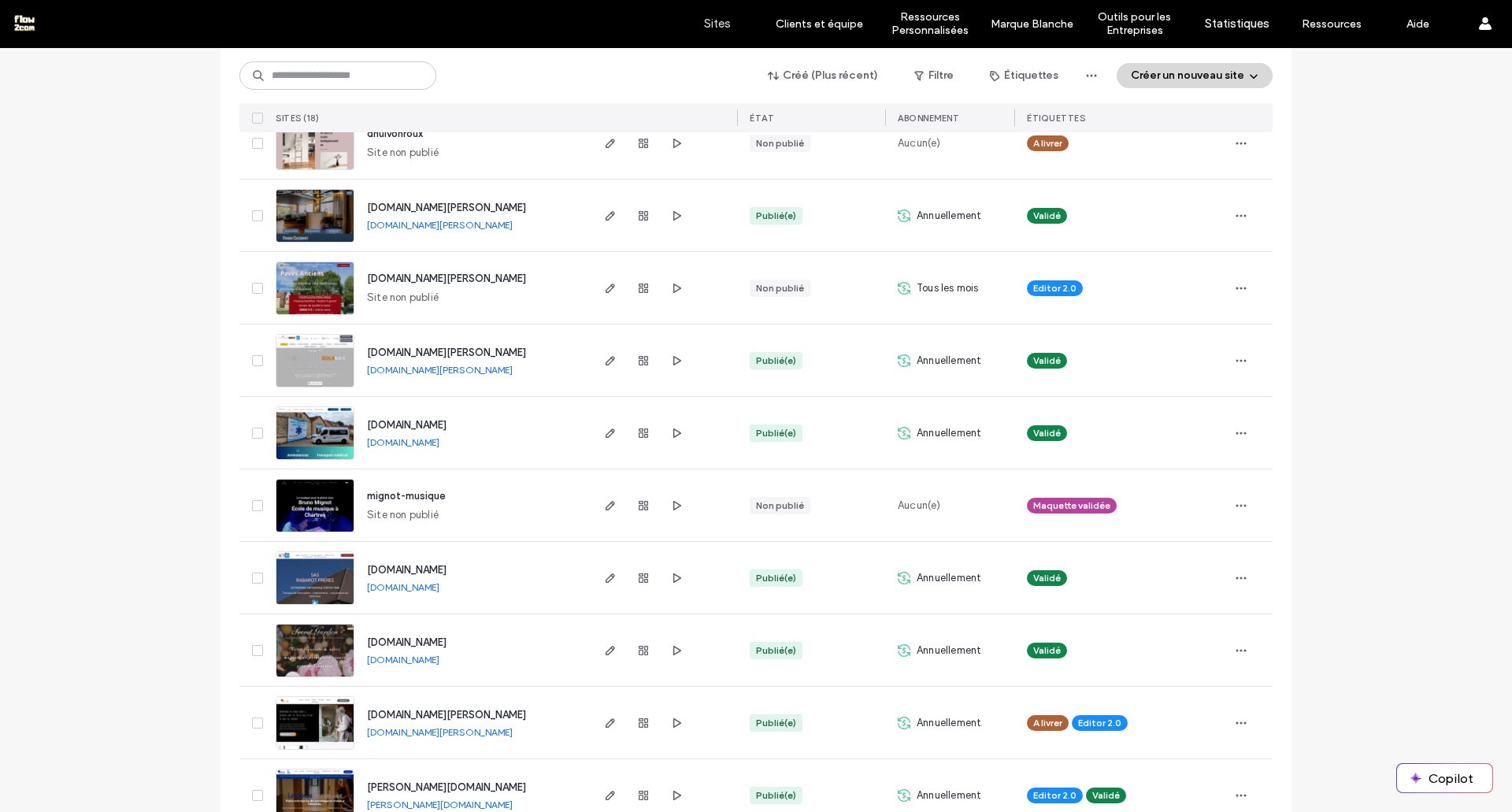
scroll to position [281, 0]
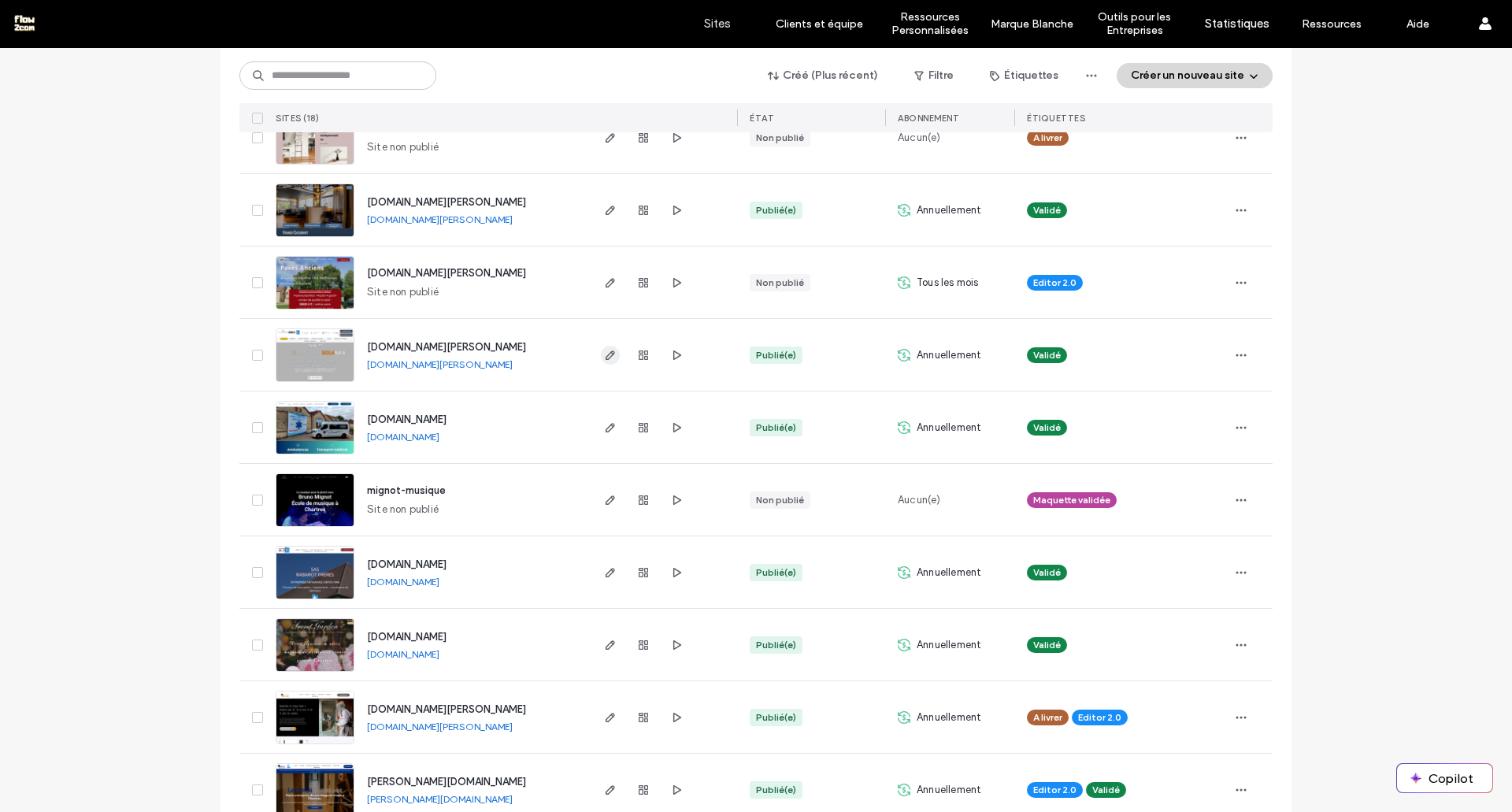
click at [609, 359] on icon "button" at bounding box center [611, 356] width 13 height 13
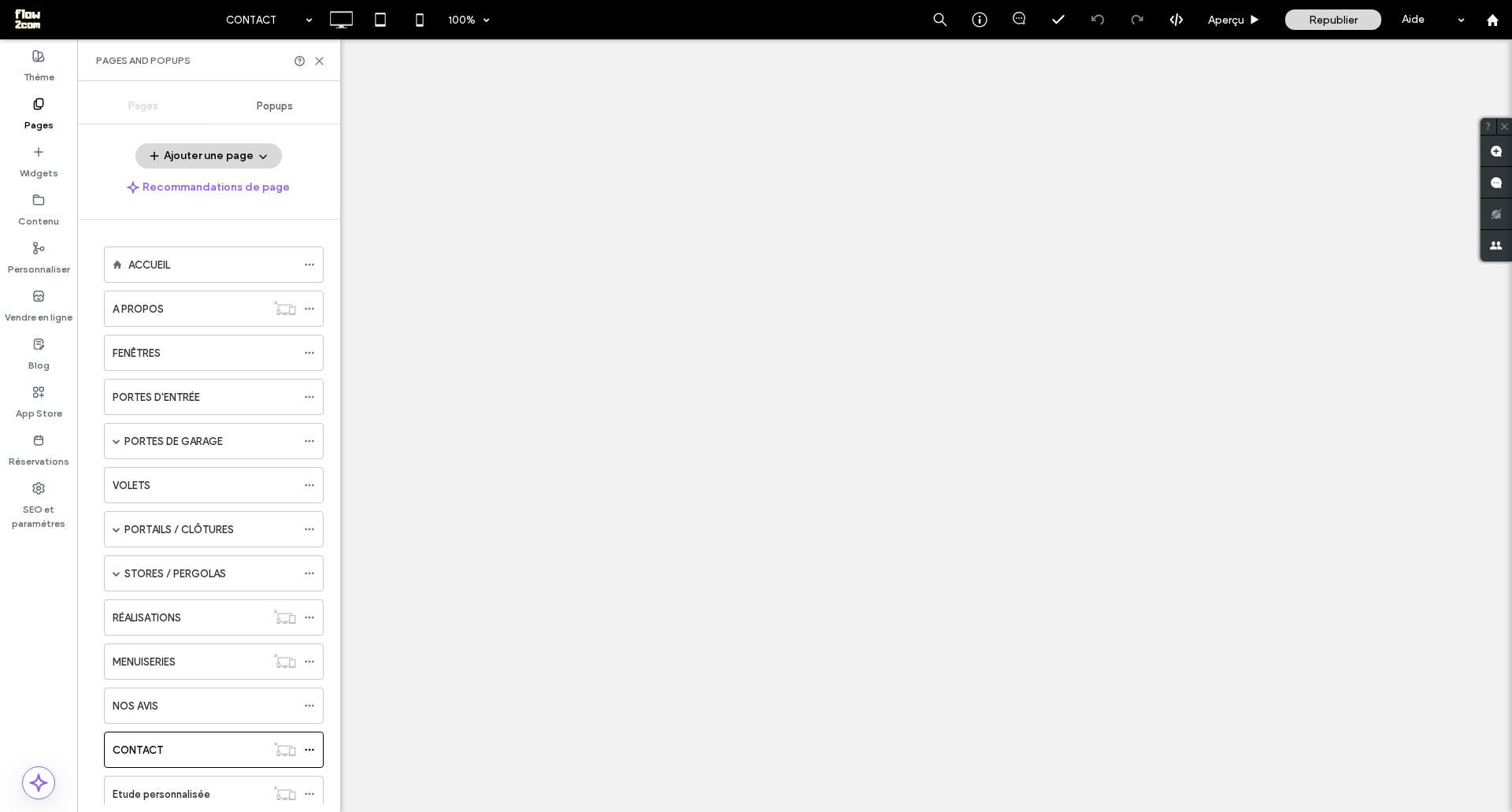
click at [316, 63] on div "CONTACT 100% Aperçu Republier Aide Commentaires sur le site Commentaires sur le…" at bounding box center [756, 406] width 1512 height 812
click at [320, 62] on icon at bounding box center [320, 61] width 12 height 12
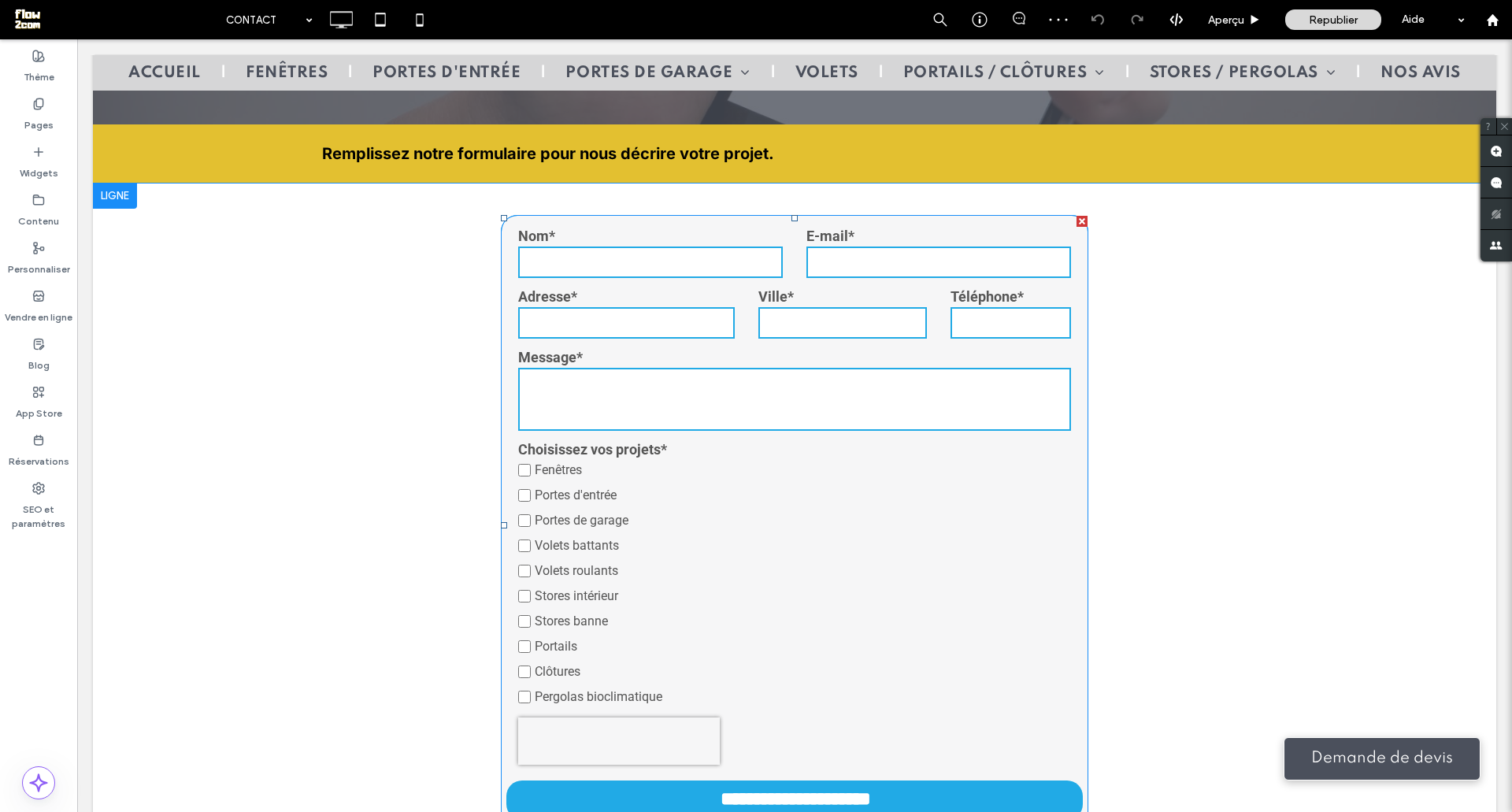
scroll to position [738, 0]
click at [686, 307] on input "text" at bounding box center [626, 323] width 217 height 32
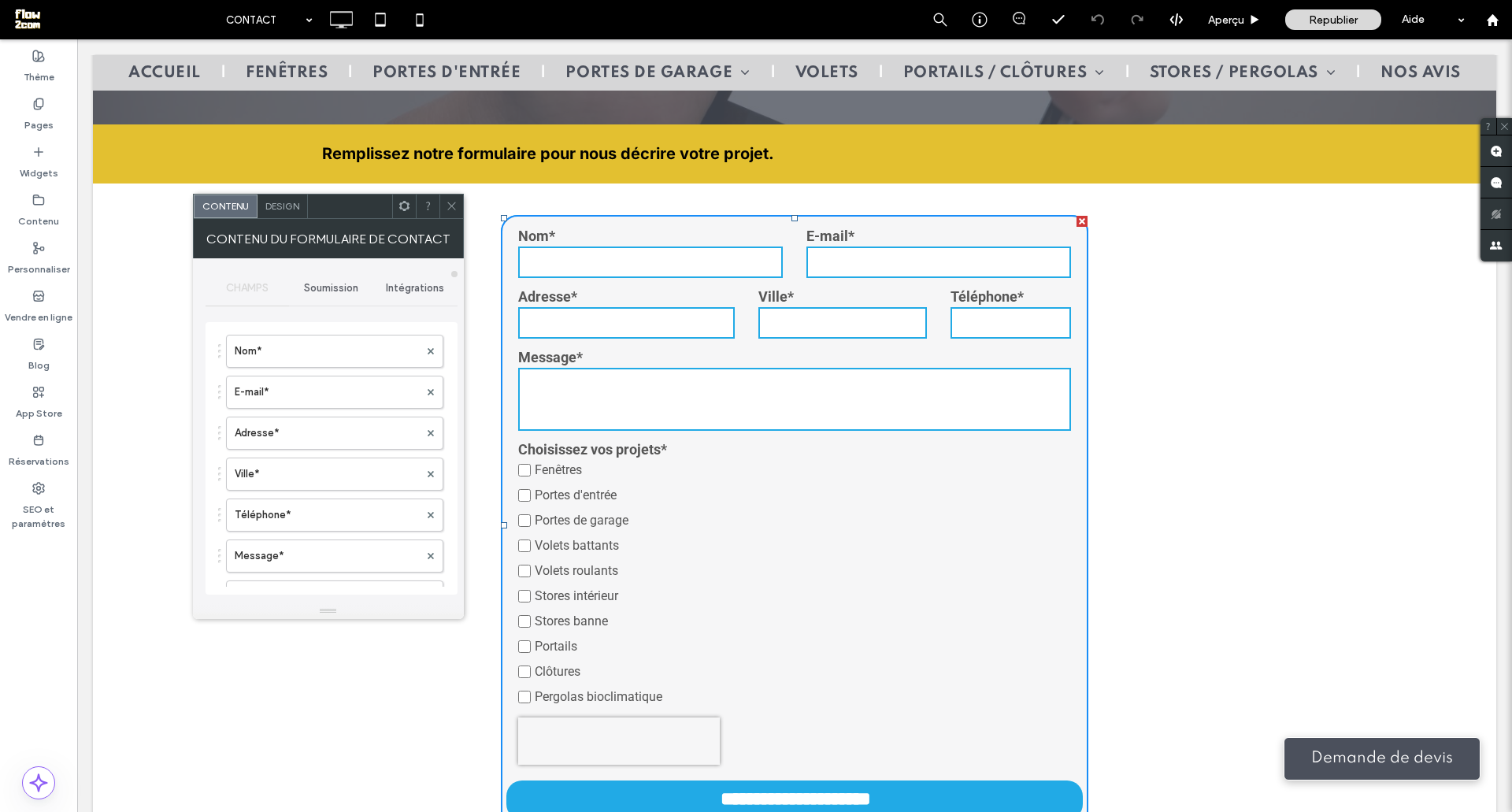
scroll to position [63, 0]
click at [390, 437] on label "Adresse*" at bounding box center [327, 431] width 184 height 32
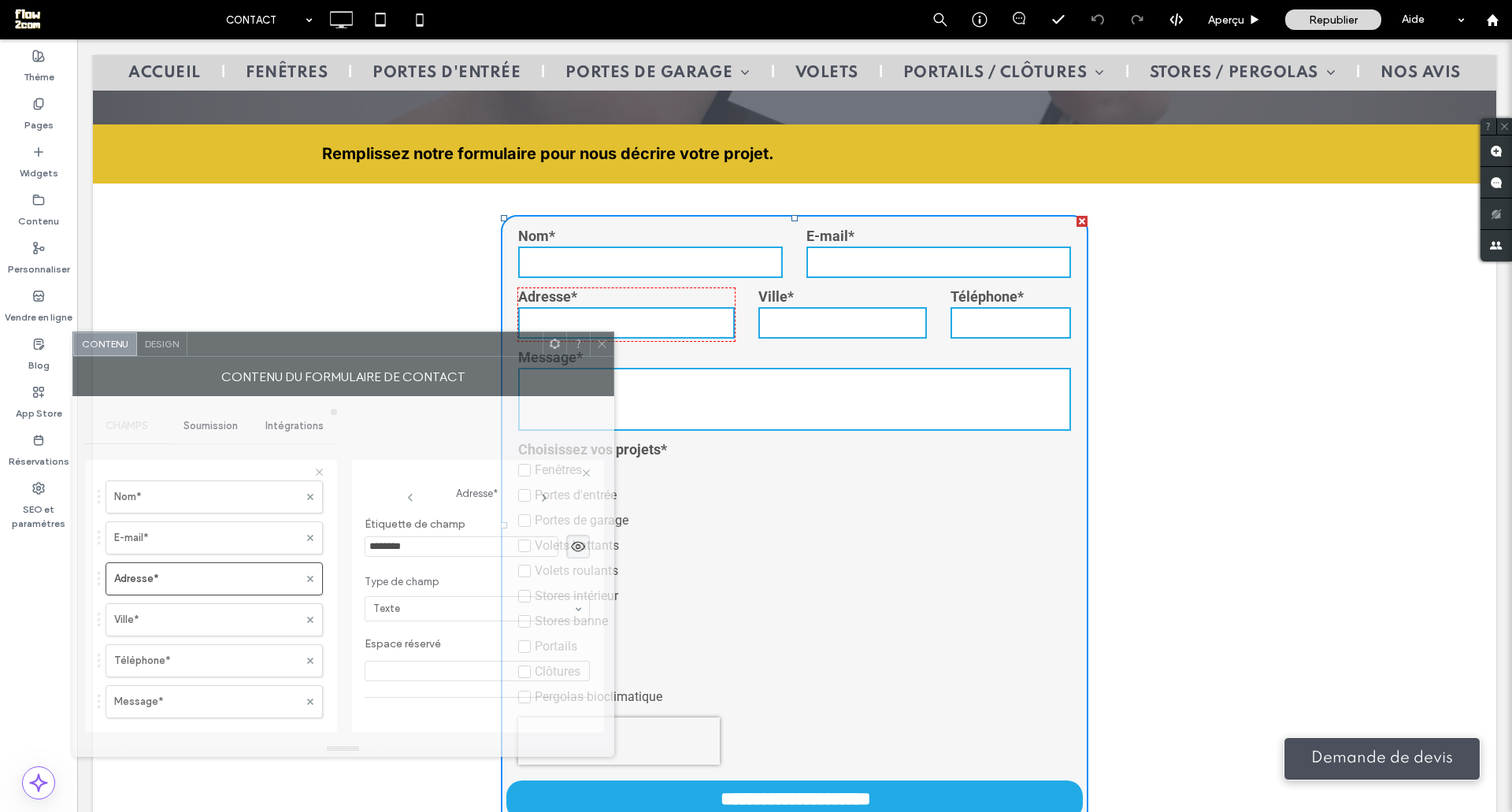
drag, startPoint x: 568, startPoint y: 206, endPoint x: 446, endPoint y: 344, distance: 184.2
click at [446, 344] on div at bounding box center [364, 344] width 355 height 23
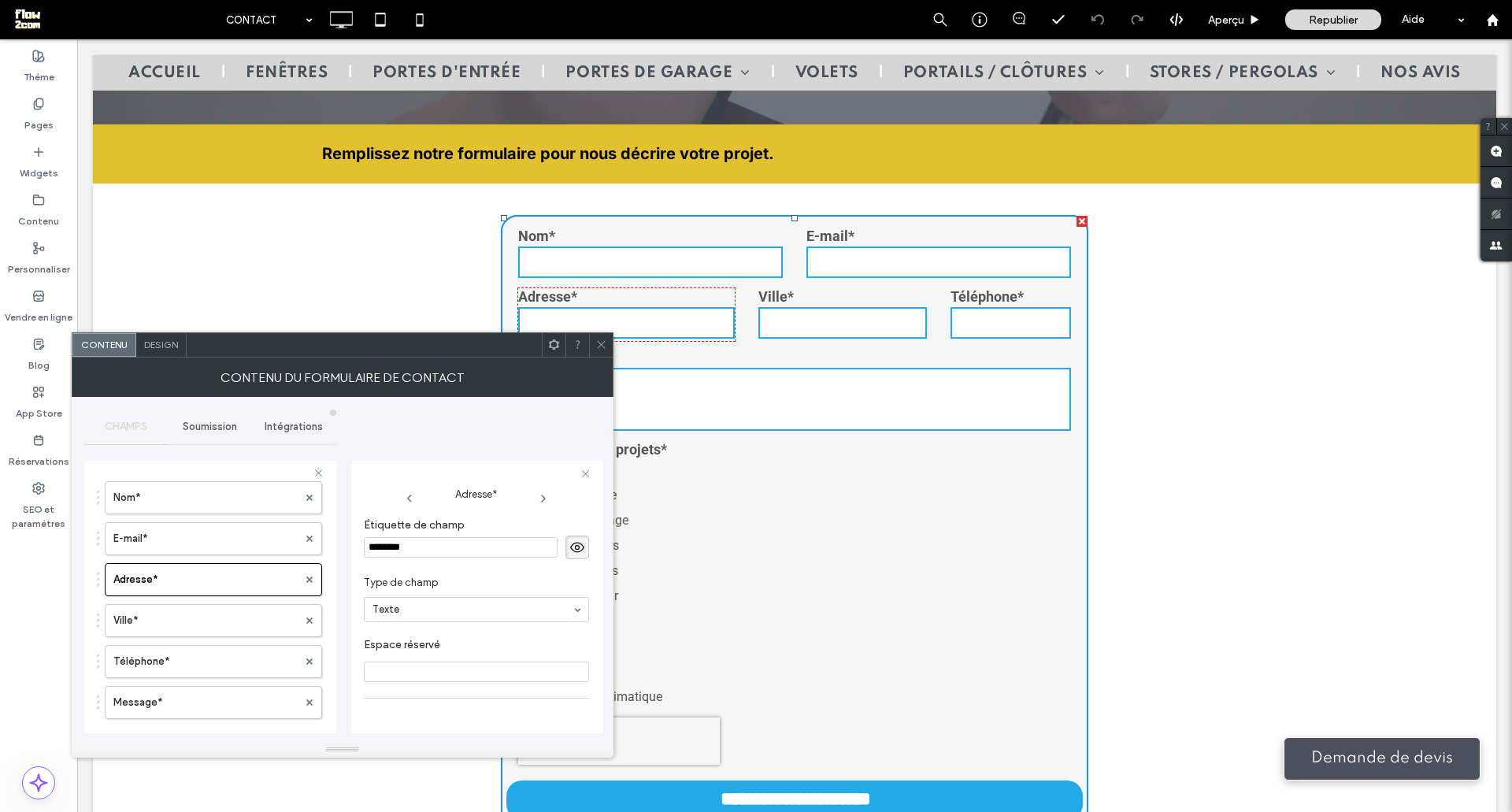
scroll to position [116, 0]
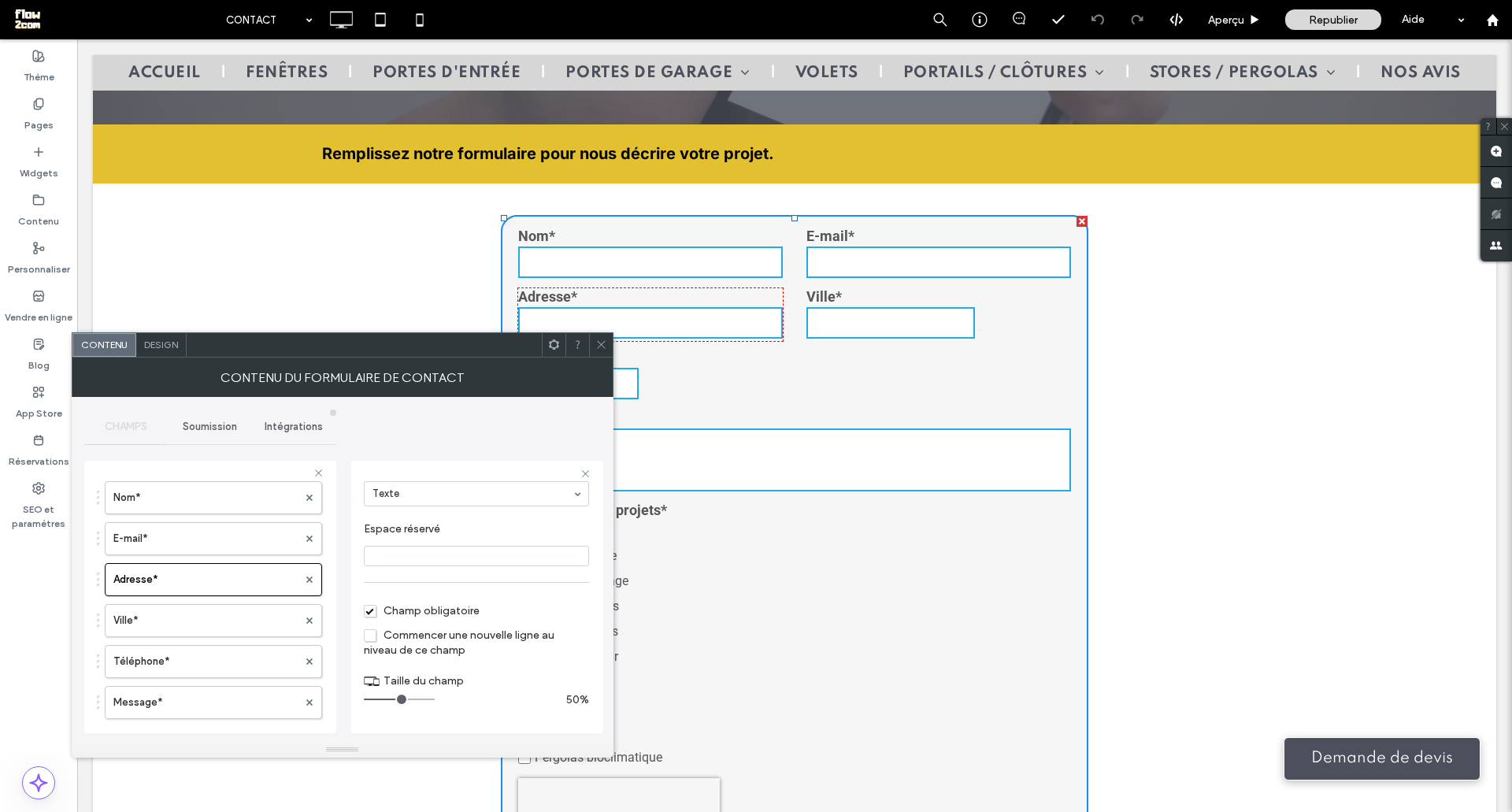
click at [395, 700] on input "range" at bounding box center [400, 699] width 71 height 2
click at [267, 632] on label "Ville*" at bounding box center [206, 620] width 184 height 32
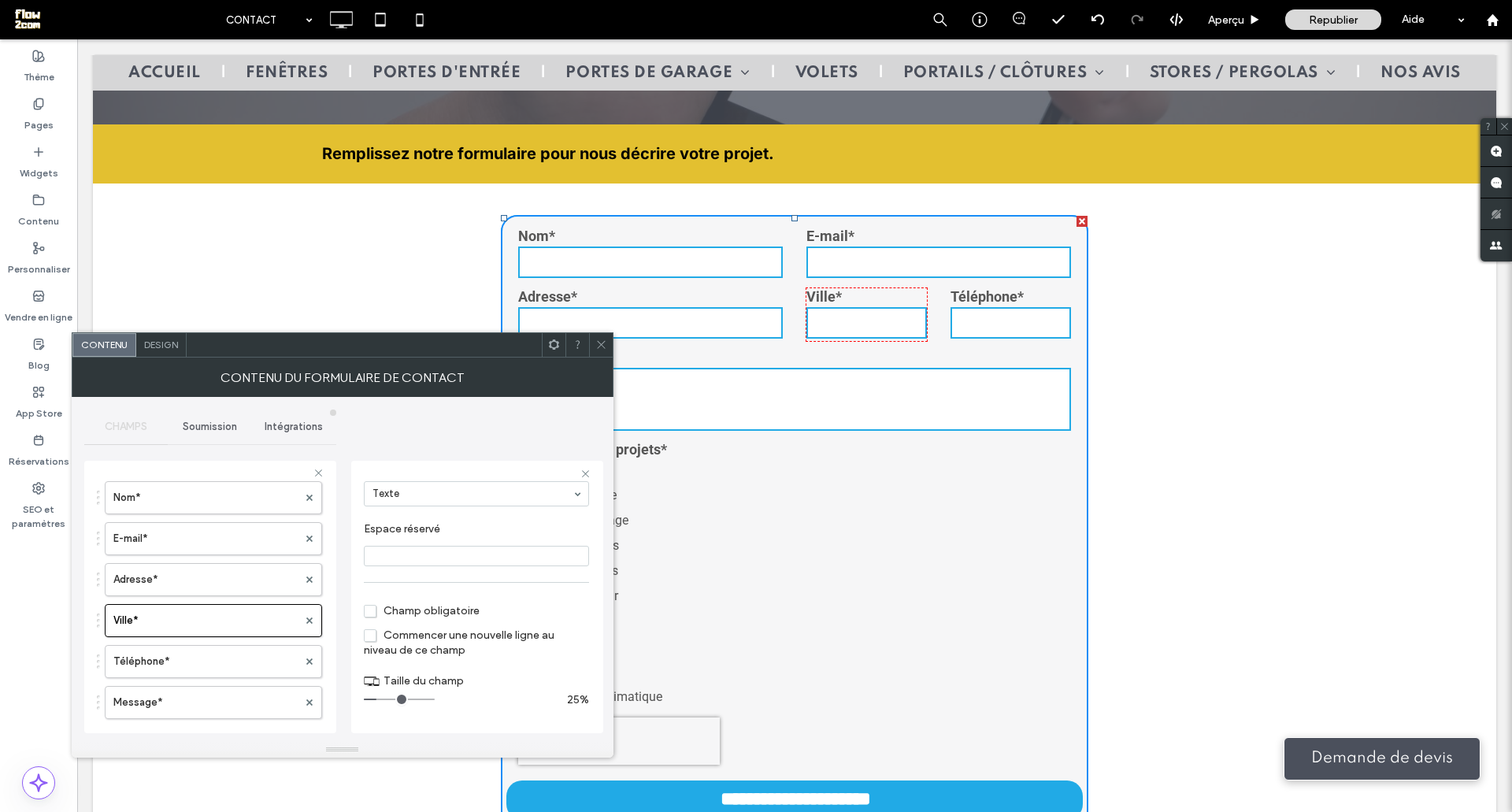
drag, startPoint x: 390, startPoint y: 700, endPoint x: 380, endPoint y: 700, distance: 10.0
type input "*"
click at [380, 700] on input "range" at bounding box center [400, 699] width 71 height 2
click at [599, 349] on icon at bounding box center [601, 345] width 12 height 12
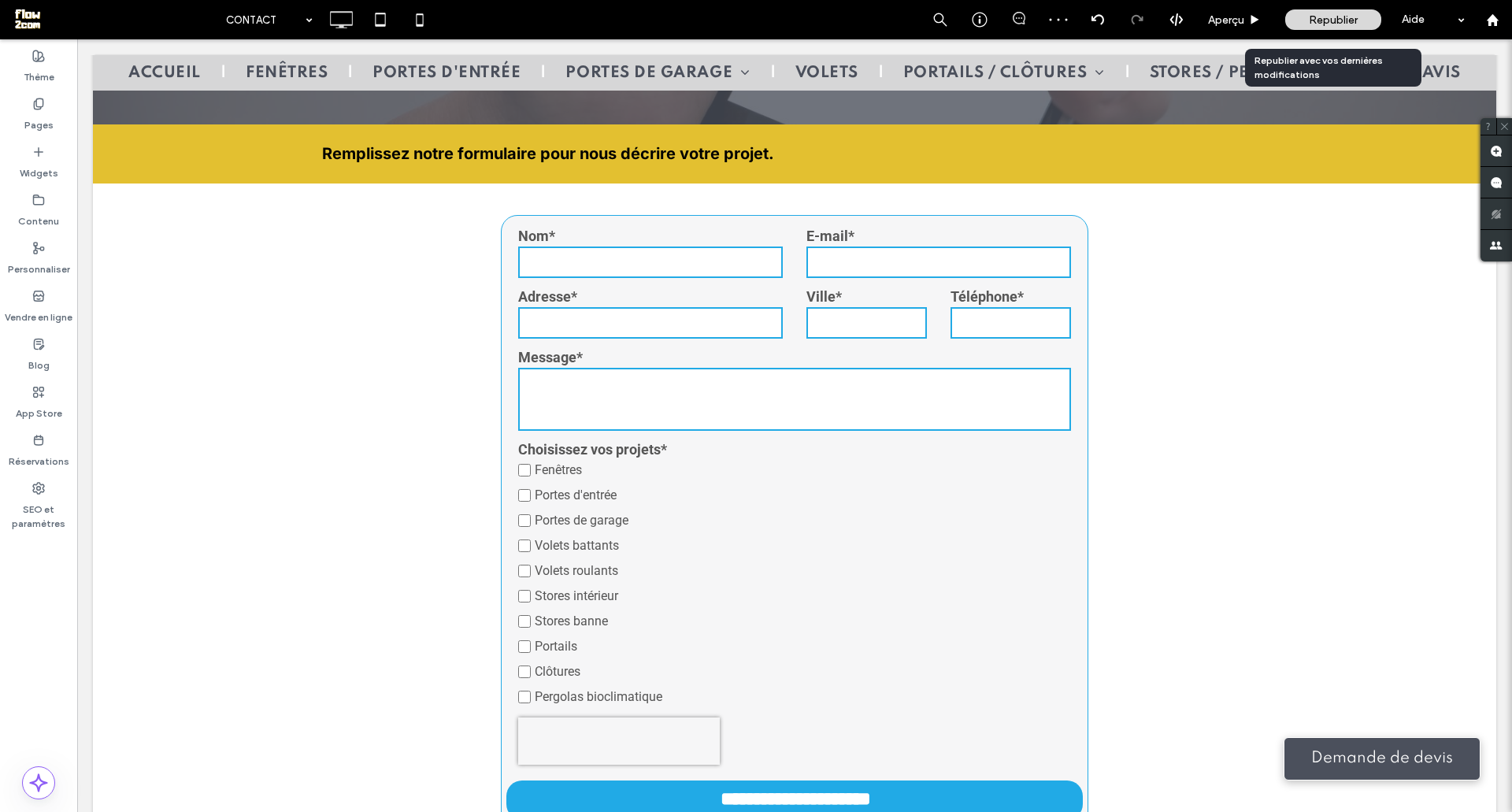
click at [1335, 18] on span "Republier" at bounding box center [1333, 20] width 48 height 13
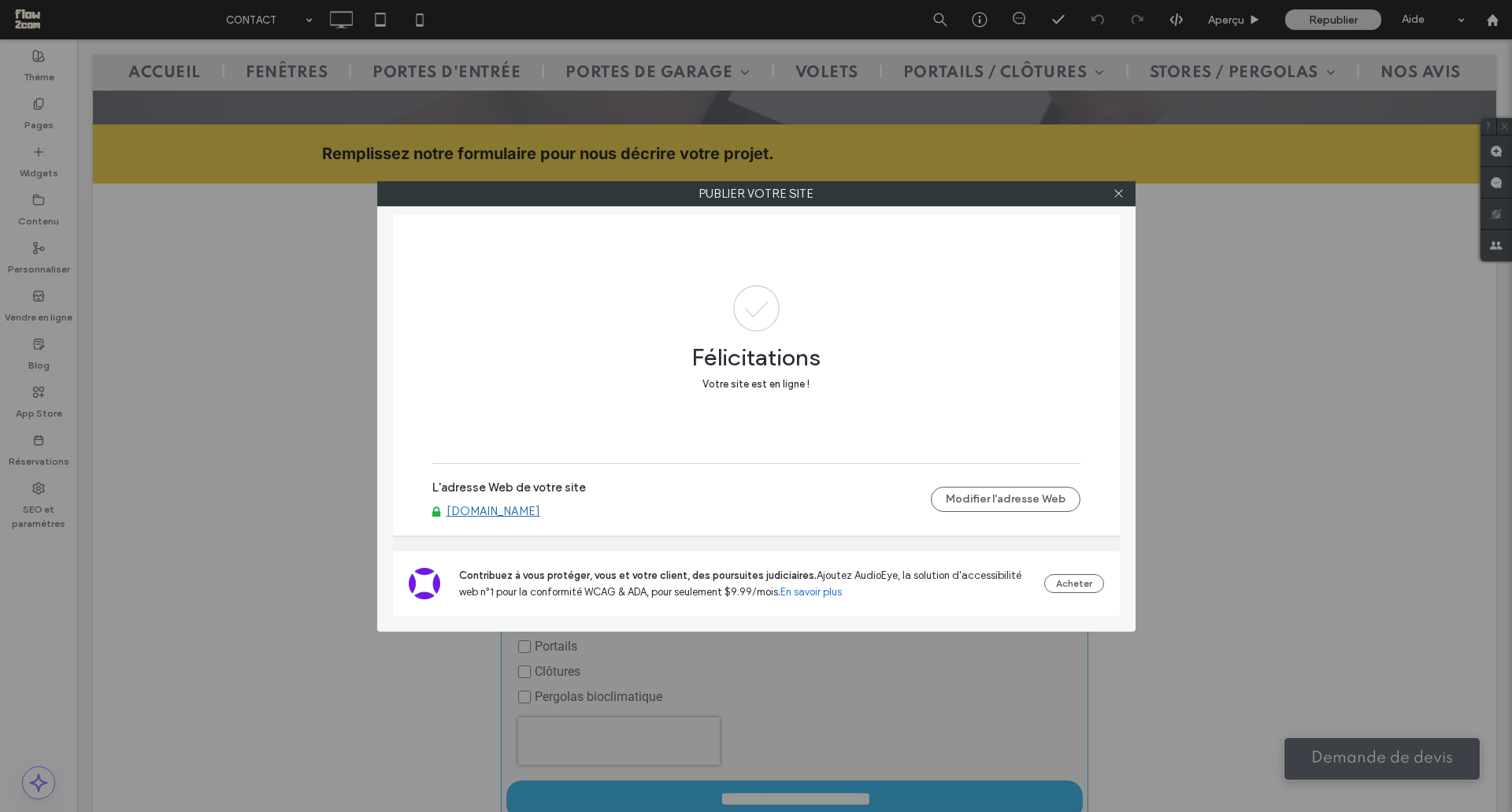
click at [525, 511] on link "[DOMAIN_NAME][PERSON_NAME]" at bounding box center [493, 510] width 94 height 14
